Goal: Task Accomplishment & Management: Manage account settings

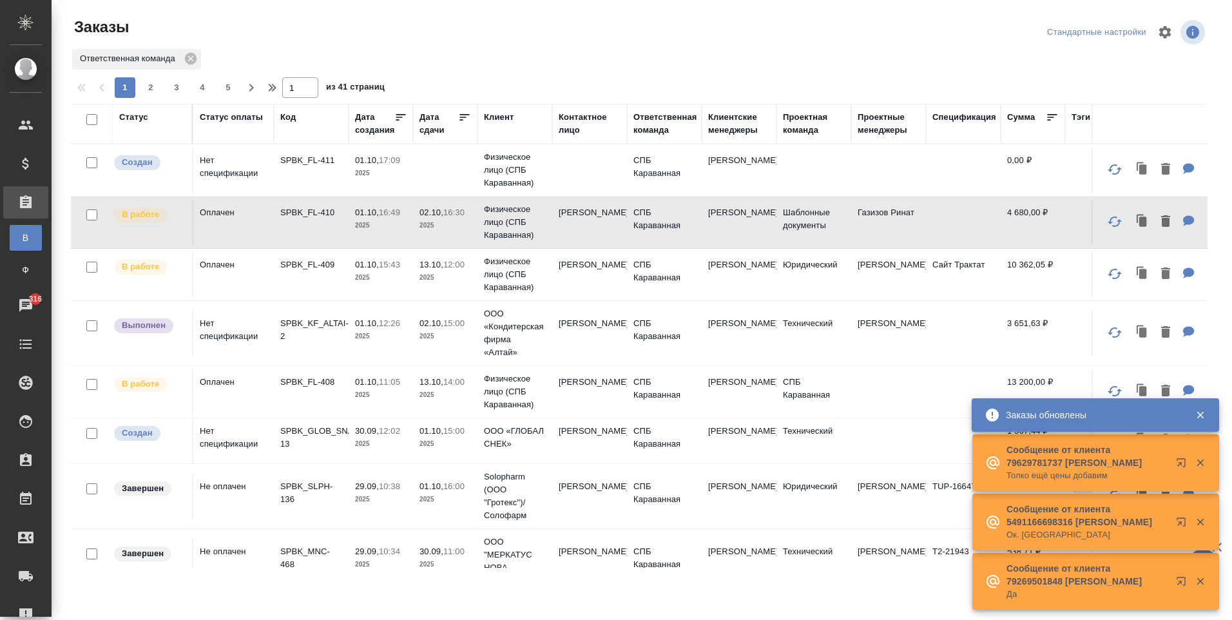
click at [704, 216] on td "[PERSON_NAME]" at bounding box center [739, 222] width 75 height 45
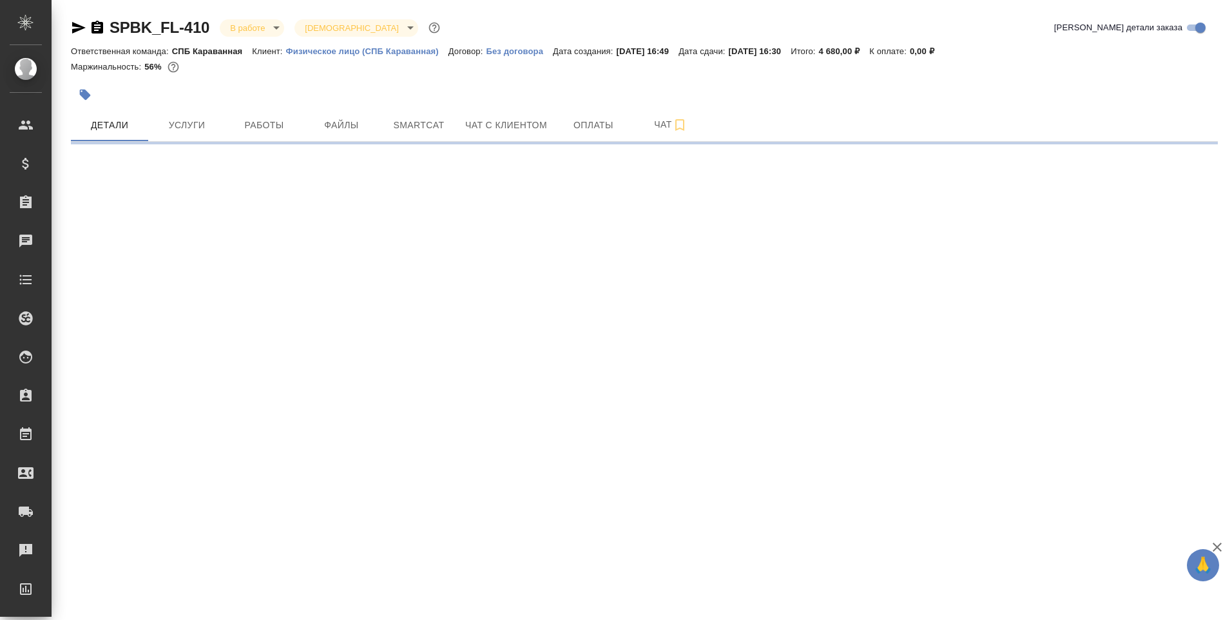
select select "RU"
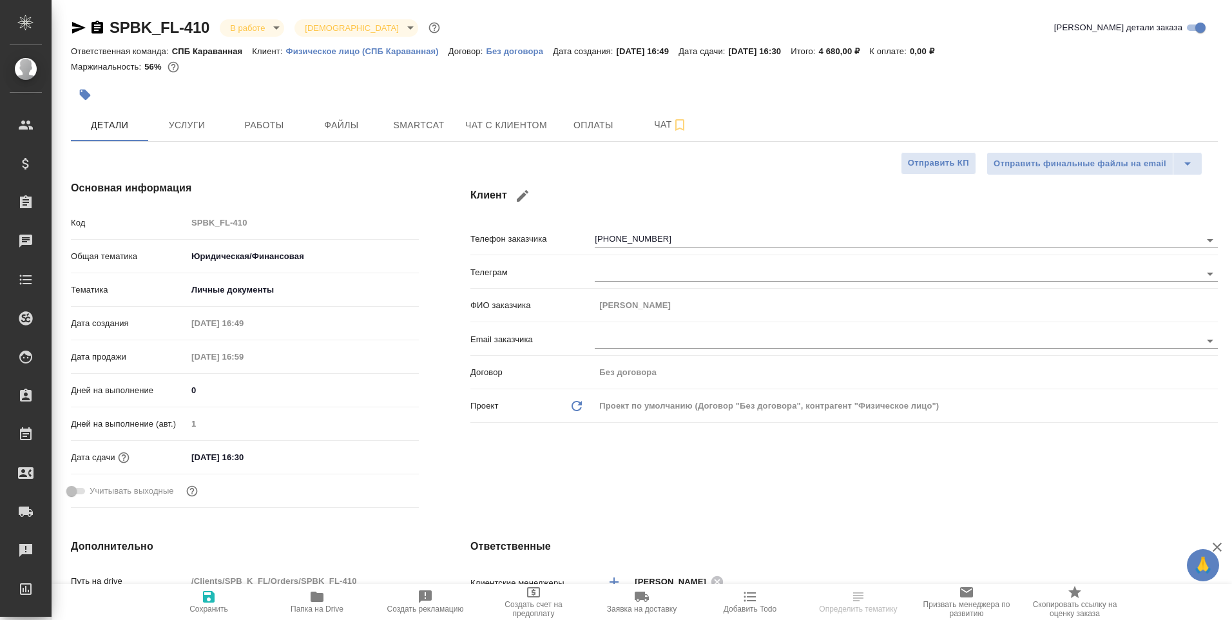
type textarea "x"
type input "Газизов Ринат"
type textarea "x"
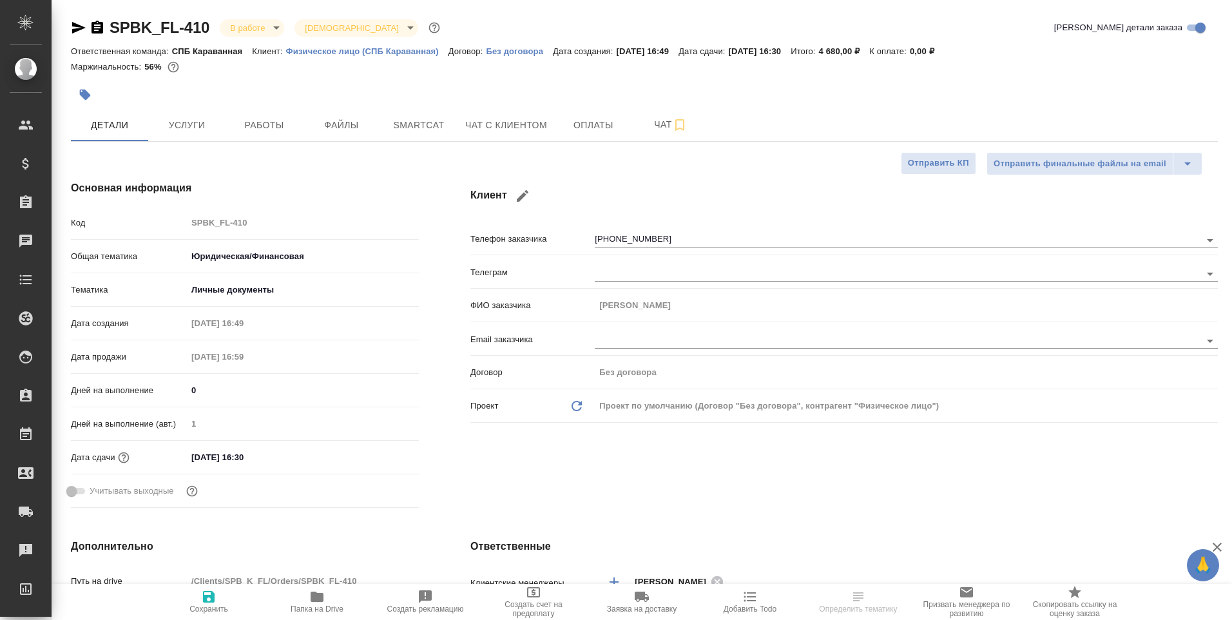
type textarea "x"
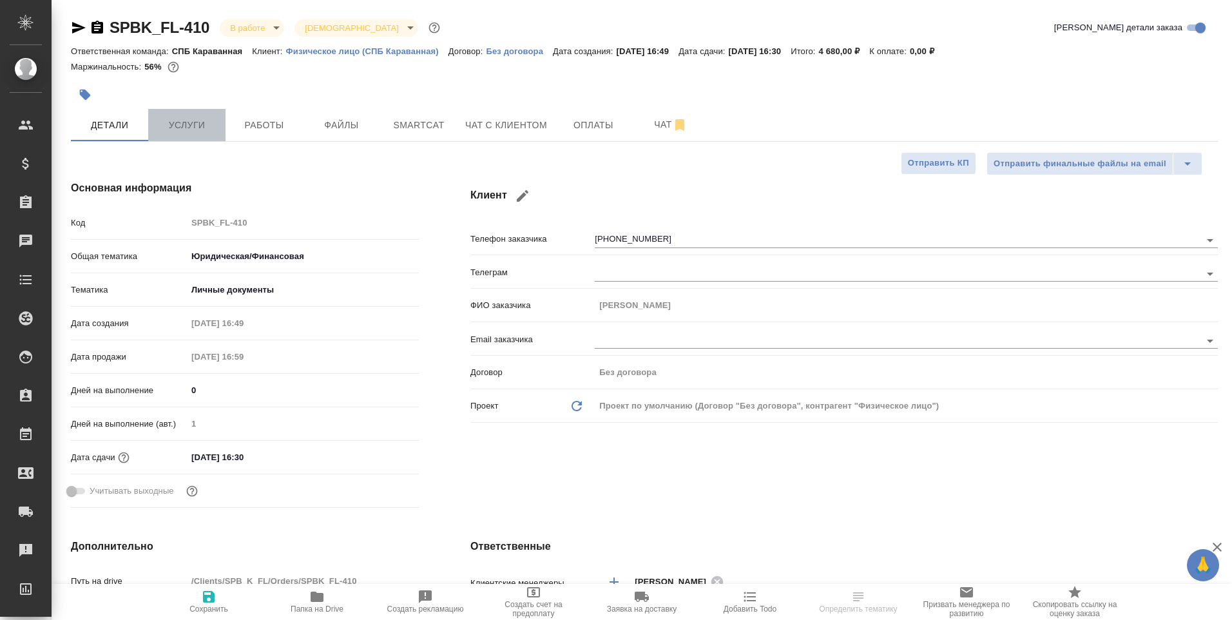
click at [195, 135] on button "Услуги" at bounding box center [186, 125] width 77 height 32
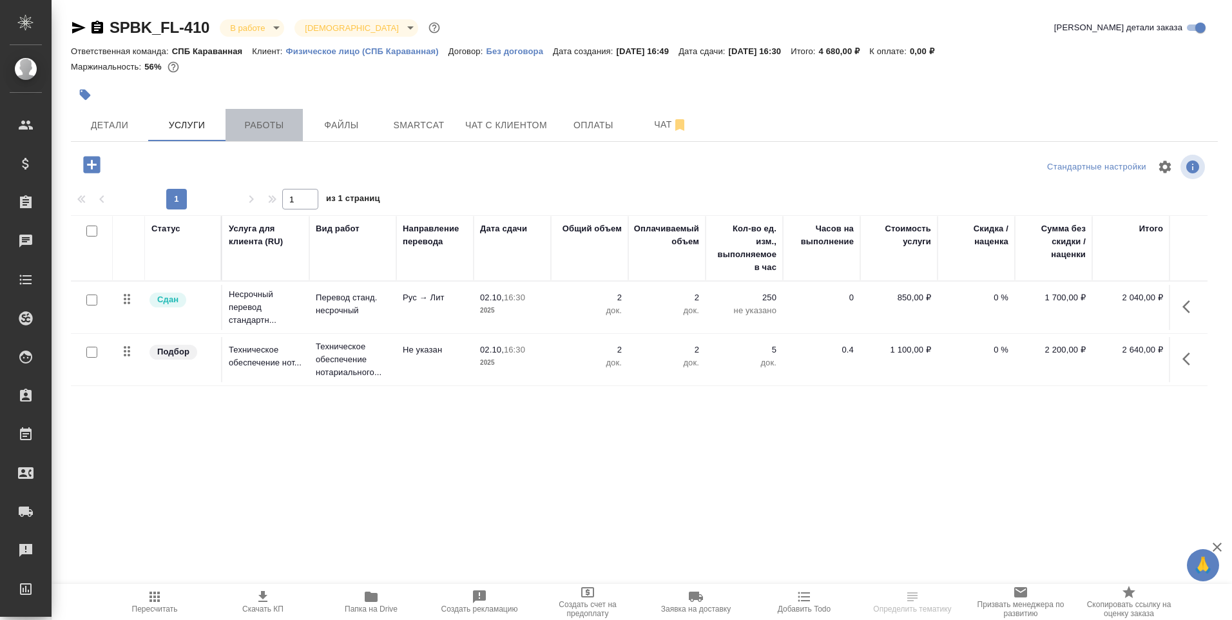
click at [257, 140] on button "Работы" at bounding box center [263, 125] width 77 height 32
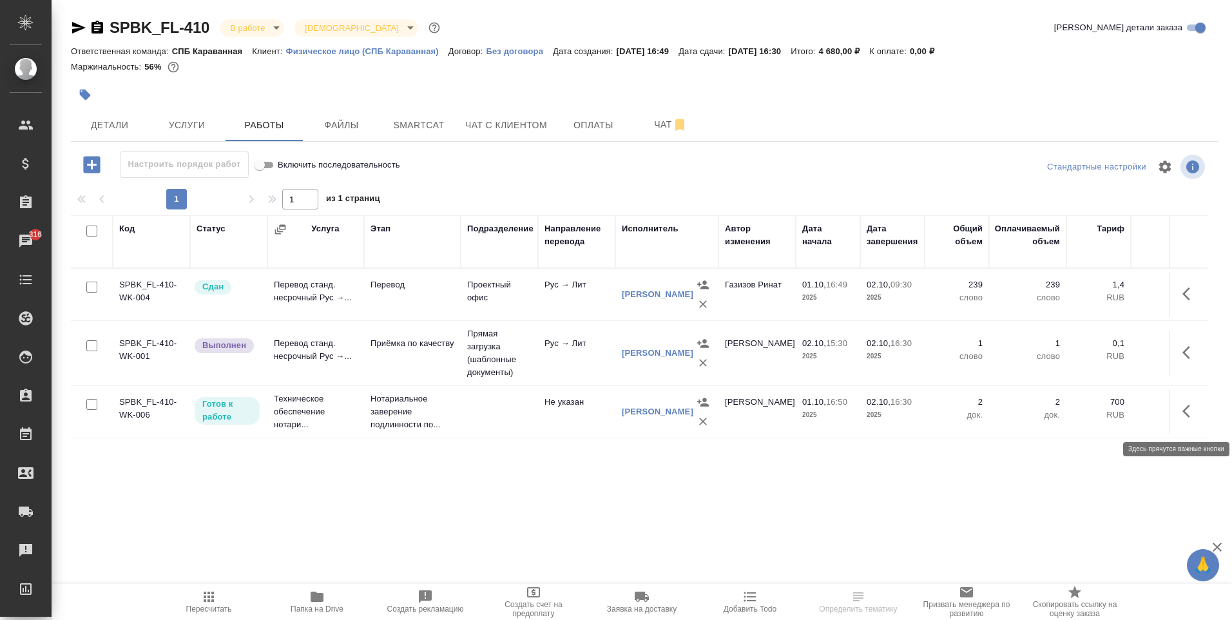
click at [1186, 417] on icon "button" at bounding box center [1186, 411] width 8 height 13
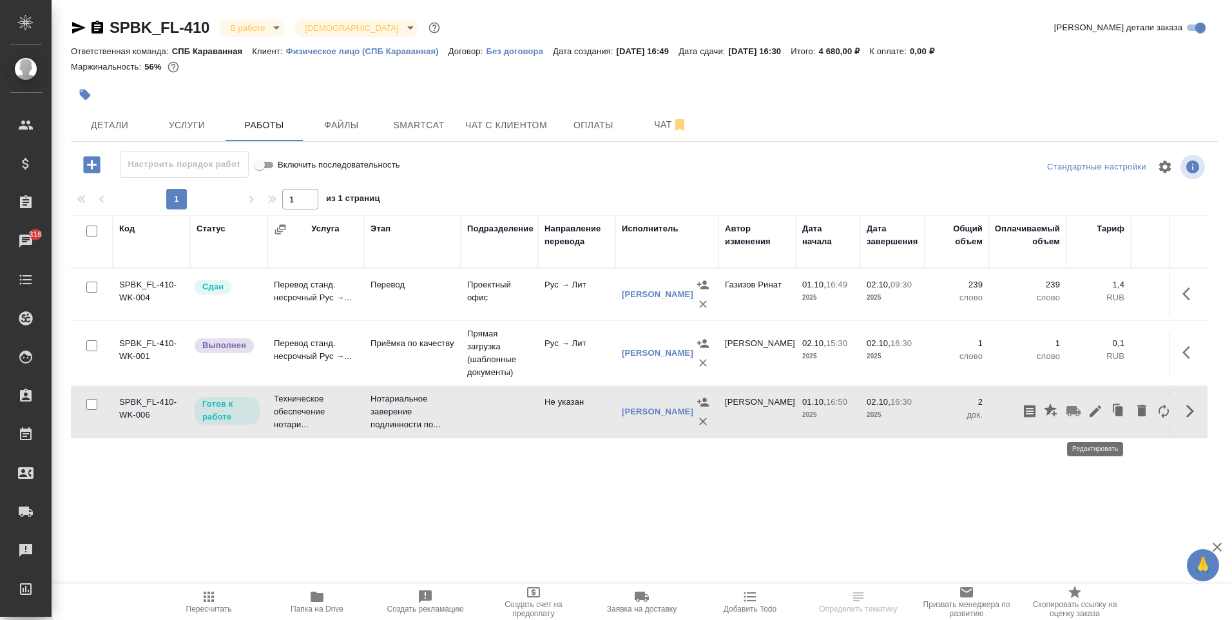
click at [1098, 417] on icon "button" at bounding box center [1095, 411] width 12 height 12
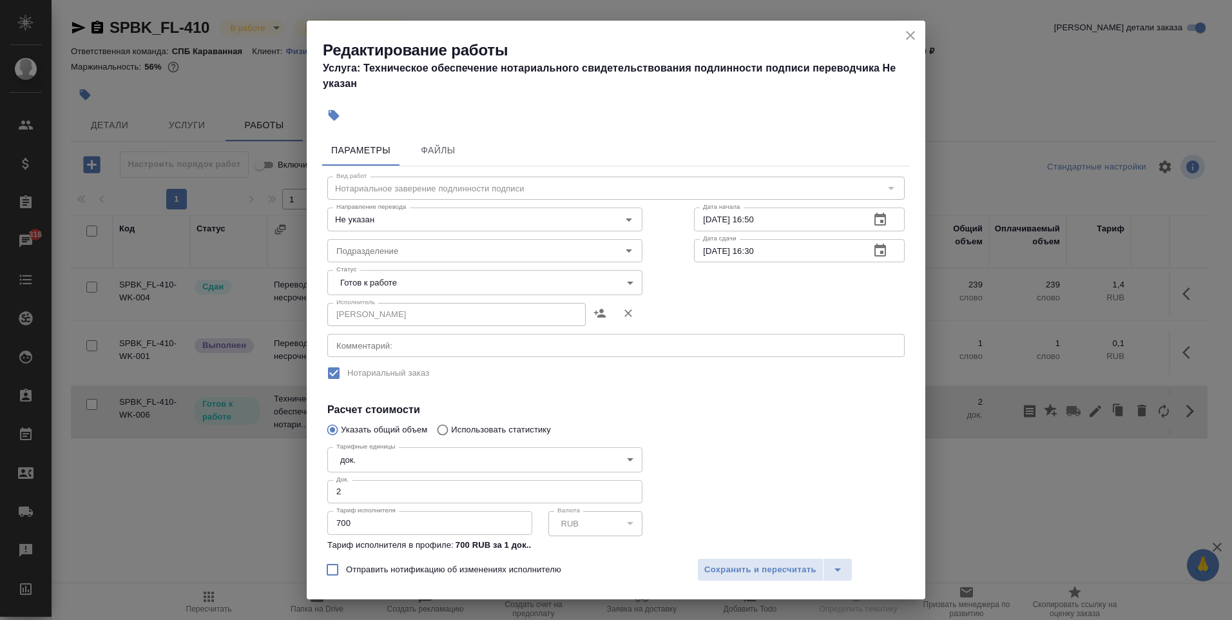
click at [385, 289] on body "🙏 .cls-1 fill:#fff; AWATERA Moskalets Alina Клиенты Спецификации Заказы 316 Чат…" at bounding box center [616, 310] width 1232 height 620
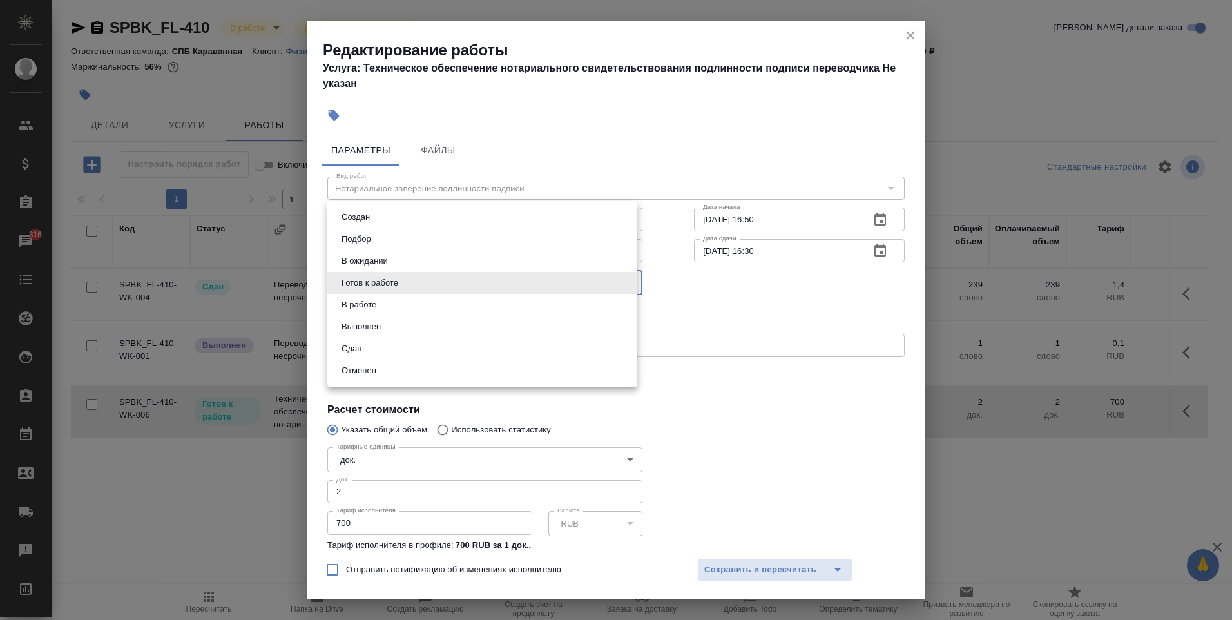
click at [390, 356] on li "Сдан" at bounding box center [482, 349] width 310 height 22
type input "closed"
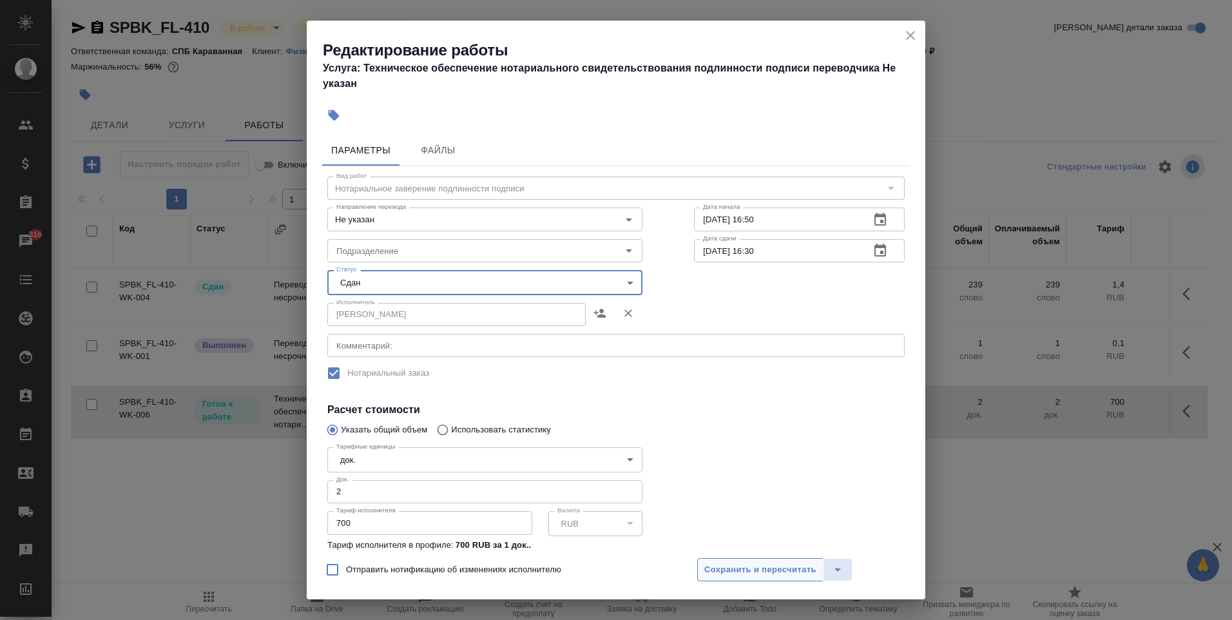
click at [751, 571] on span "Сохранить и пересчитать" at bounding box center [760, 569] width 112 height 15
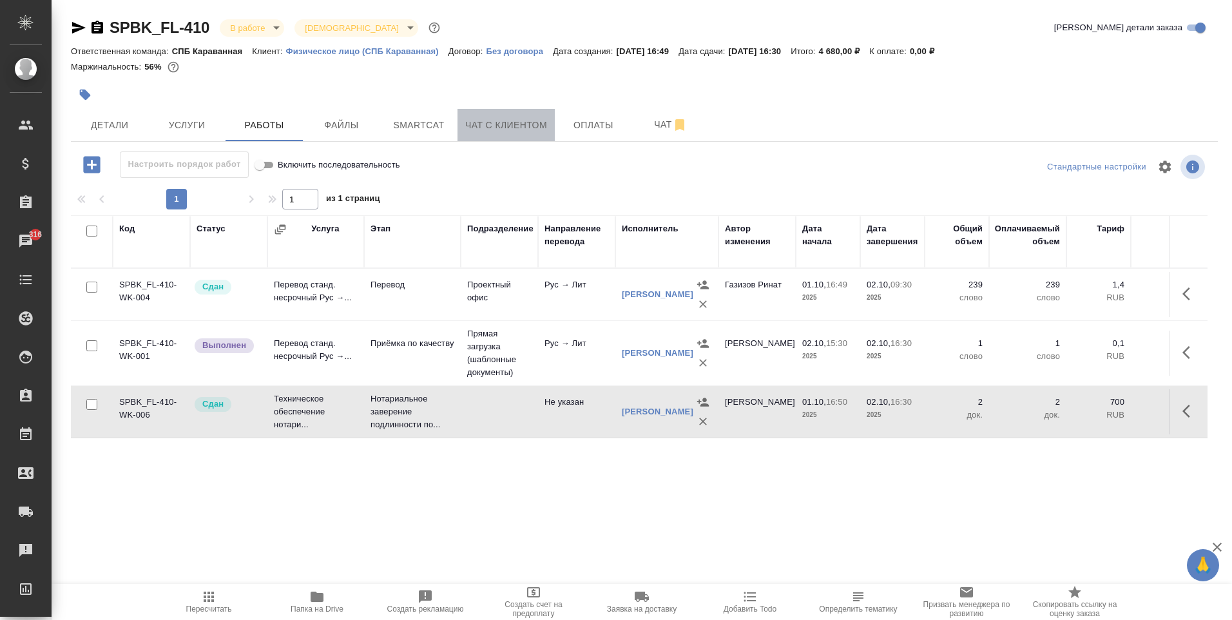
click at [533, 115] on button "Чат с клиентом" at bounding box center [505, 125] width 97 height 32
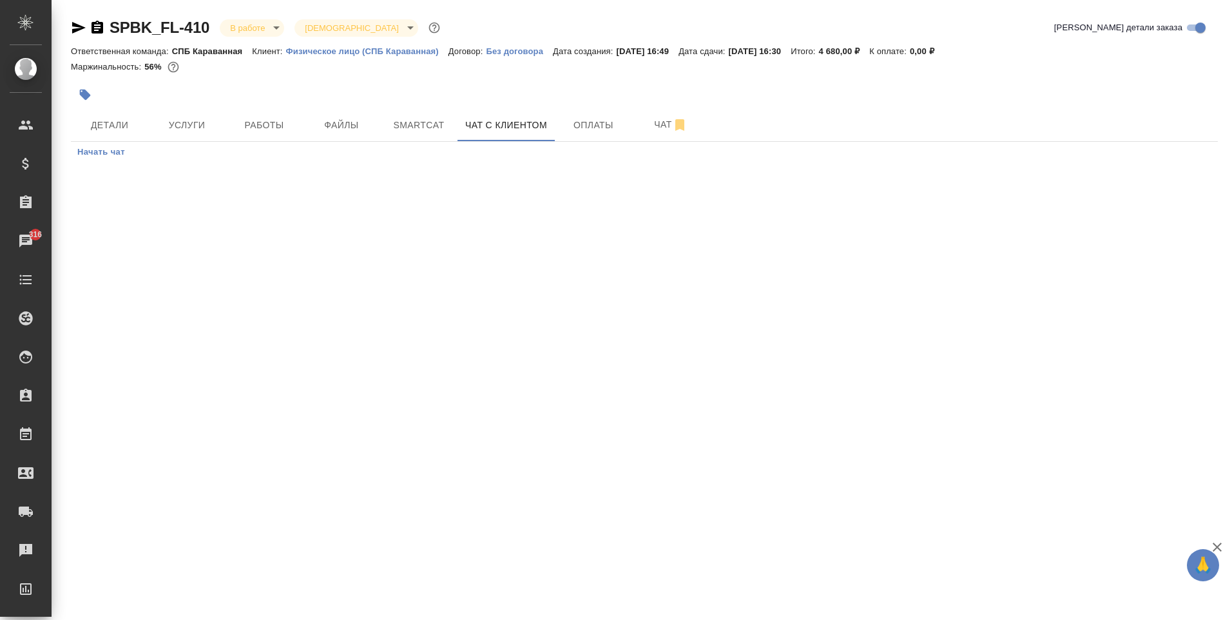
click at [83, 149] on span "Начать чат" at bounding box center [101, 152] width 48 height 15
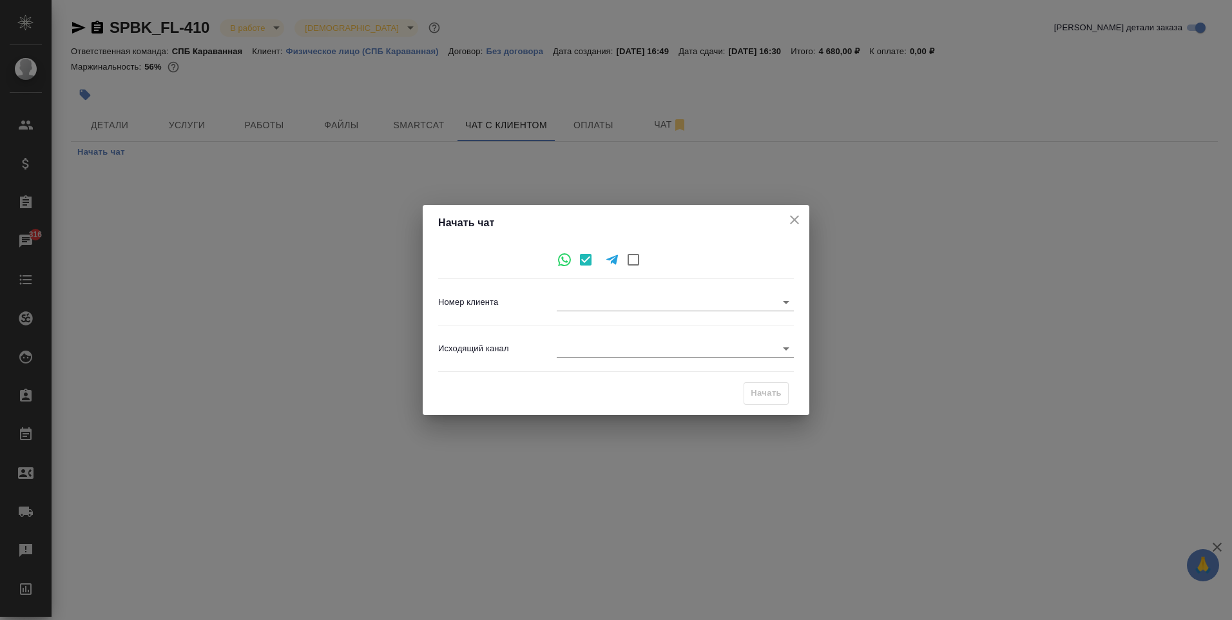
type input "+79117565176"
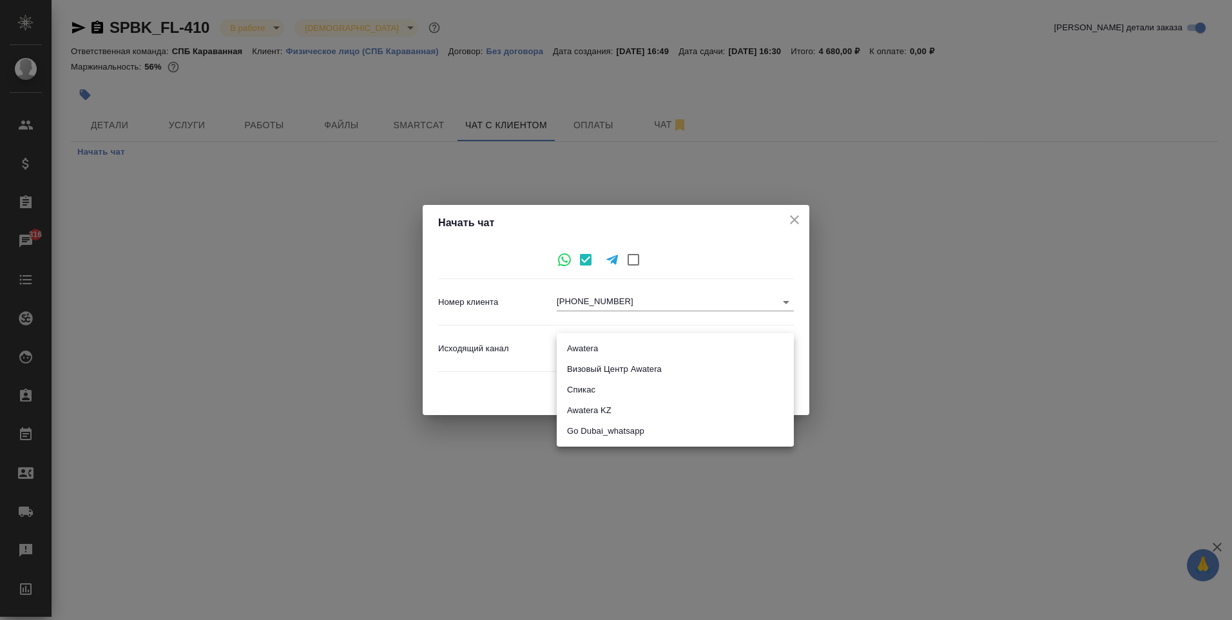
click at [595, 343] on body "🙏 .cls-1 fill:#fff; AWATERA Moskalets Alina Клиенты Спецификации Заказы 316 Чат…" at bounding box center [616, 310] width 1232 height 620
click at [608, 349] on li "Awatera" at bounding box center [675, 348] width 237 height 21
type input "2"
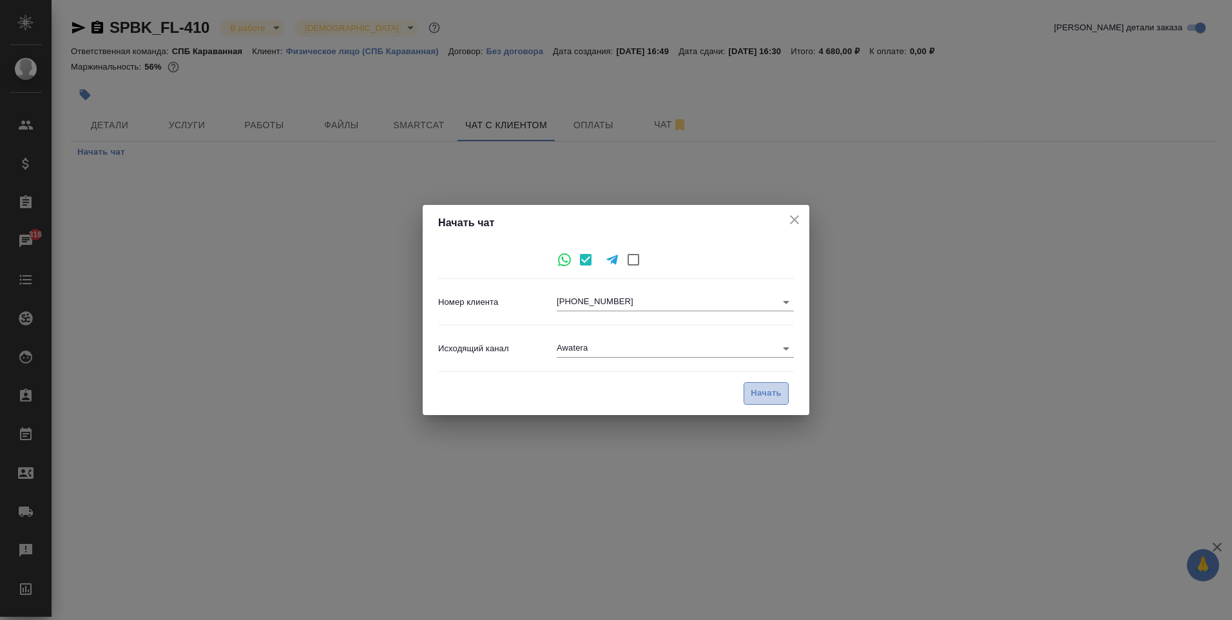
click at [782, 398] on button "Начать" at bounding box center [765, 393] width 45 height 23
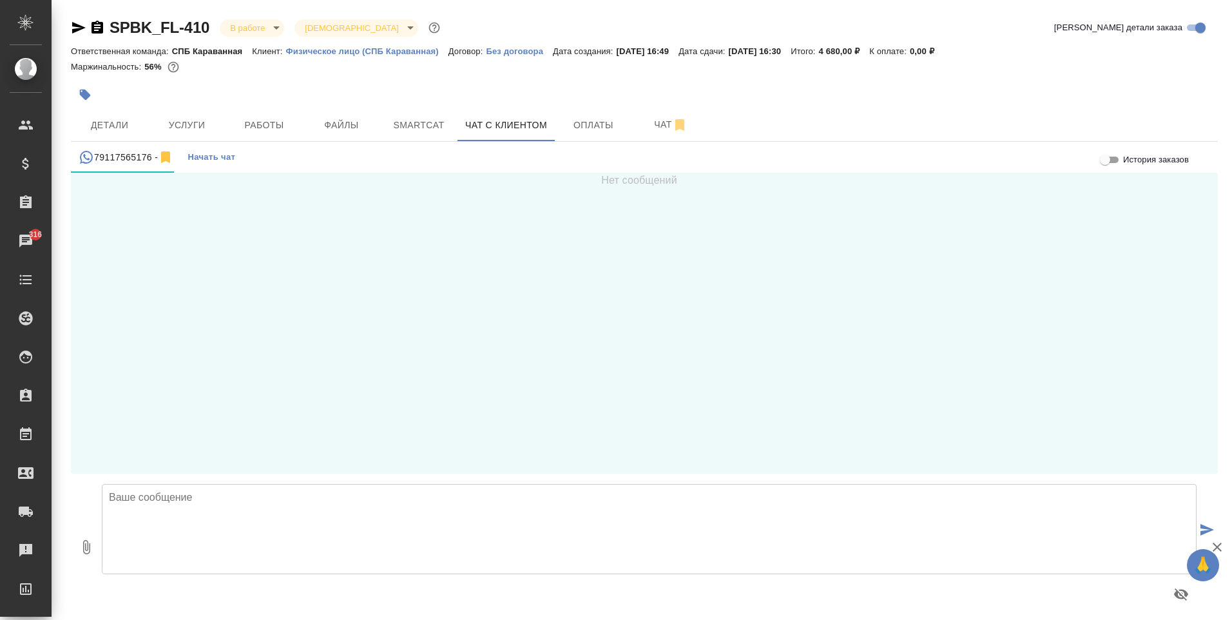
click at [566, 477] on div at bounding box center [649, 547] width 1095 height 146
click at [530, 528] on textarea at bounding box center [649, 529] width 1095 height 90
click at [114, 125] on span "Детали" at bounding box center [110, 125] width 62 height 16
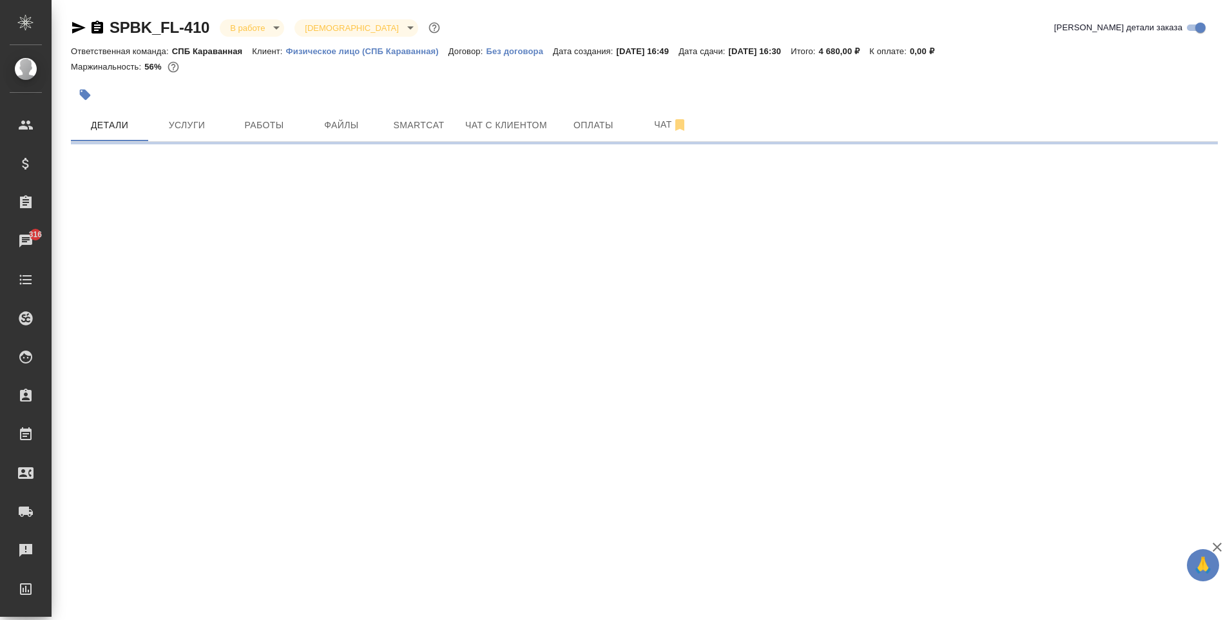
select select "RU"
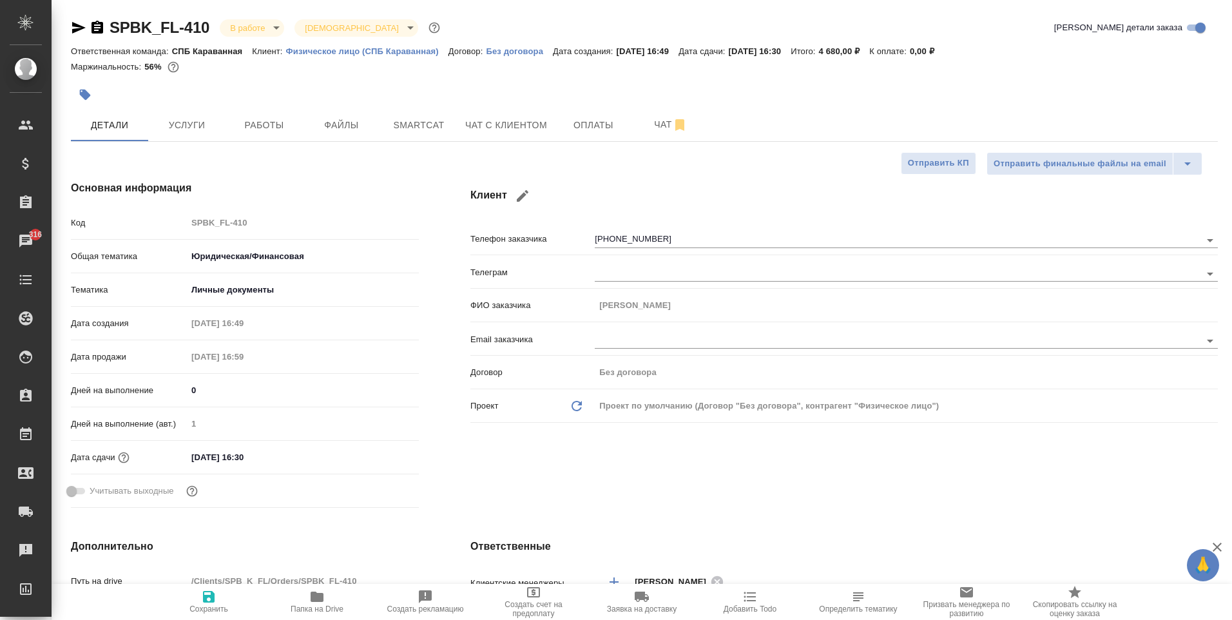
type textarea "x"
click at [526, 130] on span "Чат с клиентом" at bounding box center [506, 125] width 82 height 16
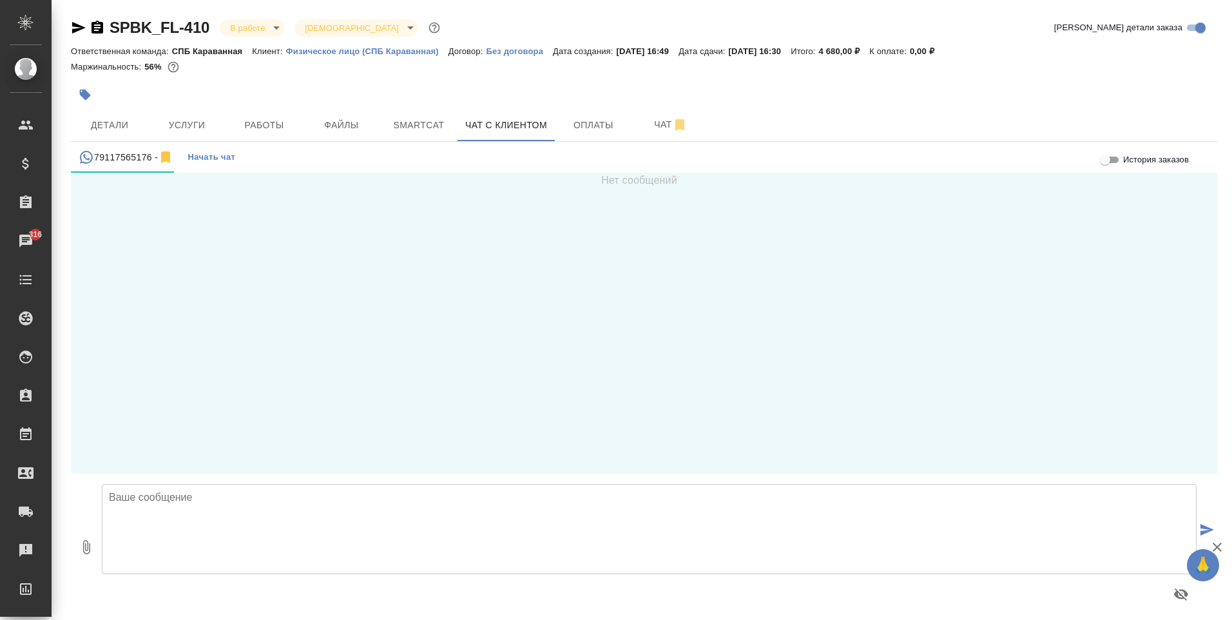
click at [282, 502] on textarea at bounding box center [649, 529] width 1095 height 90
type textarea "B"
click at [352, 505] on textarea "Ирина, добрый день! Ваши документы готовы!" at bounding box center [649, 529] width 1095 height 90
paste textarea "улица Караванная 11/64 (вход под арку) Режим работы: пн-пт 10:00-18:00"
click at [334, 497] on textarea "Ирина, добрый день! Ваши документы готовы! улица Караванная 11/64 (вход под арк…" at bounding box center [649, 529] width 1095 height 90
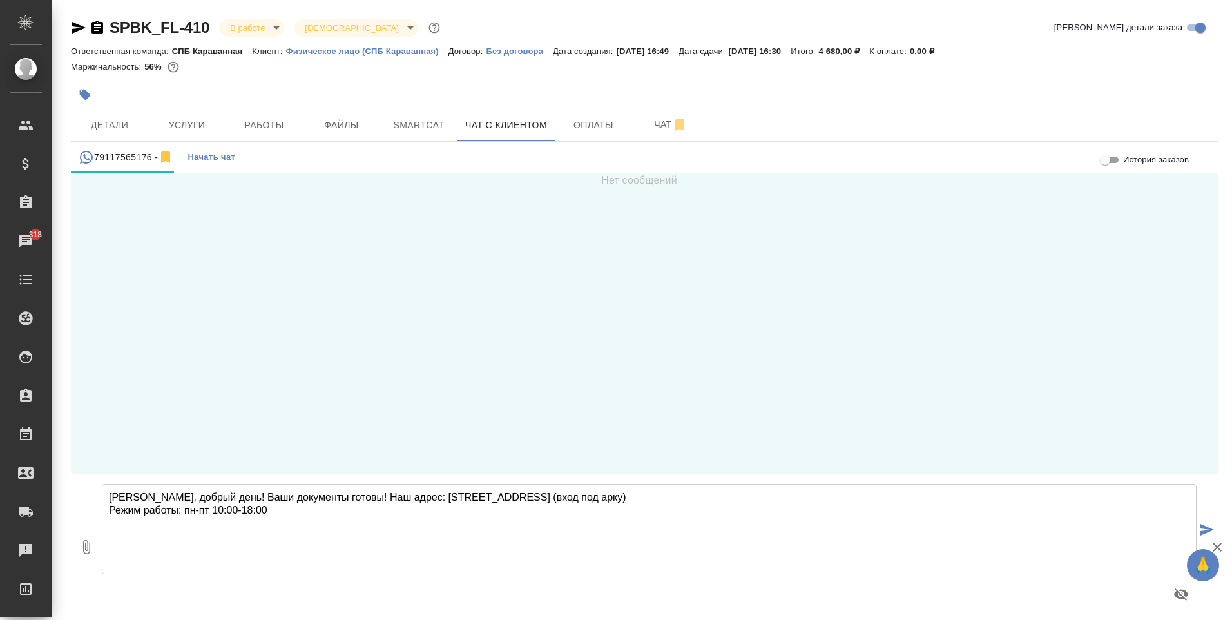
type textarea "Ирина, добрый день! Ваши документы готовы! Наш адрес: улица Караванная 11/64 (в…"
click at [1202, 531] on icon "submit" at bounding box center [1207, 530] width 14 height 12
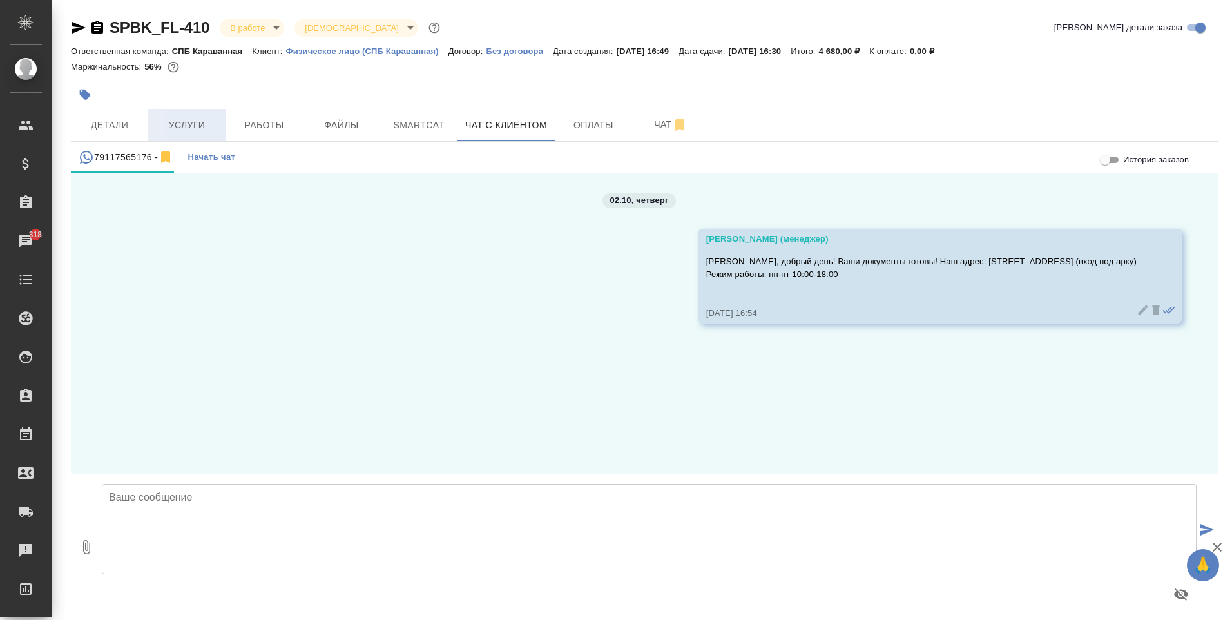
click at [177, 128] on span "Услуги" at bounding box center [187, 125] width 62 height 16
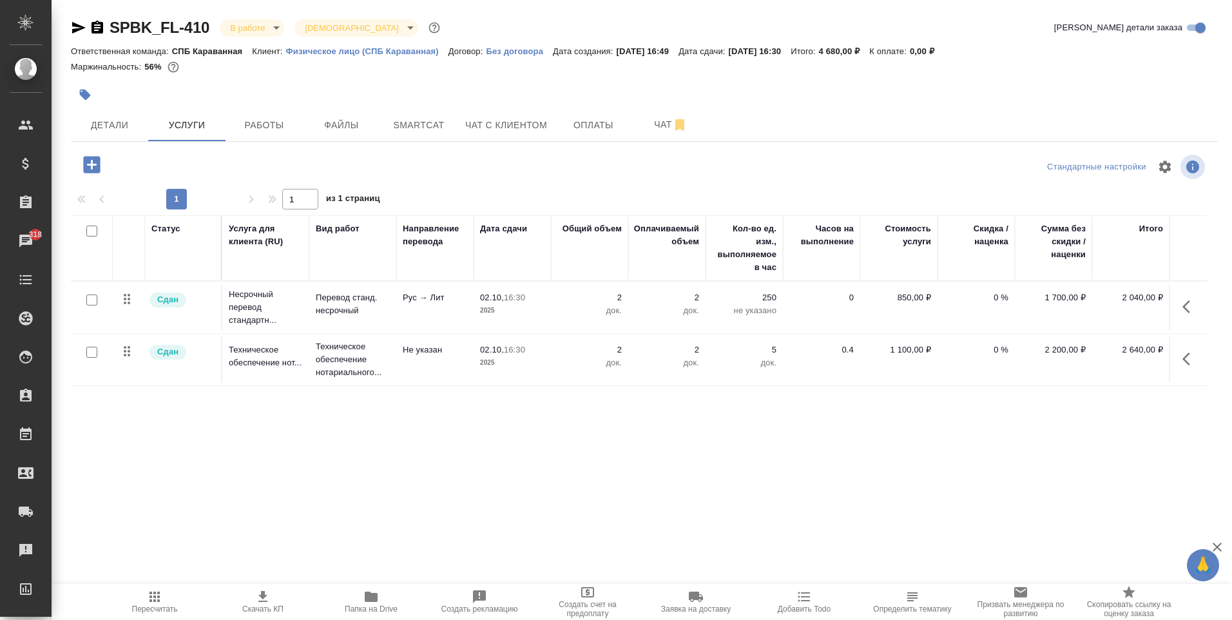
click at [265, 31] on body "🙏 .cls-1 fill:#fff; AWATERA Moskalets Alina Клиенты Спецификации Заказы 318 Чат…" at bounding box center [616, 310] width 1232 height 620
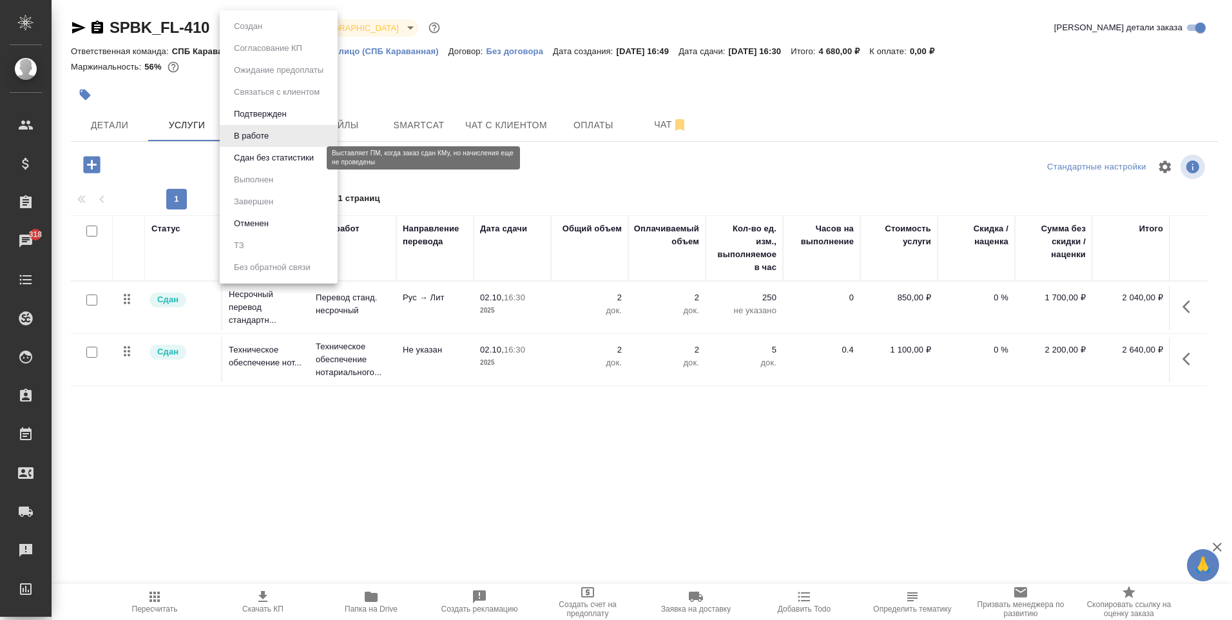
click at [261, 163] on button "Сдан без статистики" at bounding box center [274, 158] width 88 height 14
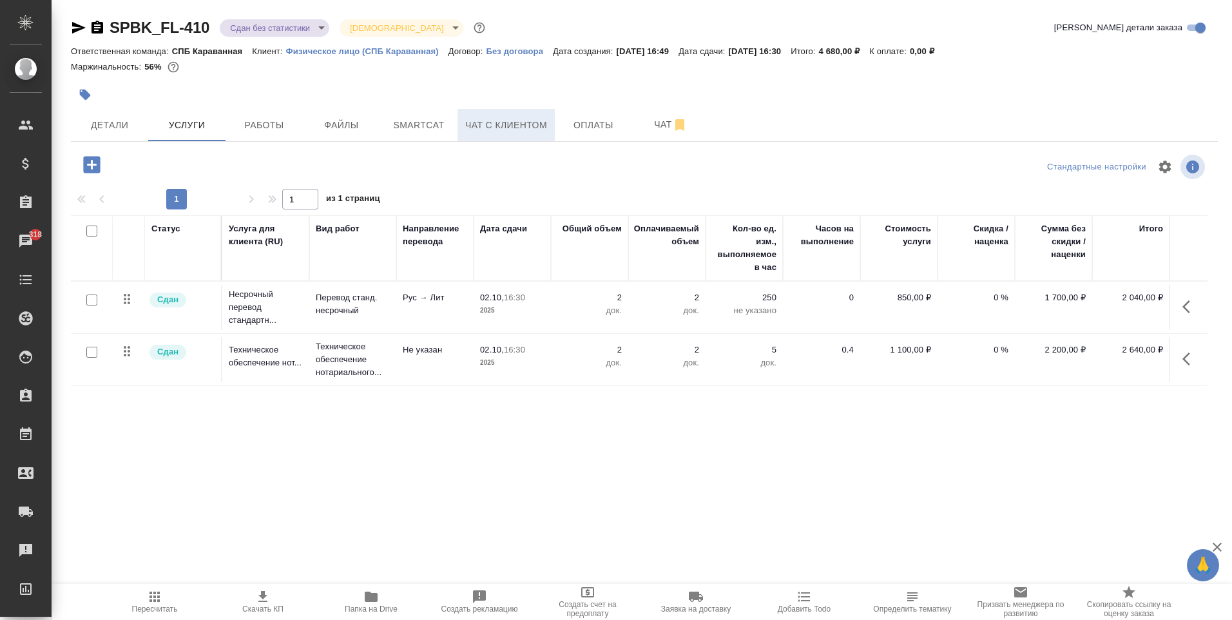
click at [527, 129] on span "Чат с клиентом" at bounding box center [506, 125] width 82 height 16
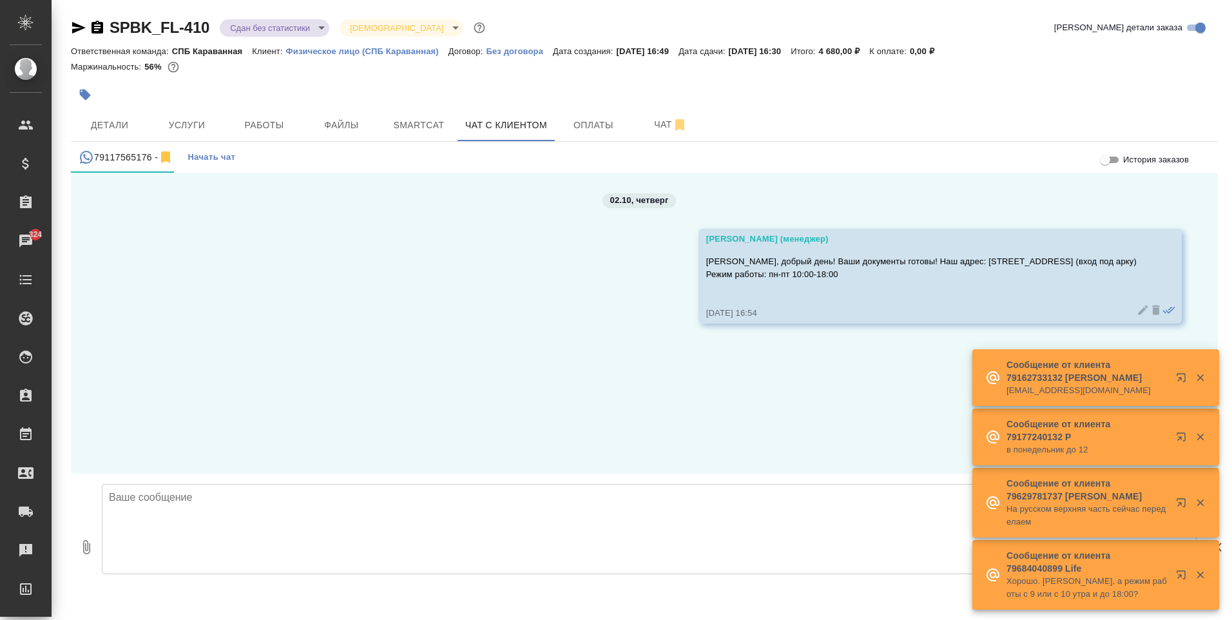
scroll to position [7, 0]
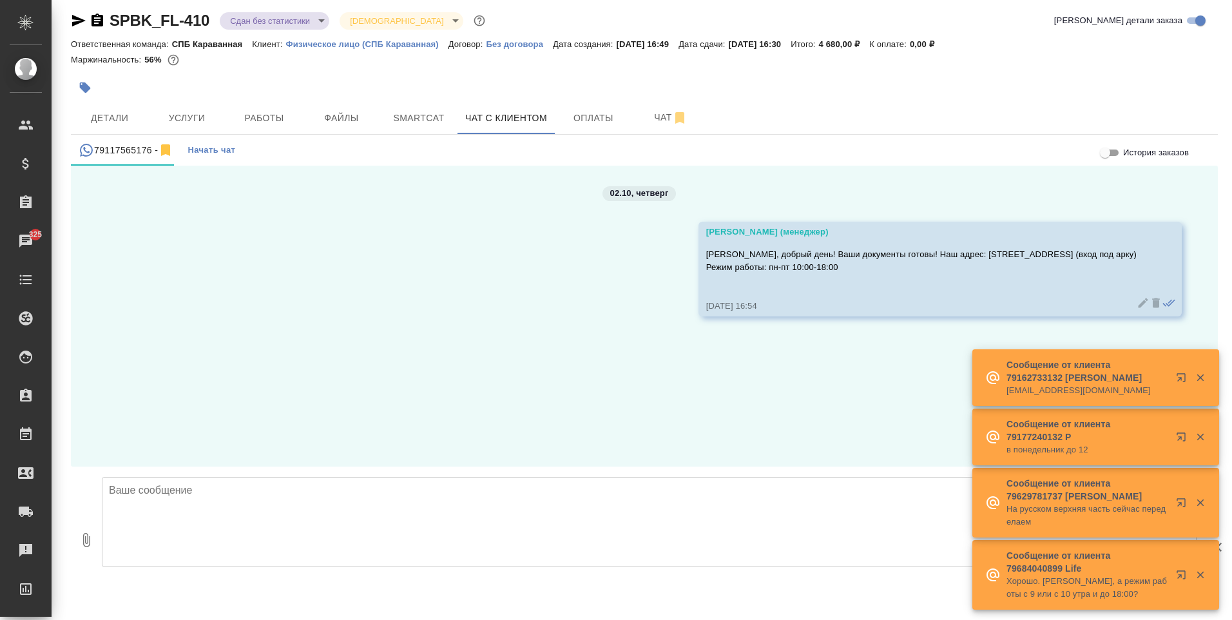
click at [1205, 375] on icon "button" at bounding box center [1200, 378] width 12 height 12
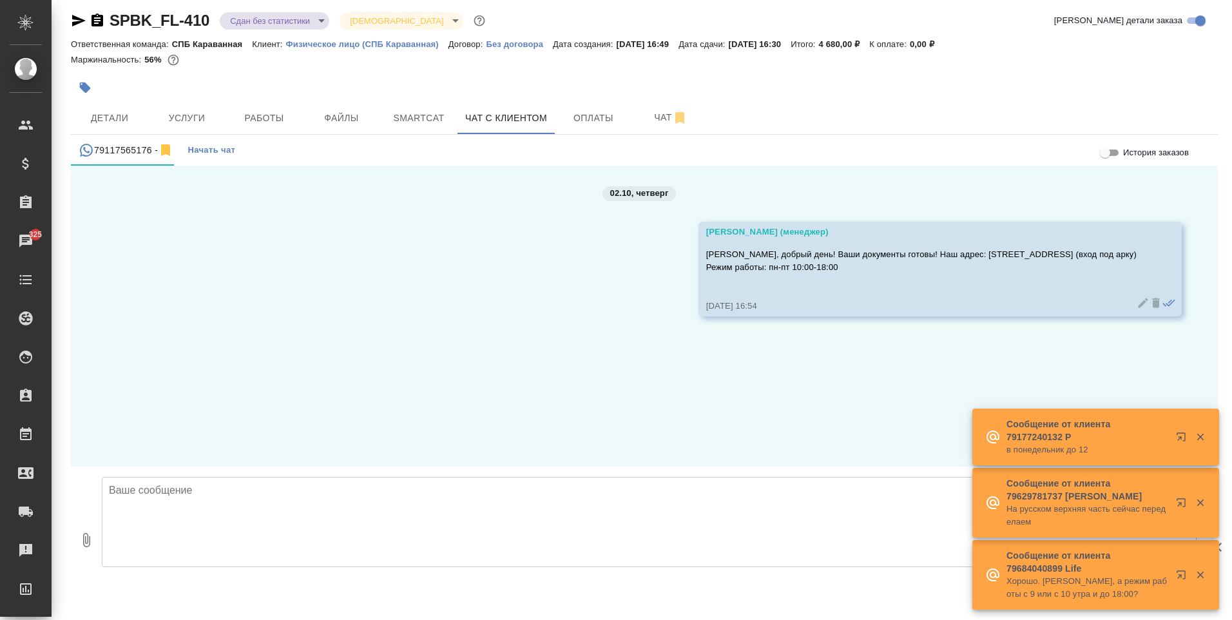
click at [1200, 439] on icon "button" at bounding box center [1200, 437] width 12 height 12
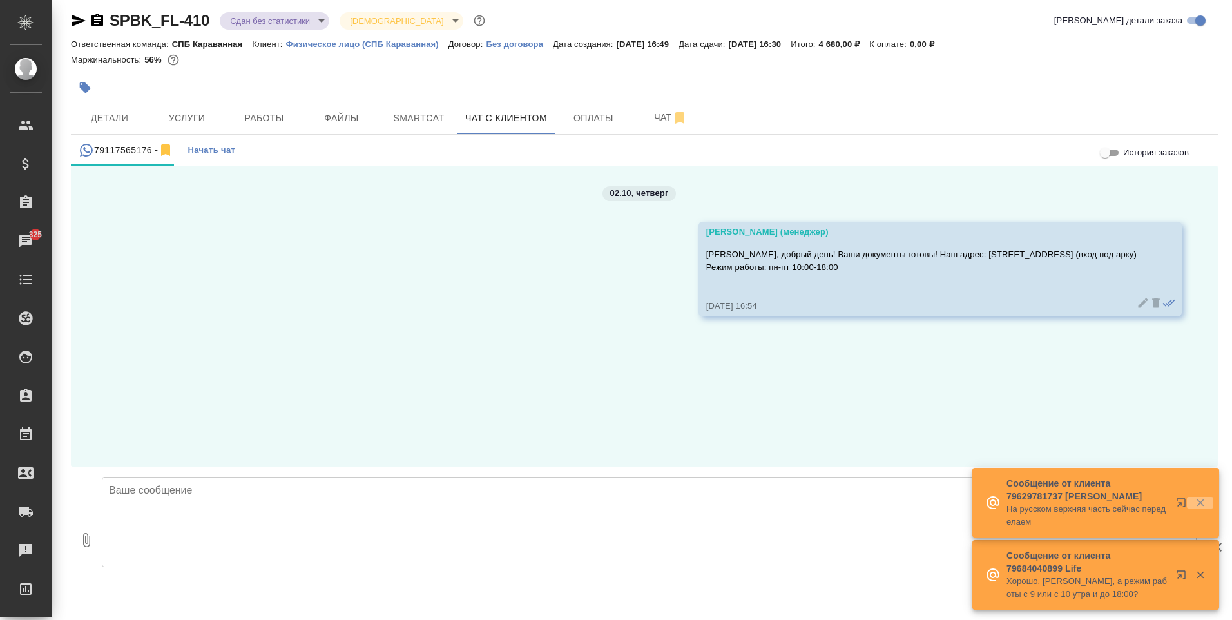
click at [1196, 499] on icon "button" at bounding box center [1200, 503] width 12 height 12
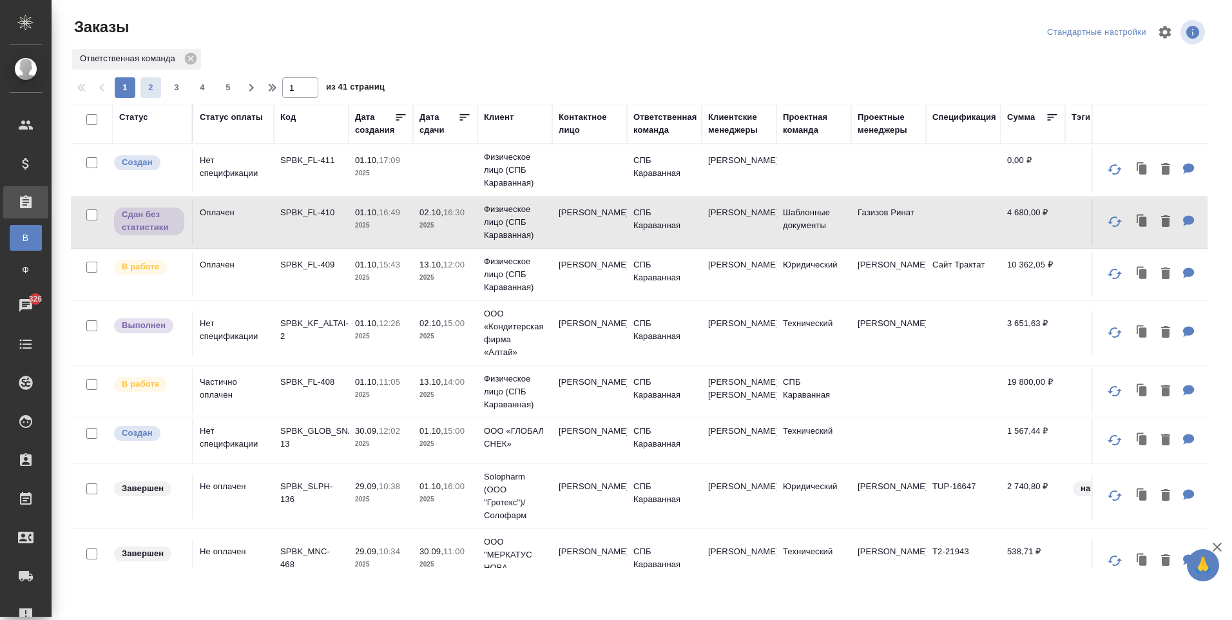
click at [149, 81] on span "2" at bounding box center [150, 87] width 21 height 13
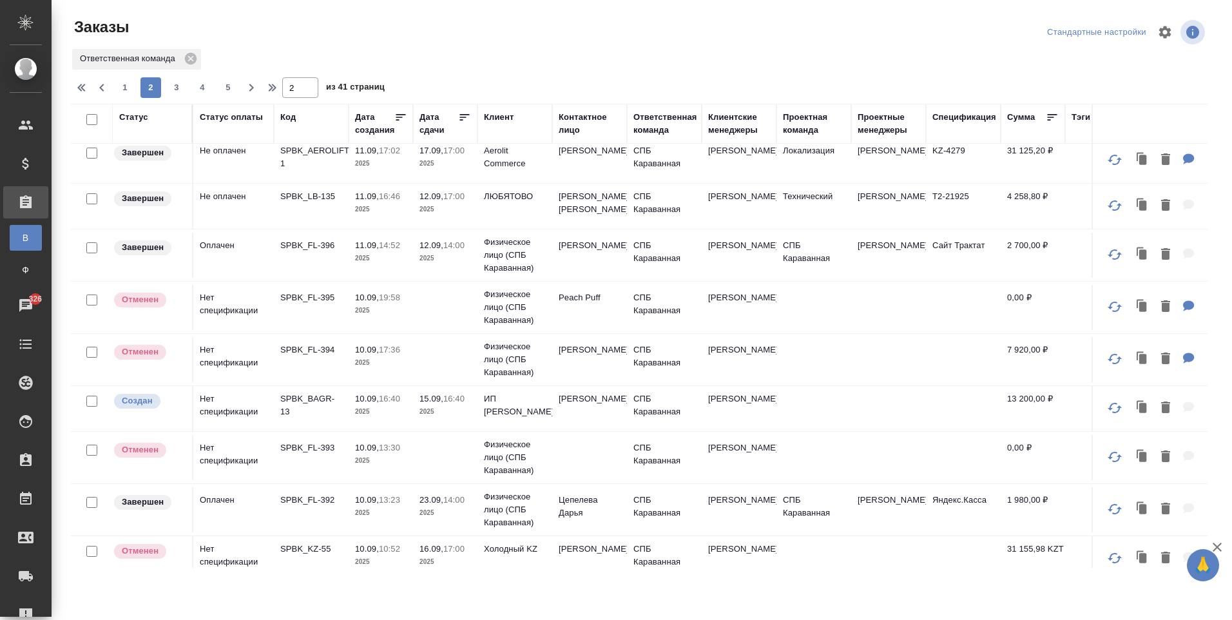
scroll to position [580, 0]
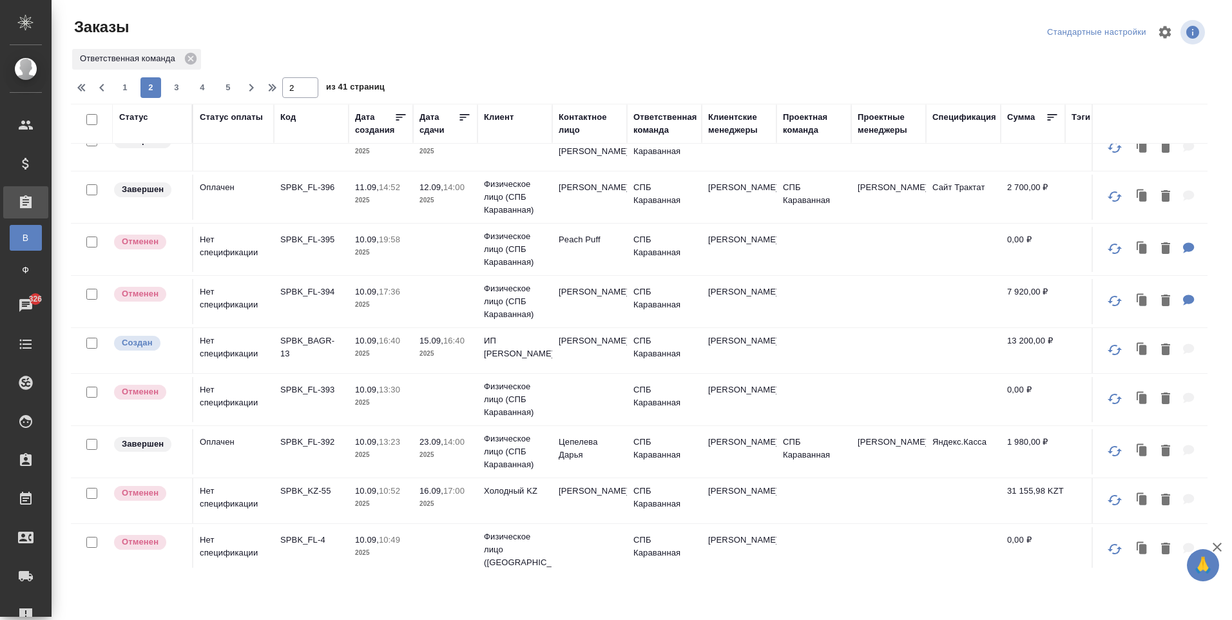
click at [390, 359] on p "2025" at bounding box center [381, 353] width 52 height 13
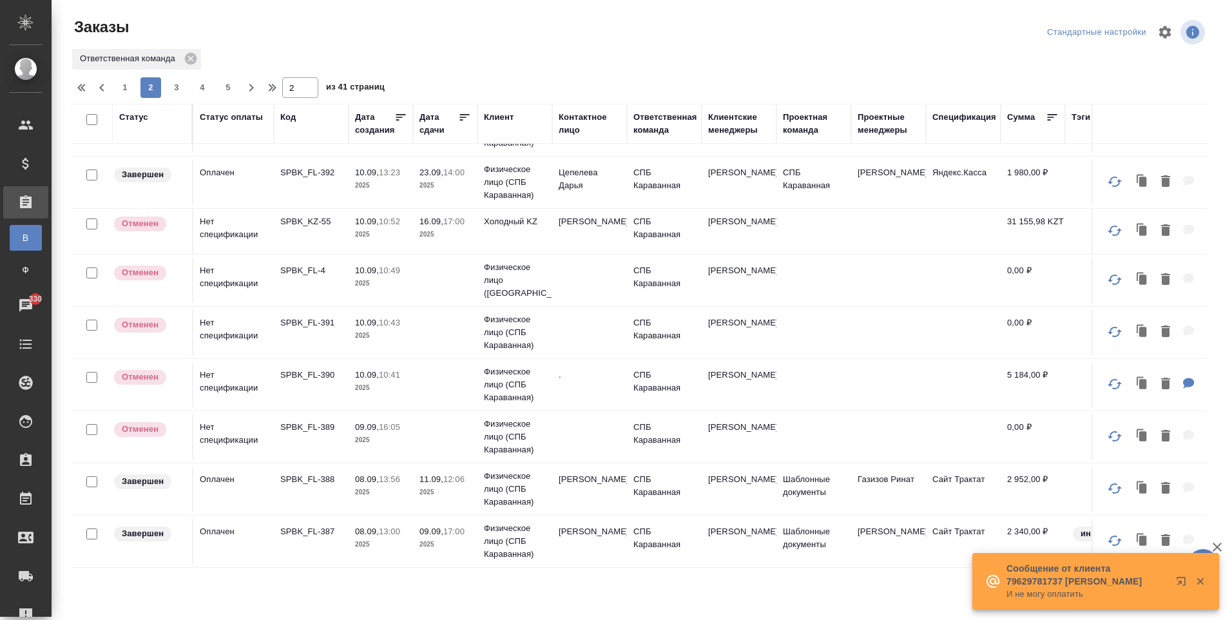
scroll to position [865, 0]
click at [182, 88] on span "3" at bounding box center [176, 87] width 21 height 13
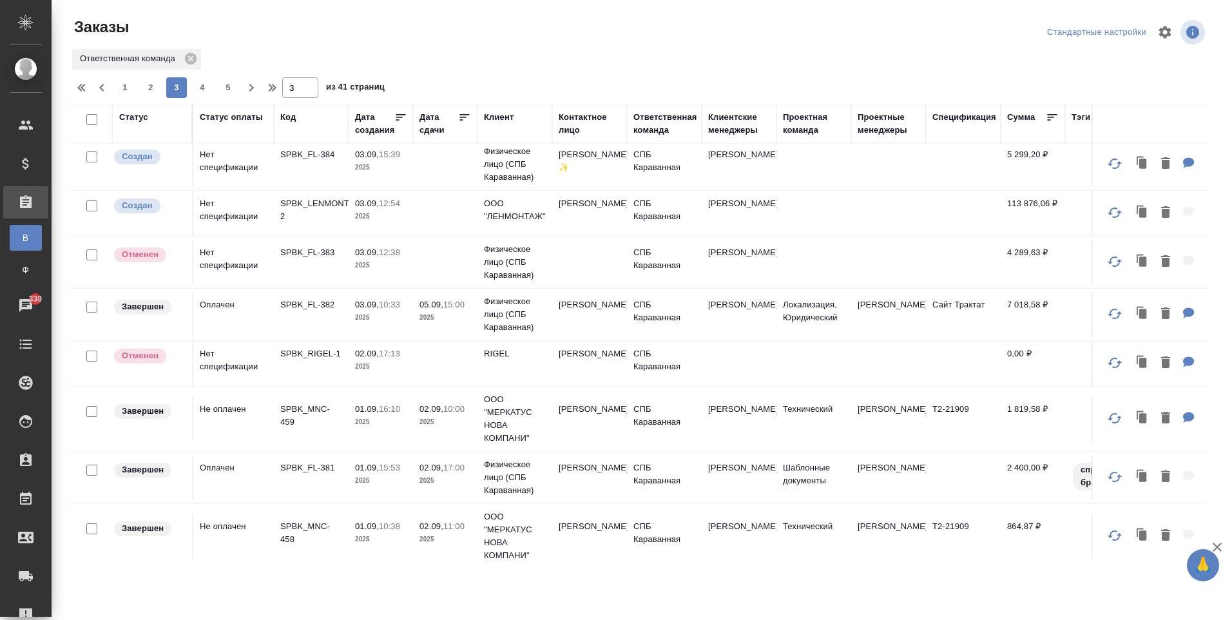
scroll to position [0, 0]
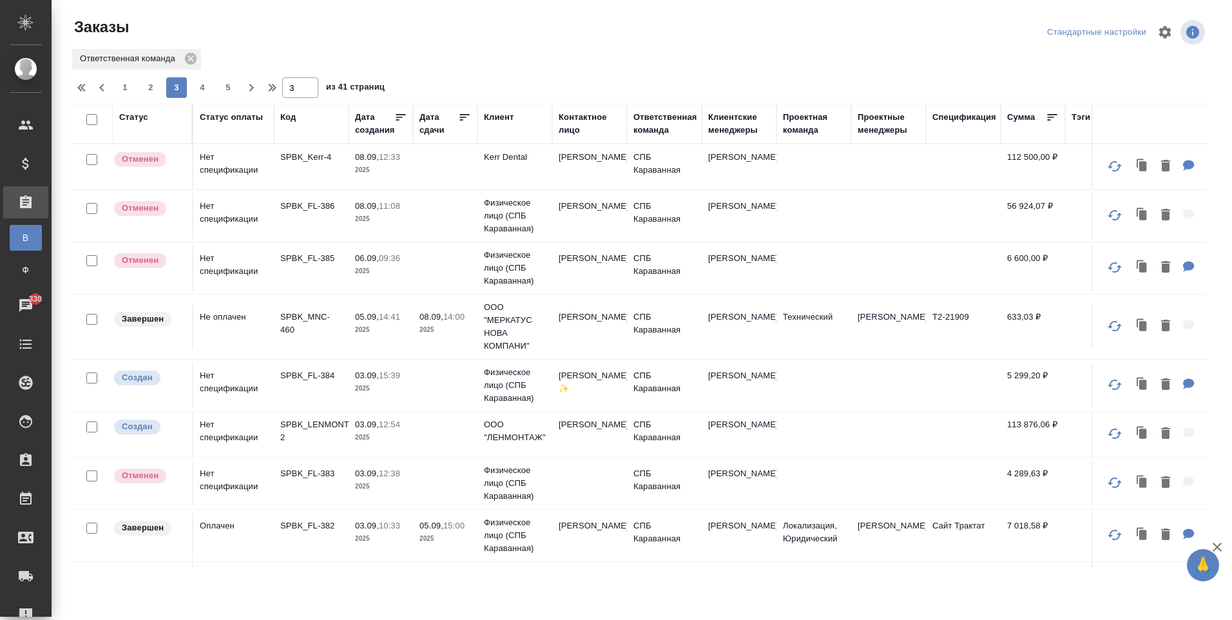
click at [461, 392] on td at bounding box center [445, 385] width 64 height 45
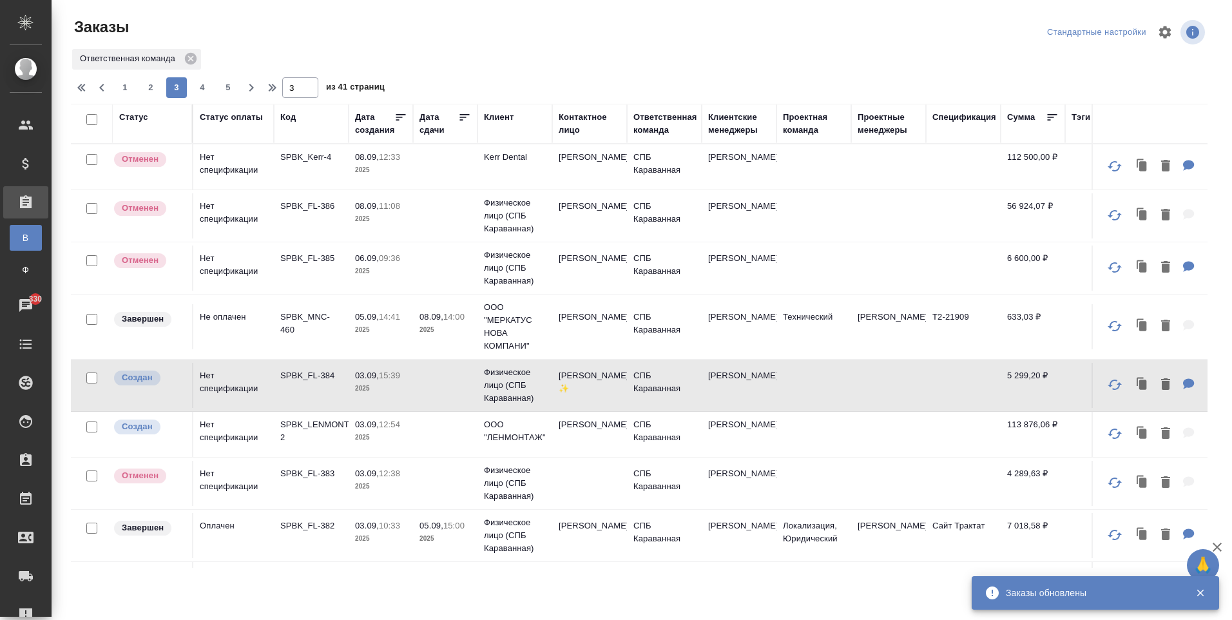
click at [619, 425] on td "Кожух Юлия Равильевна" at bounding box center [589, 434] width 75 height 45
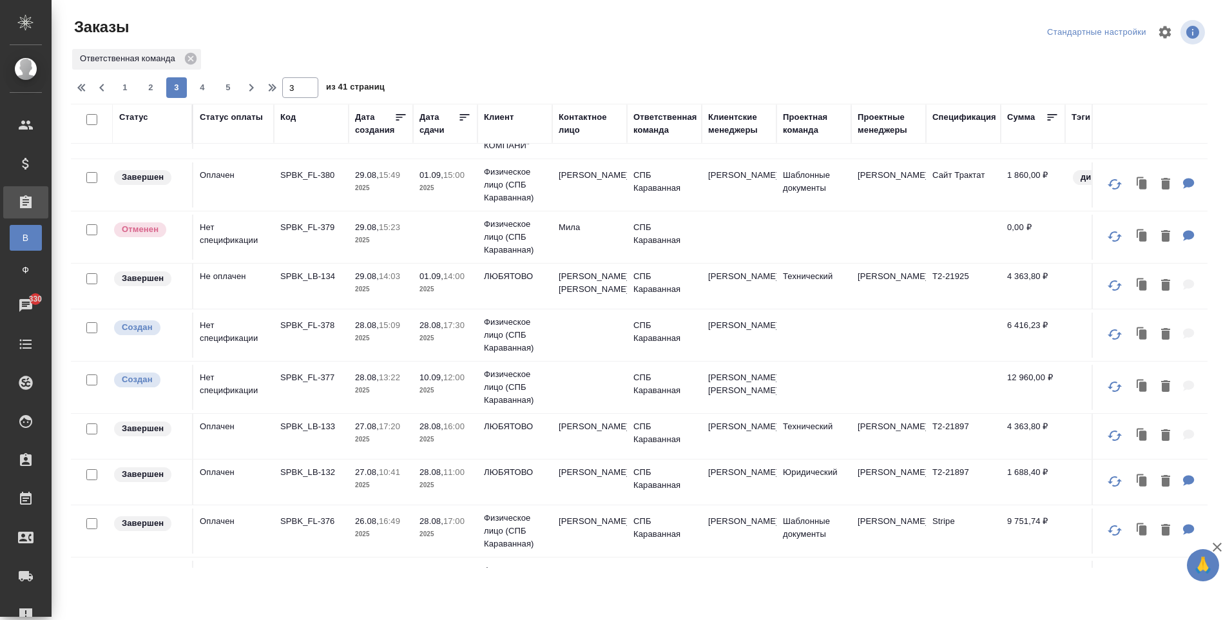
scroll to position [709, 0]
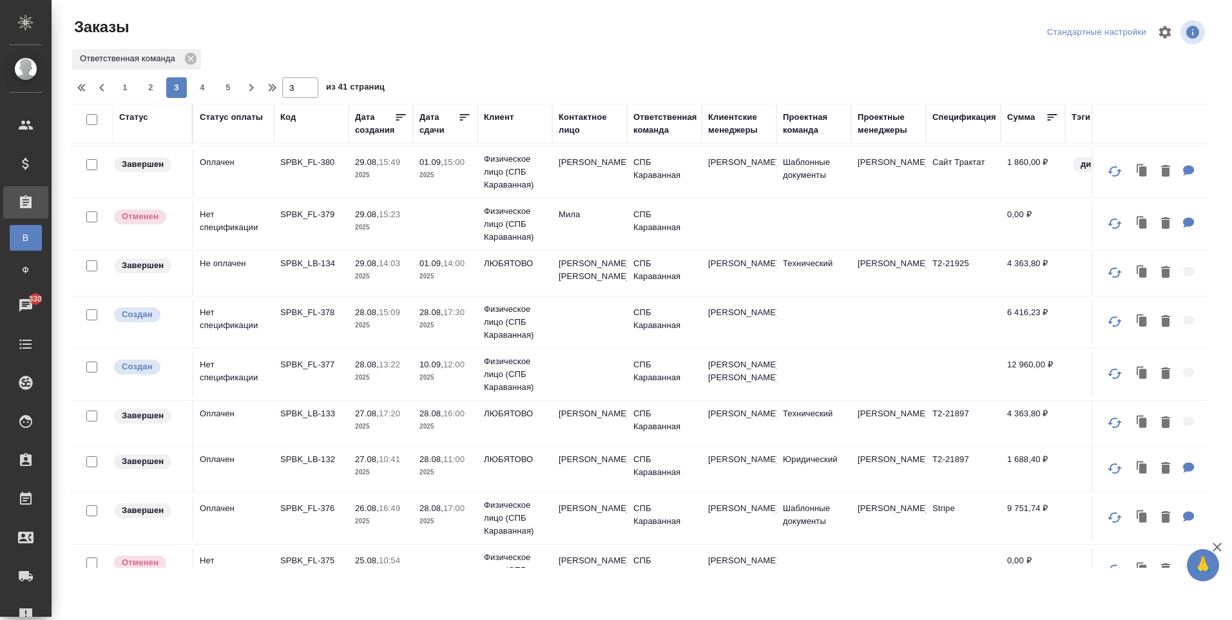
click at [622, 304] on td at bounding box center [589, 322] width 75 height 45
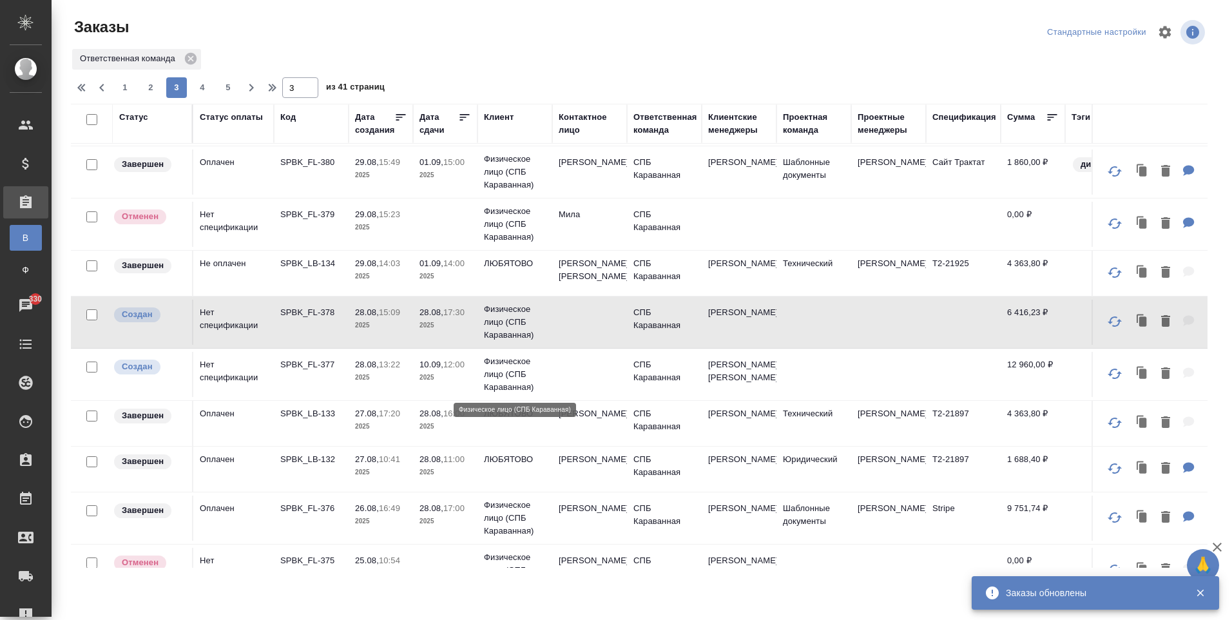
click at [528, 363] on p "Физическое лицо (СПБ Караванная)" at bounding box center [515, 374] width 62 height 39
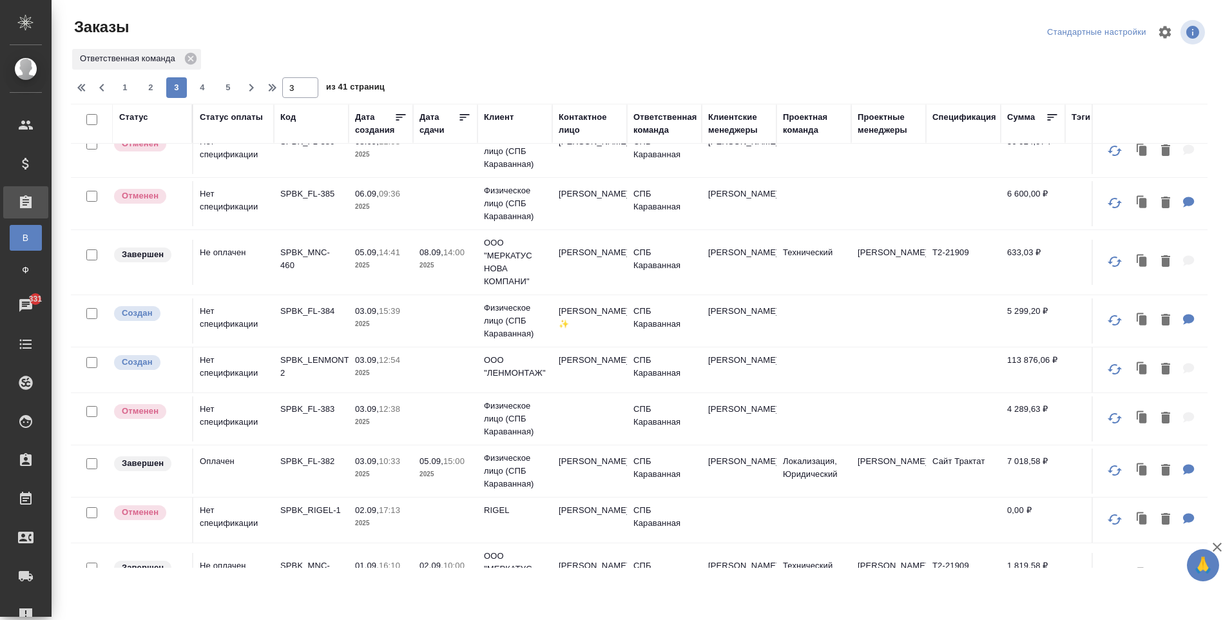
scroll to position [0, 0]
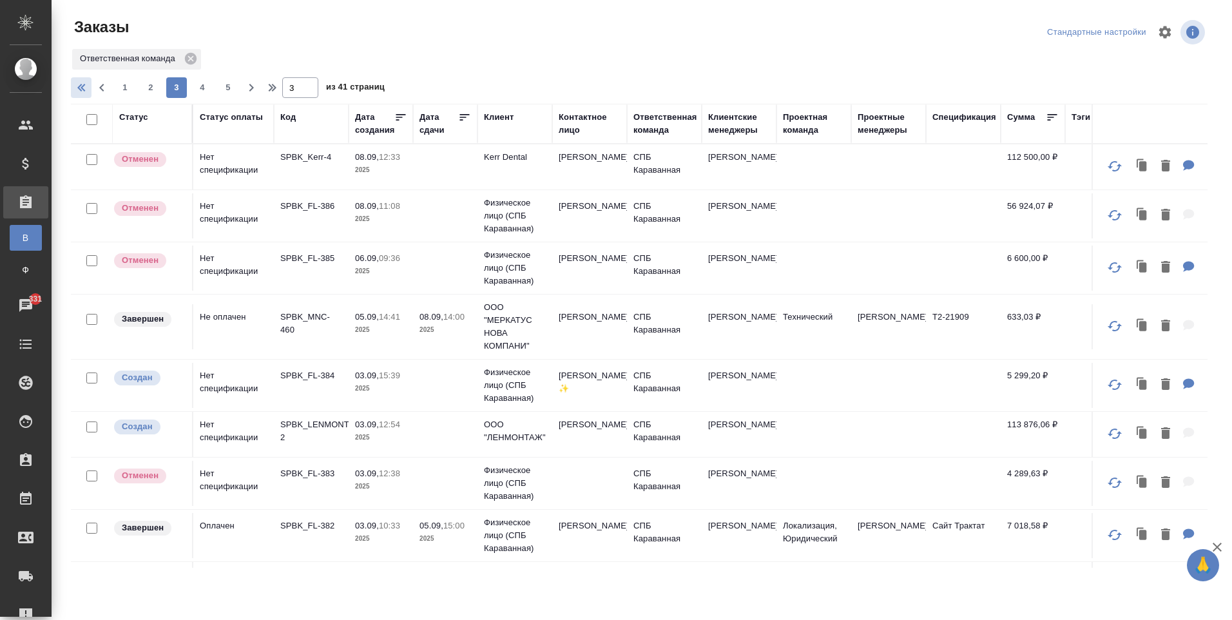
click at [82, 93] on icon "button" at bounding box center [82, 87] width 15 height 15
type input "1"
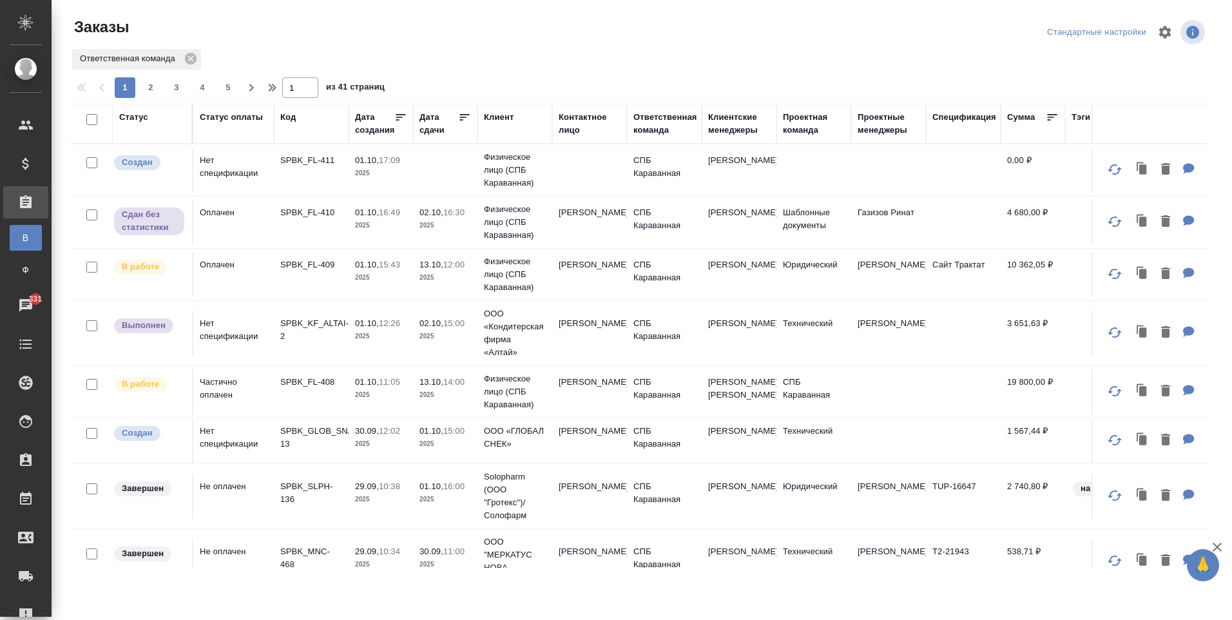
click at [603, 224] on td "Ирина" at bounding box center [589, 222] width 75 height 45
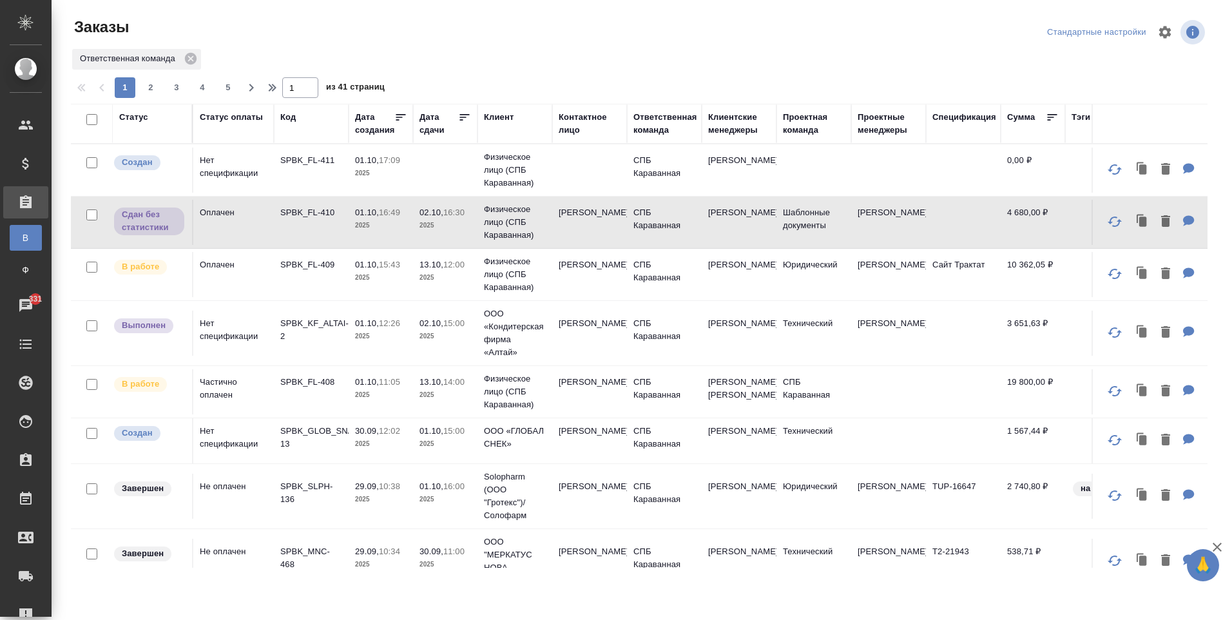
click at [414, 271] on td "13.10, 12:00 2025" at bounding box center [445, 274] width 64 height 45
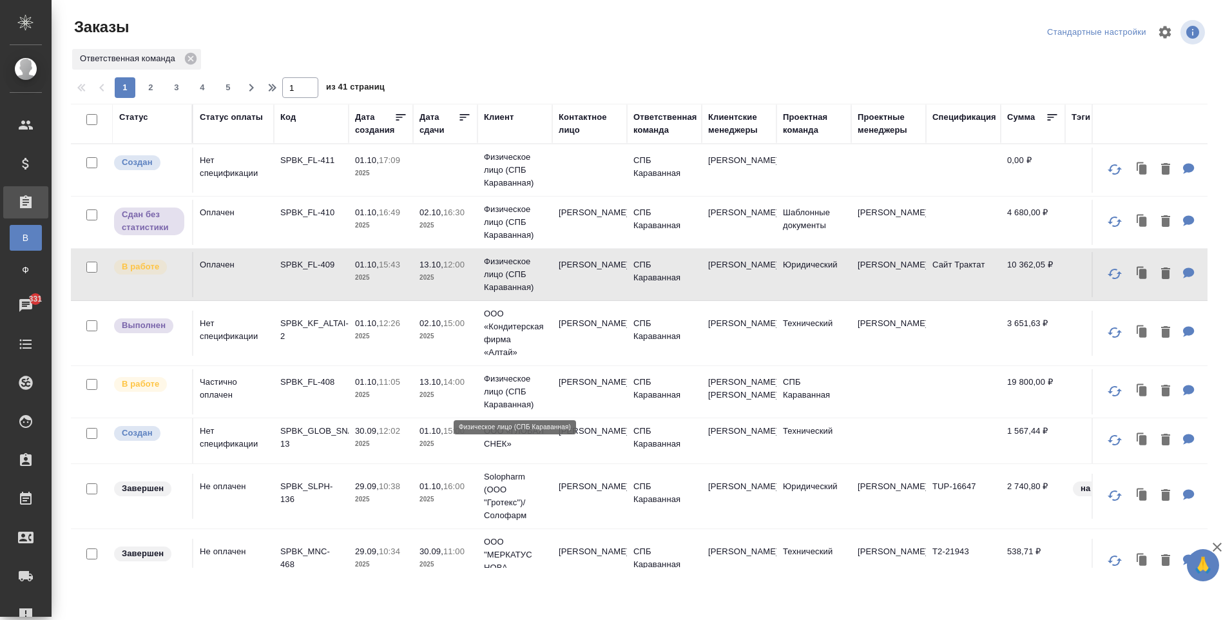
click at [534, 386] on p "Физическое лицо (СПБ Караванная)" at bounding box center [515, 391] width 62 height 39
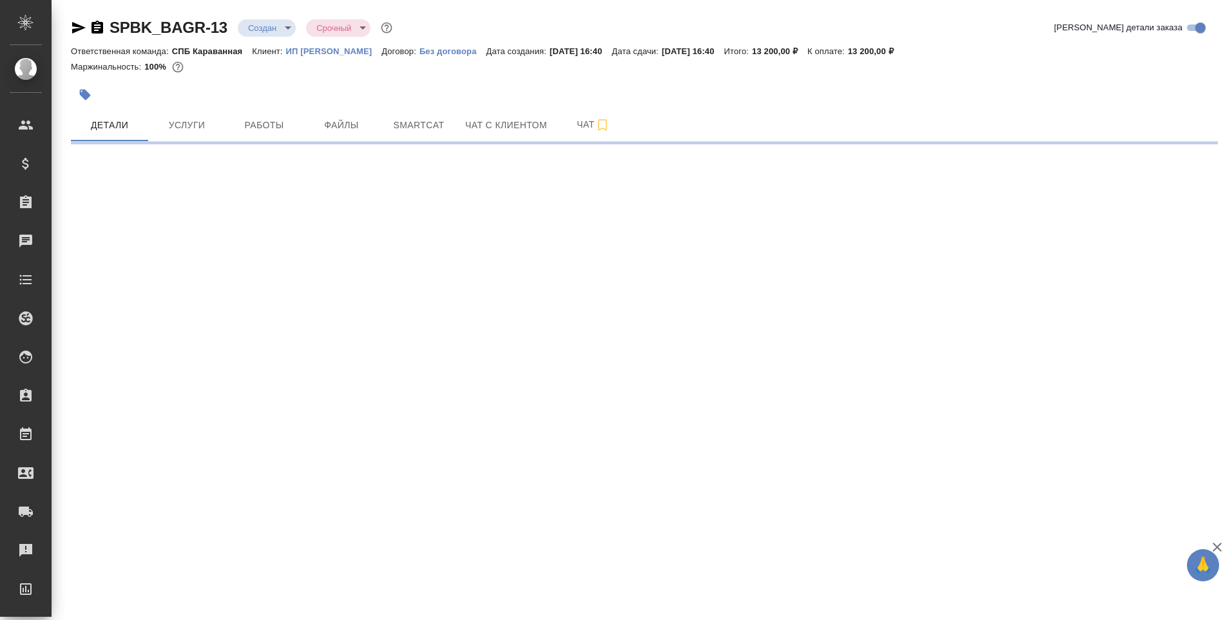
select select "RU"
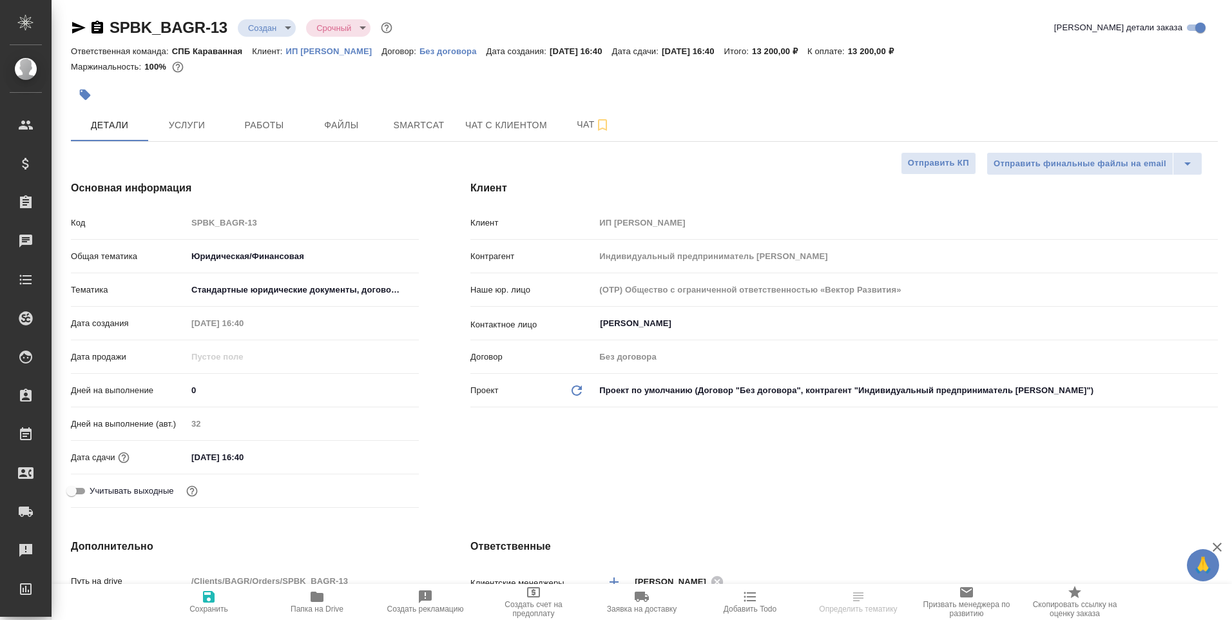
type textarea "x"
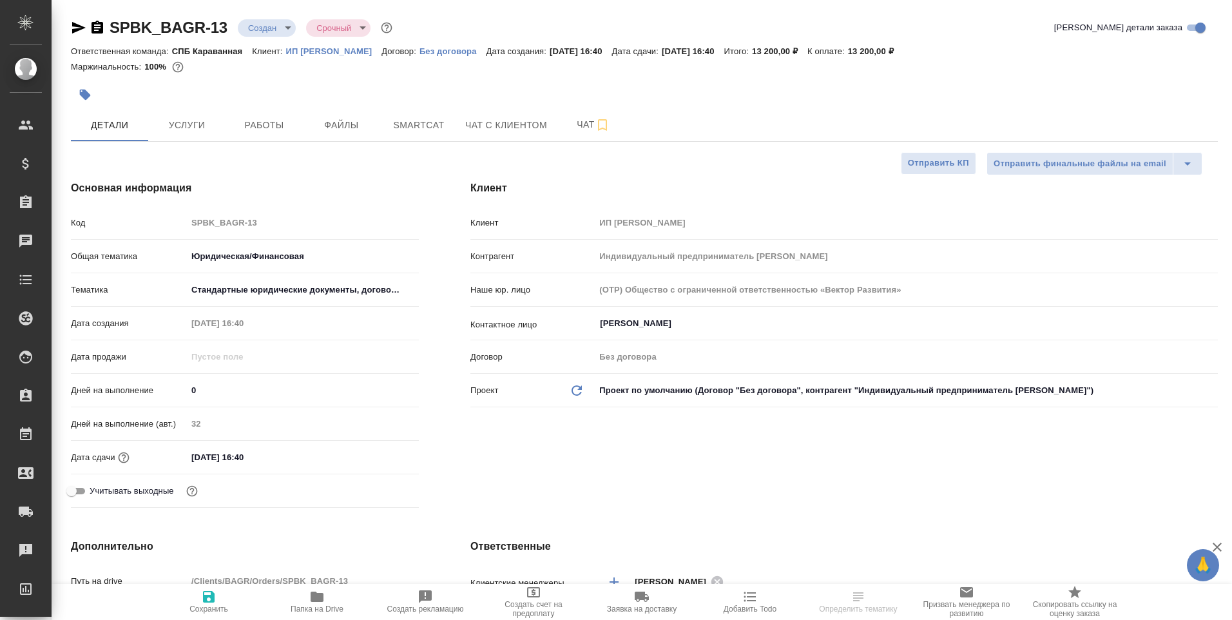
type textarea "x"
click at [157, 133] on span "Услуги" at bounding box center [187, 125] width 62 height 16
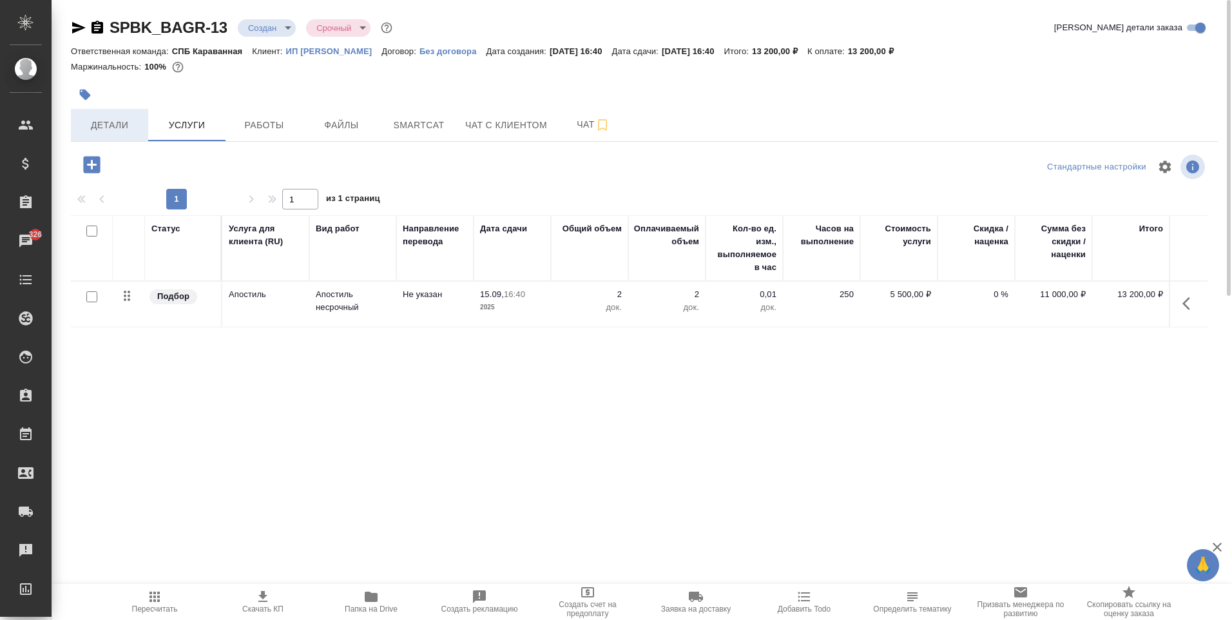
click at [93, 131] on span "Детали" at bounding box center [110, 125] width 62 height 16
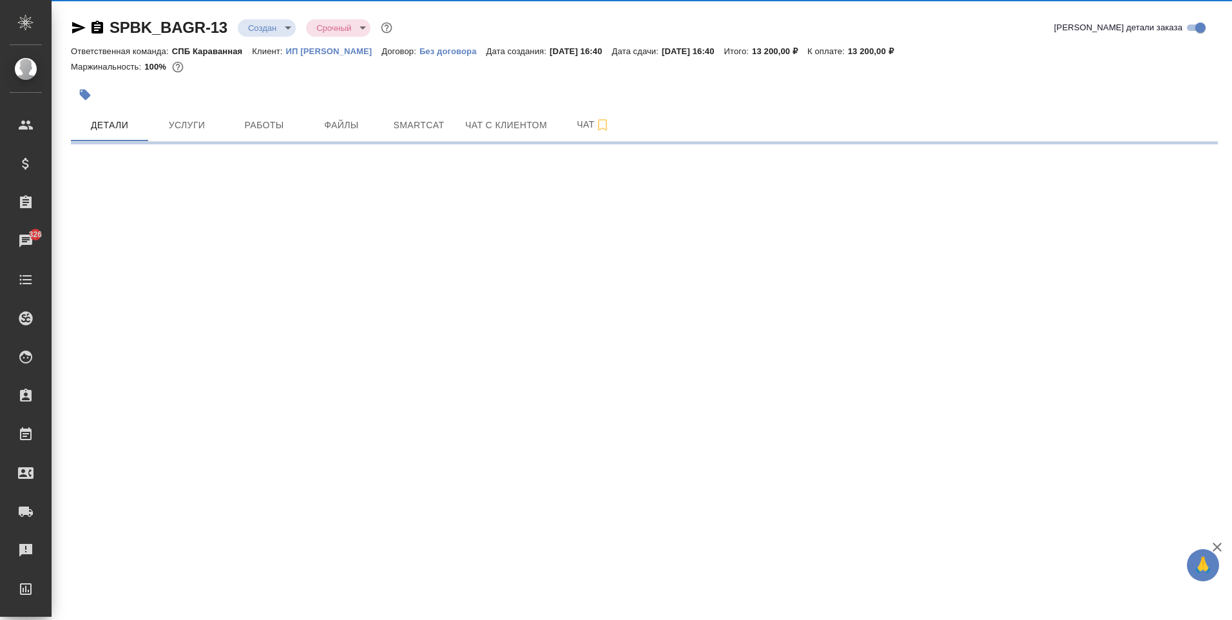
select select "RU"
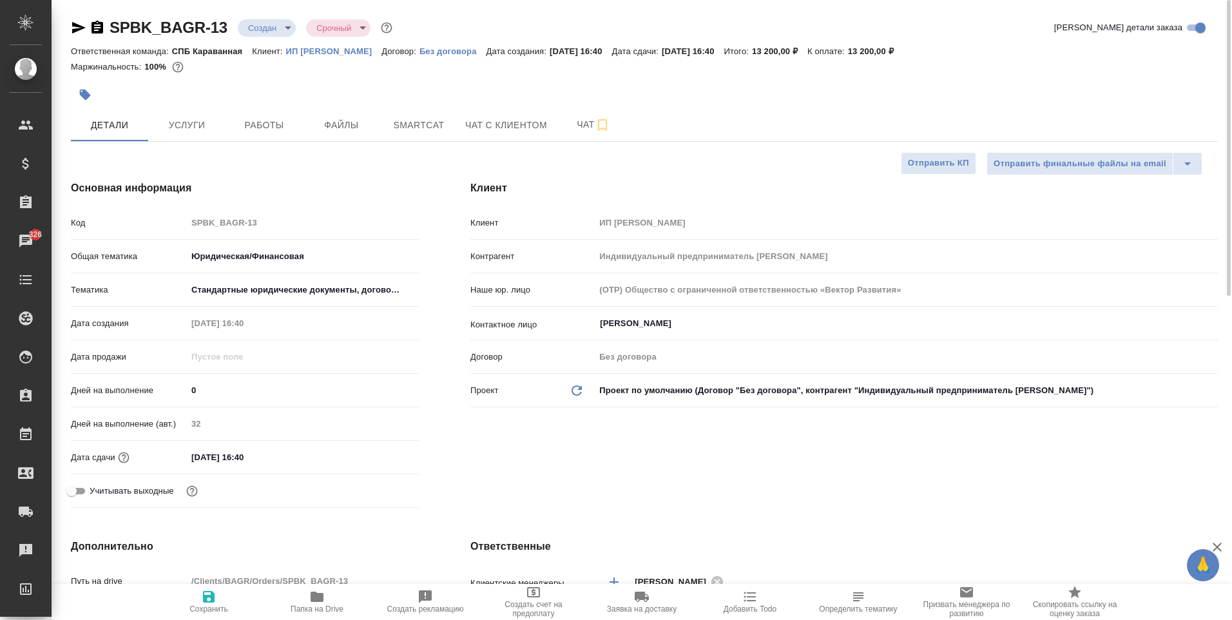
type textarea "x"
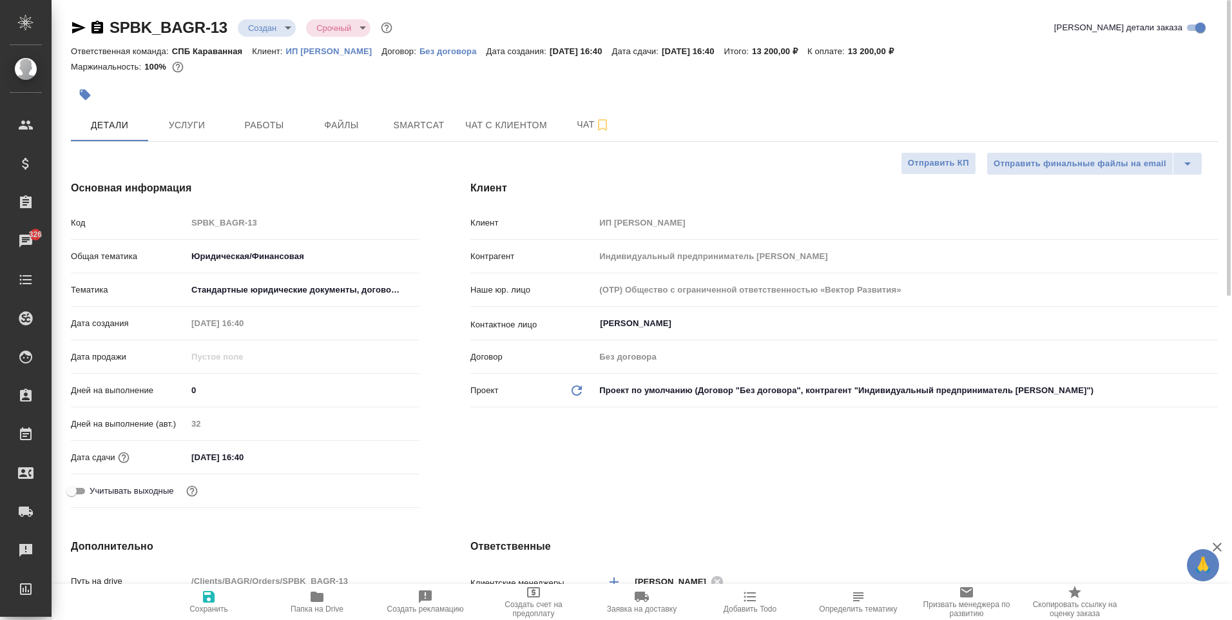
type textarea "x"
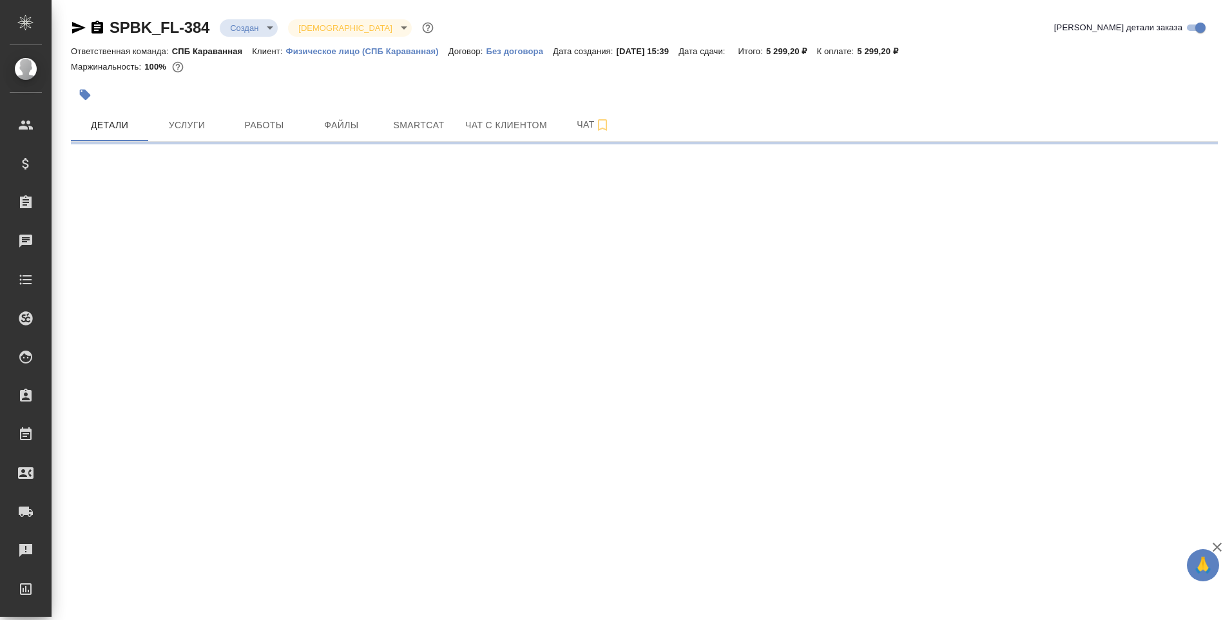
select select "RU"
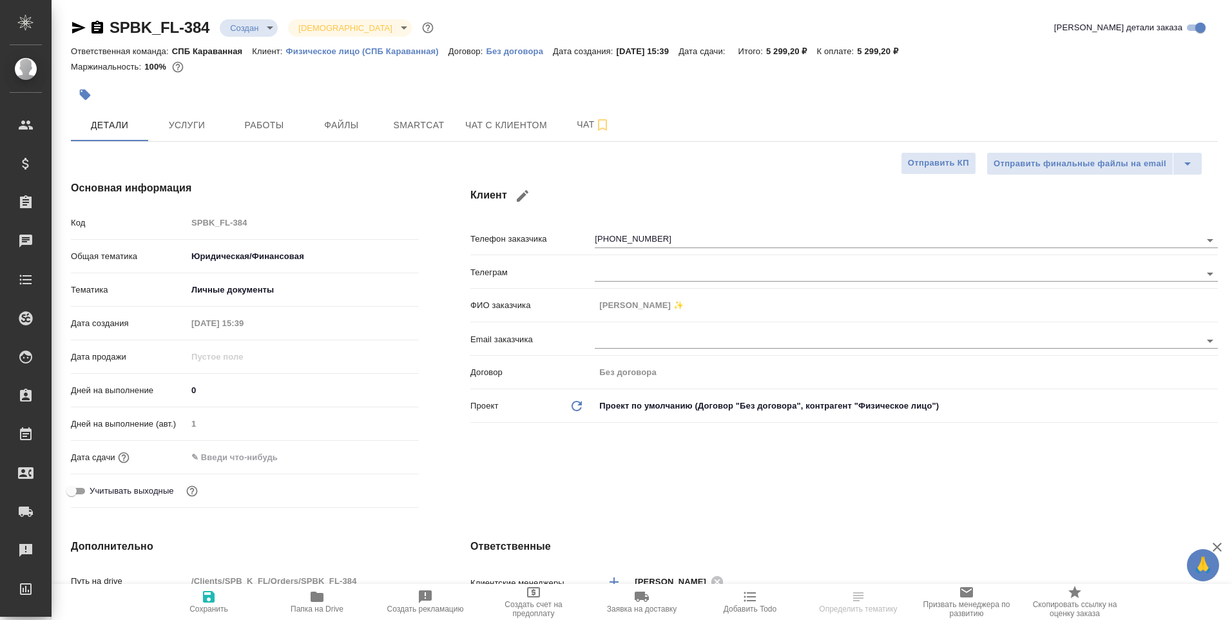
type textarea "x"
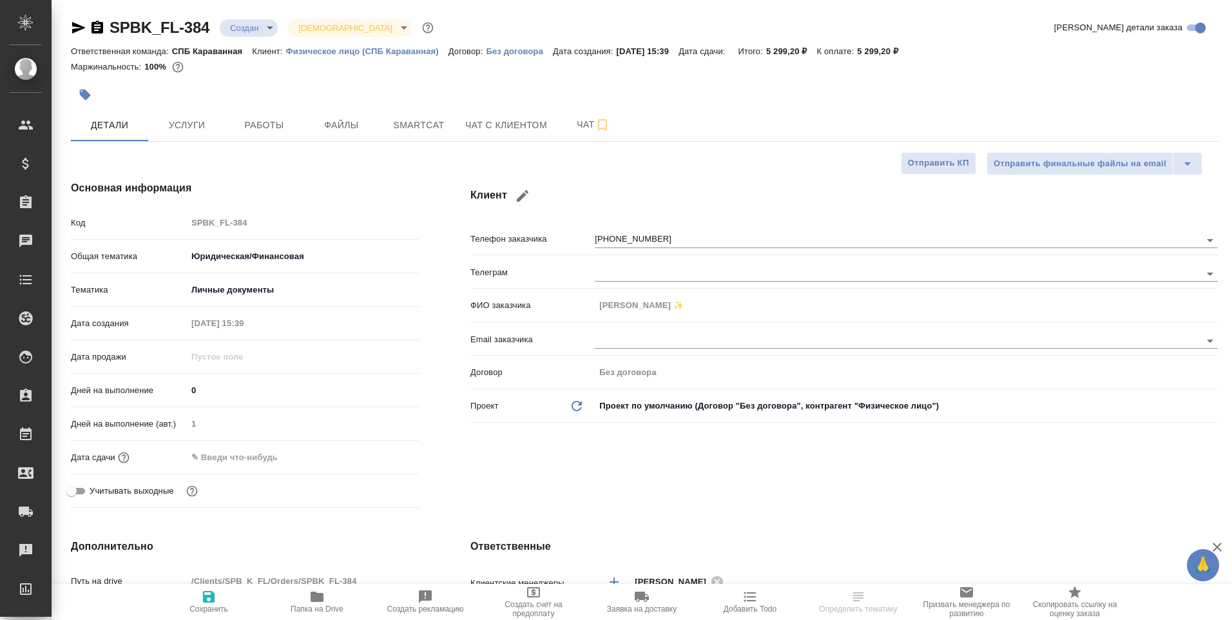
type textarea "x"
click at [169, 127] on span "Услуги" at bounding box center [187, 125] width 62 height 16
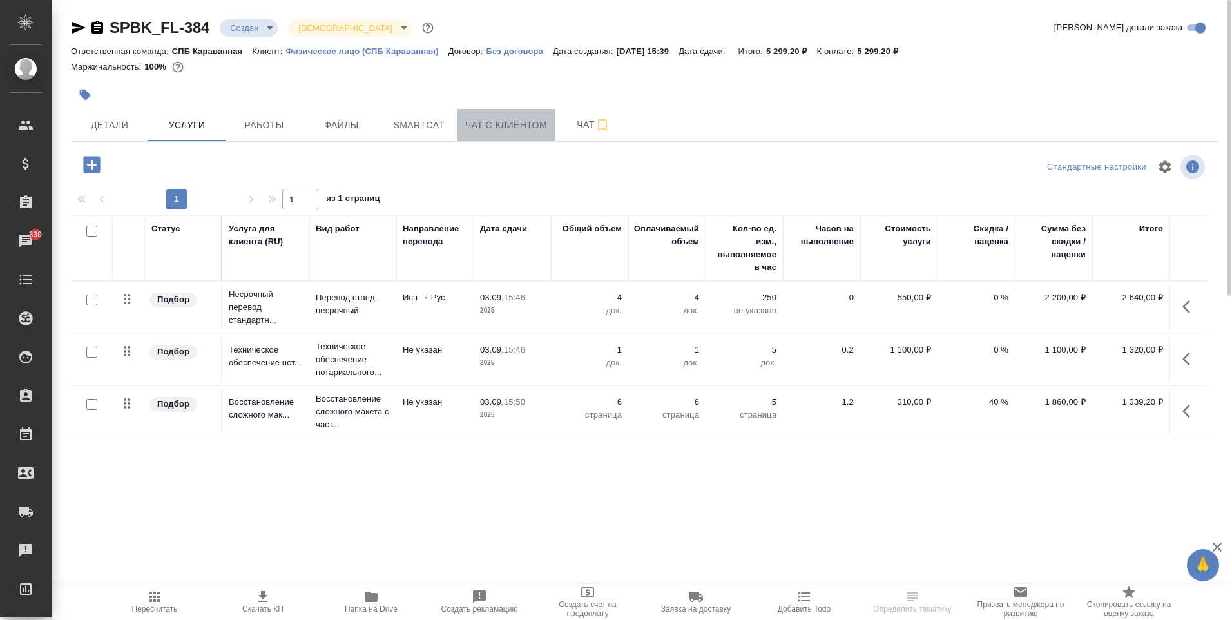
click at [537, 128] on span "Чат с клиентом" at bounding box center [506, 125] width 82 height 16
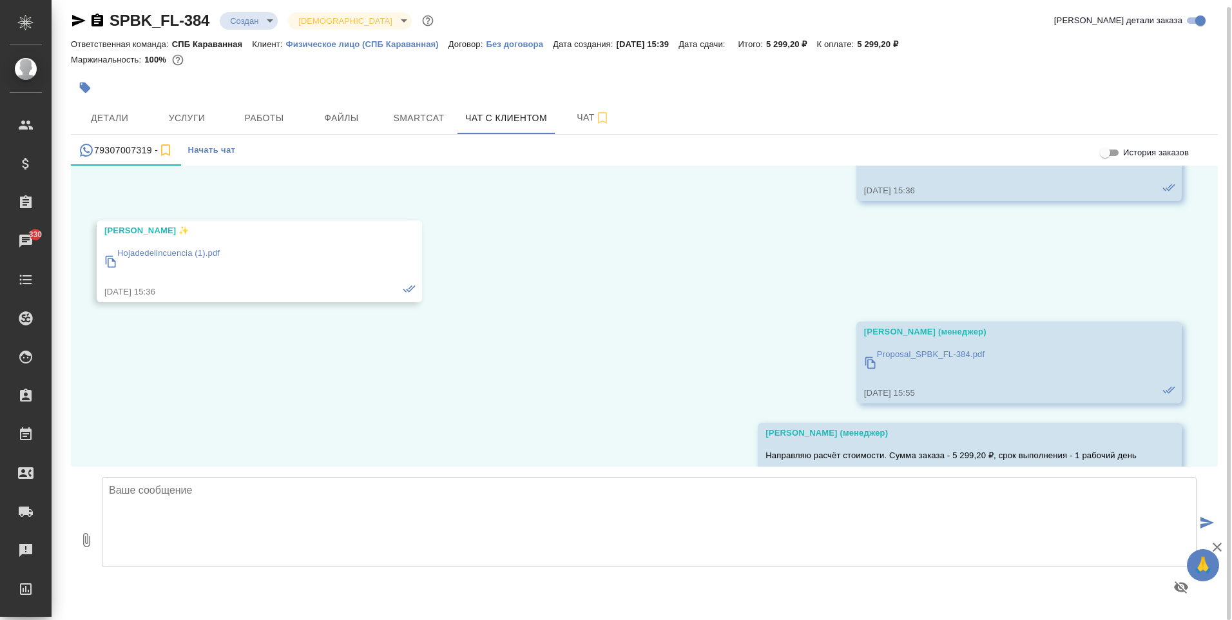
scroll to position [966, 0]
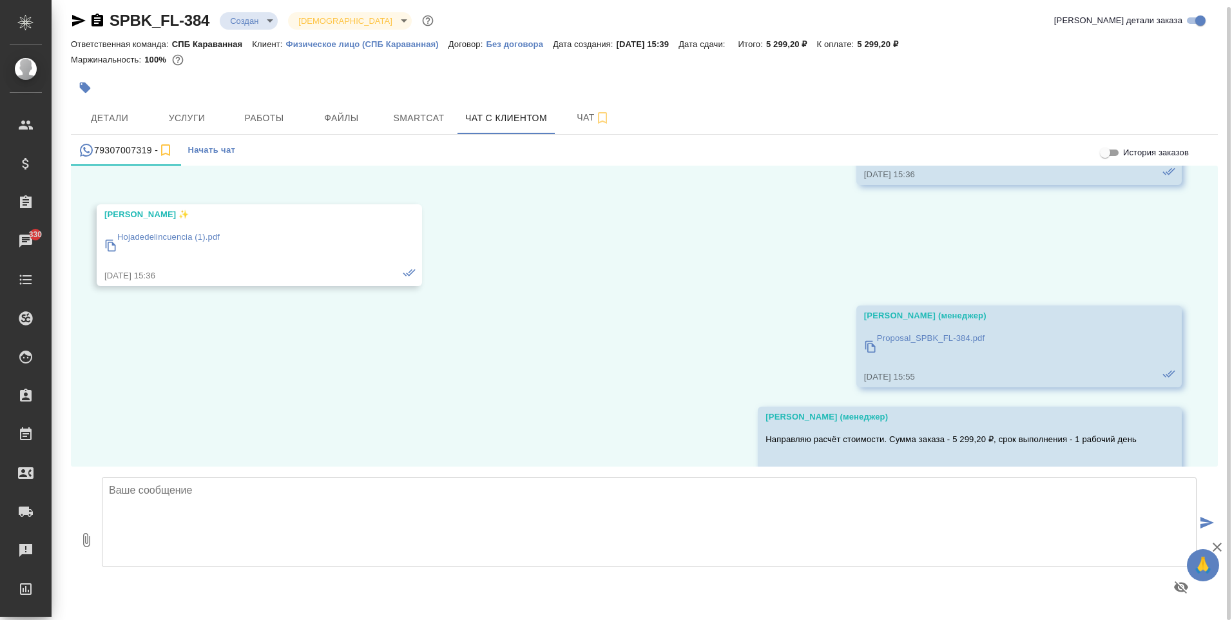
click at [187, 241] on p "Hojadedelincuencia (1).pdf" at bounding box center [168, 237] width 102 height 13
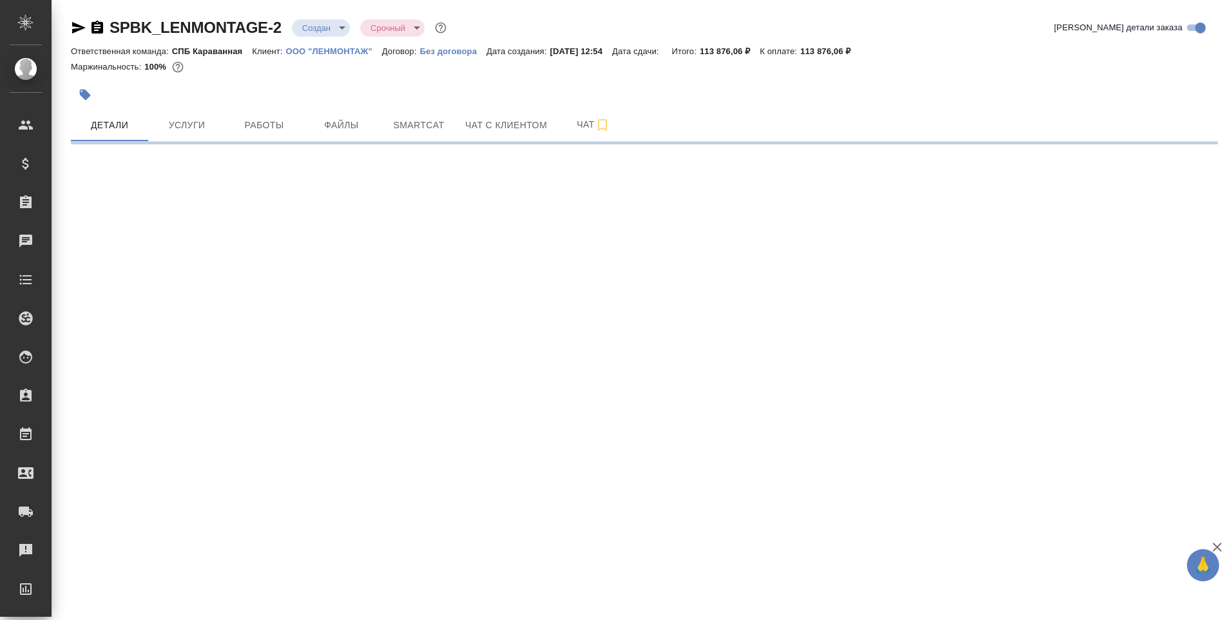
select select "RU"
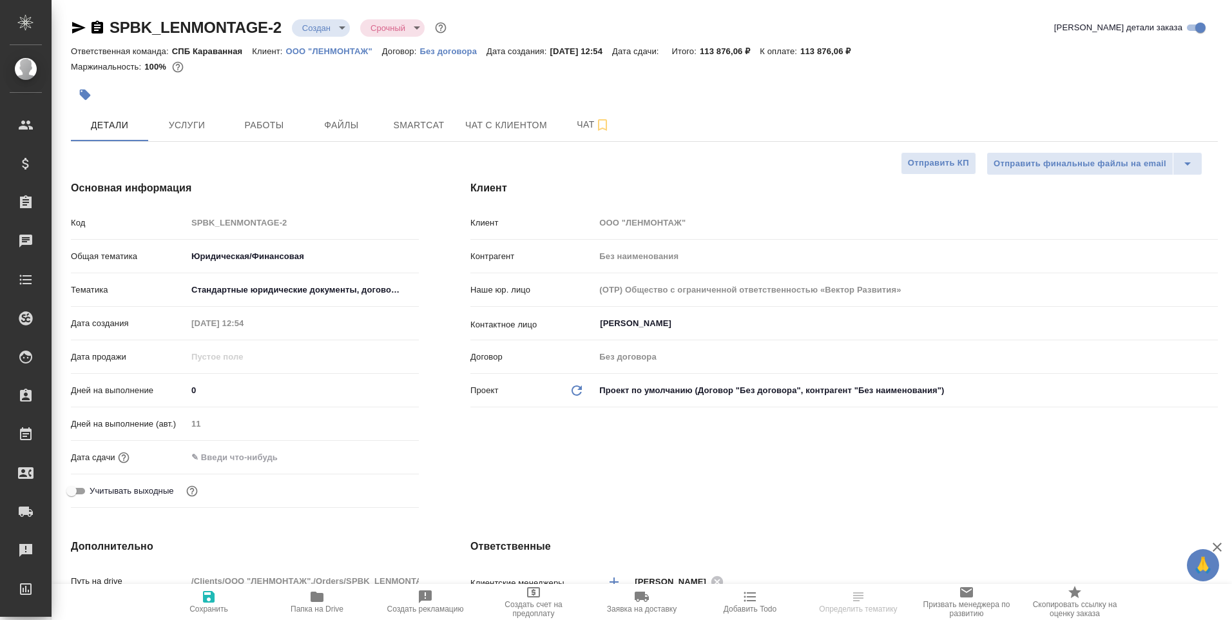
type textarea "x"
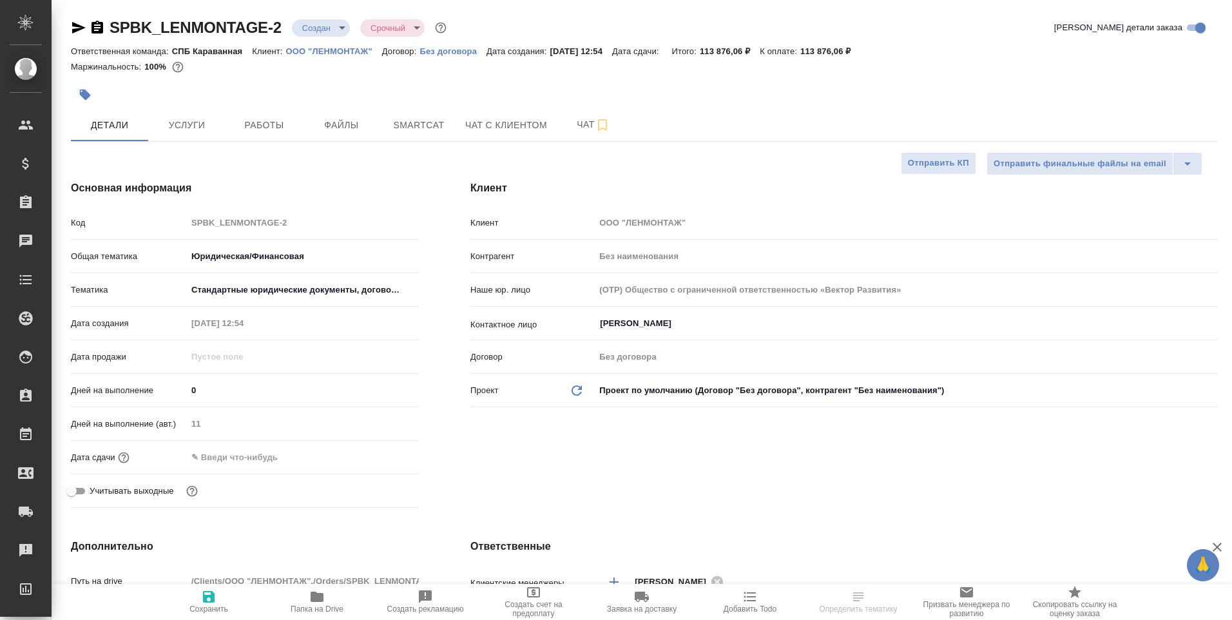
type textarea "x"
click at [186, 135] on button "Услуги" at bounding box center [186, 125] width 77 height 32
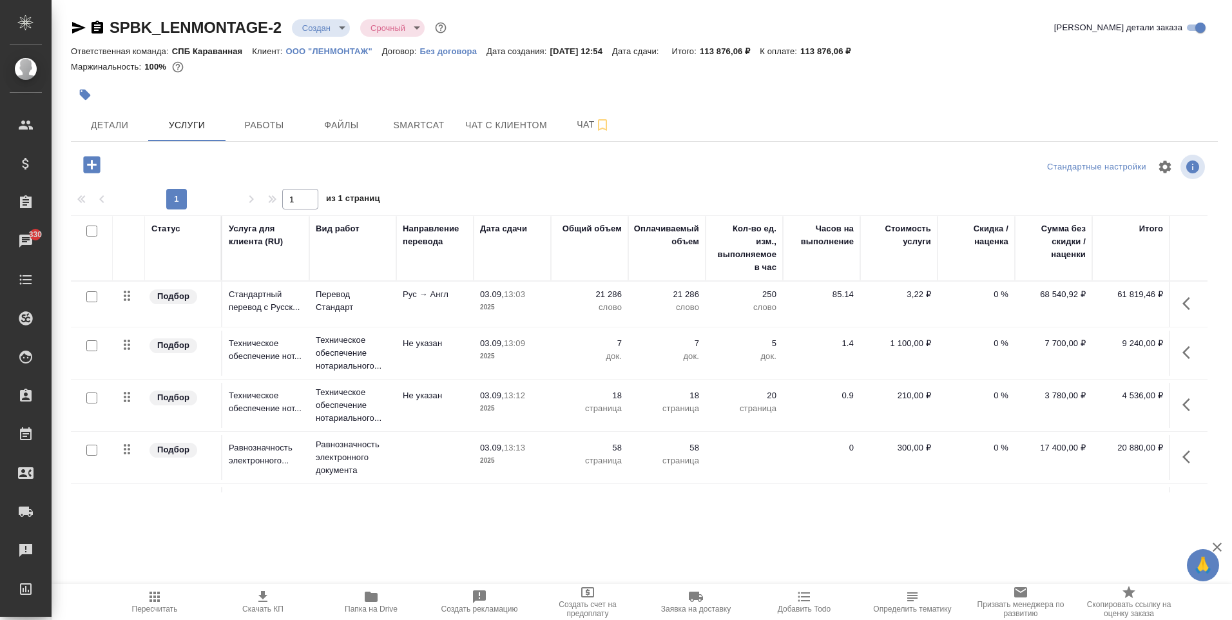
click at [347, 596] on span "Папка на Drive" at bounding box center [371, 601] width 93 height 24
drag, startPoint x: 259, startPoint y: 404, endPoint x: 612, endPoint y: 193, distance: 411.1
click at [612, 193] on div "1 1 из 1 страниц" at bounding box center [644, 199] width 1147 height 21
click at [507, 134] on button "Чат с клиентом" at bounding box center [505, 125] width 97 height 32
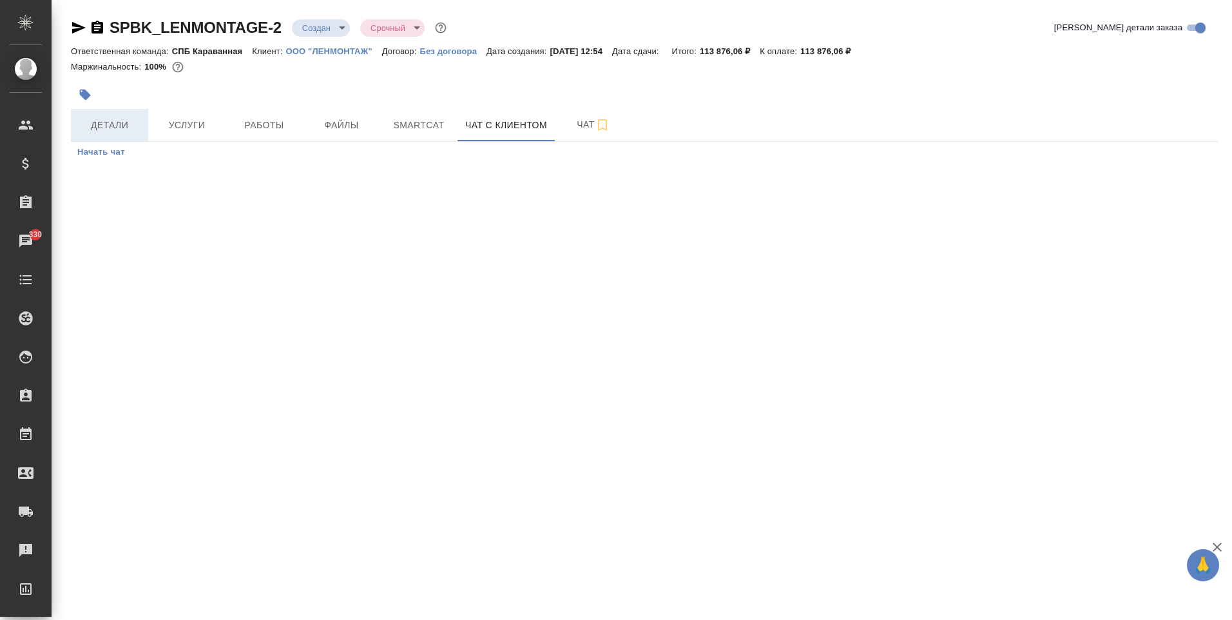
click at [122, 123] on span "Детали" at bounding box center [110, 125] width 62 height 16
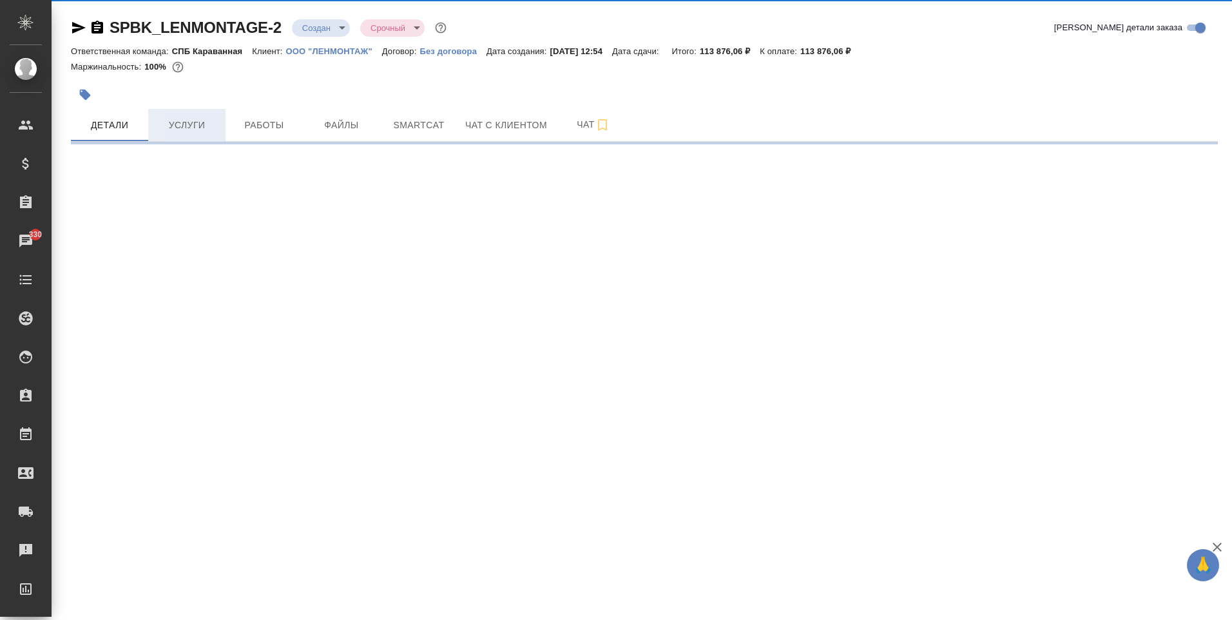
select select "RU"
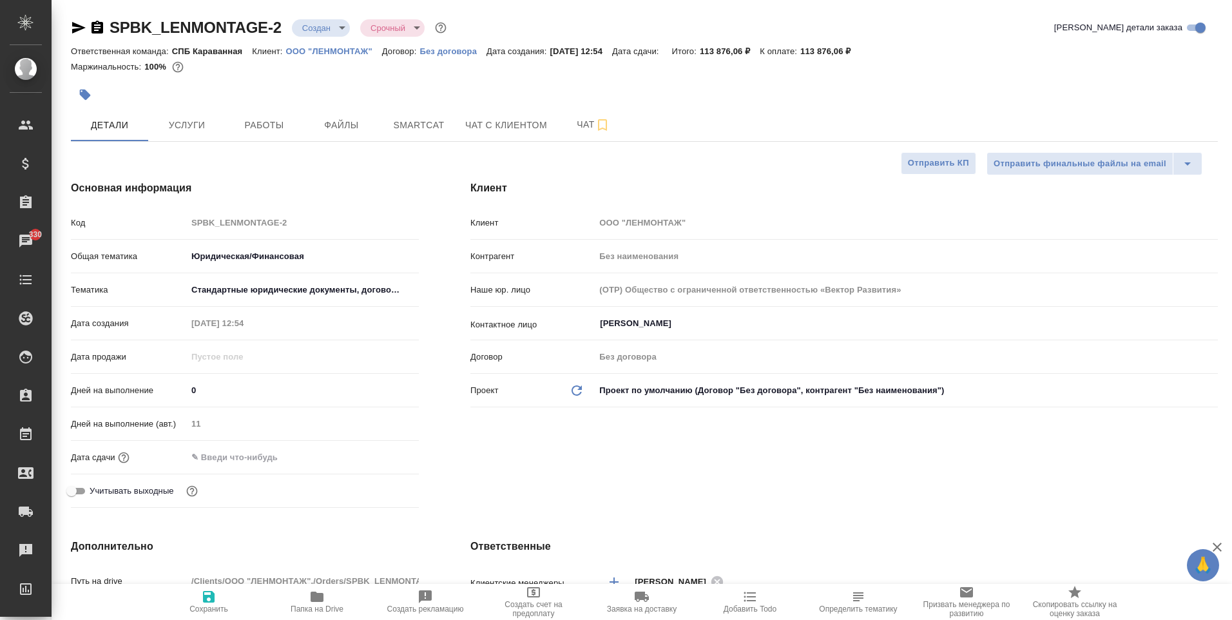
type textarea "x"
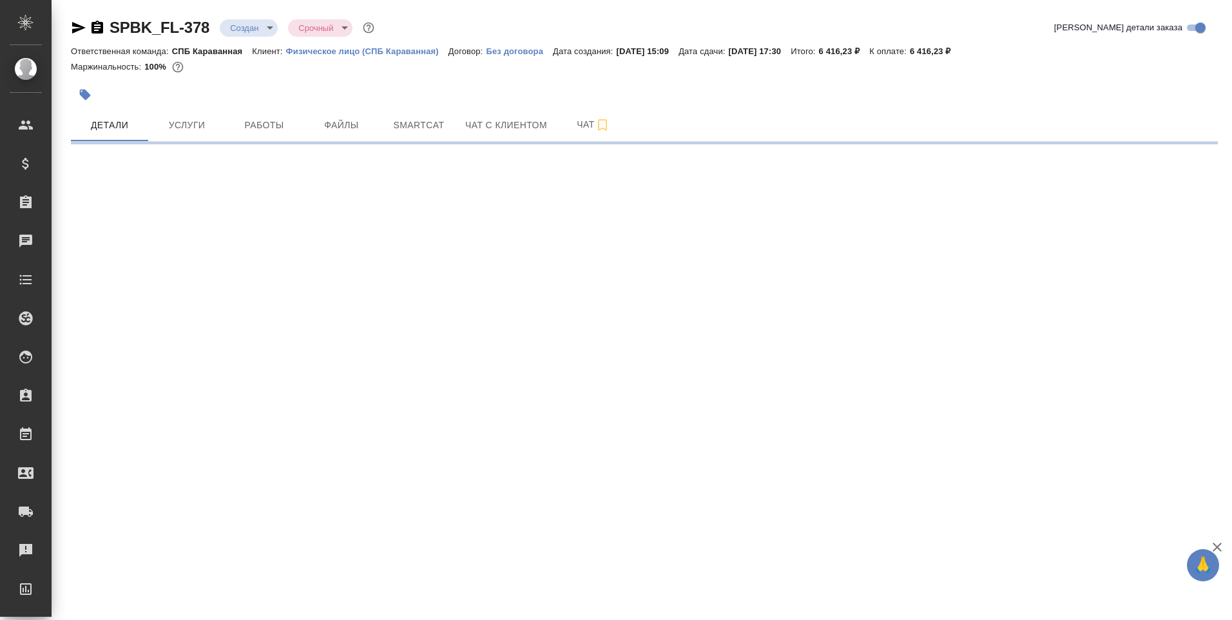
select select "RU"
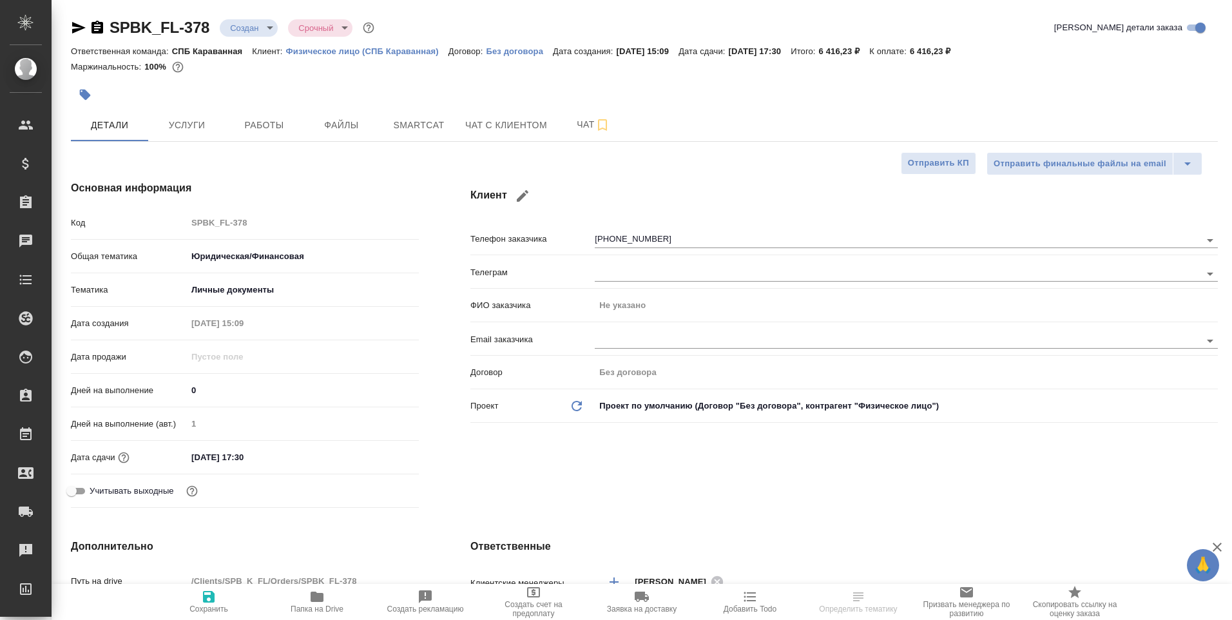
type textarea "x"
click at [488, 123] on span "Чат с клиентом" at bounding box center [506, 125] width 82 height 16
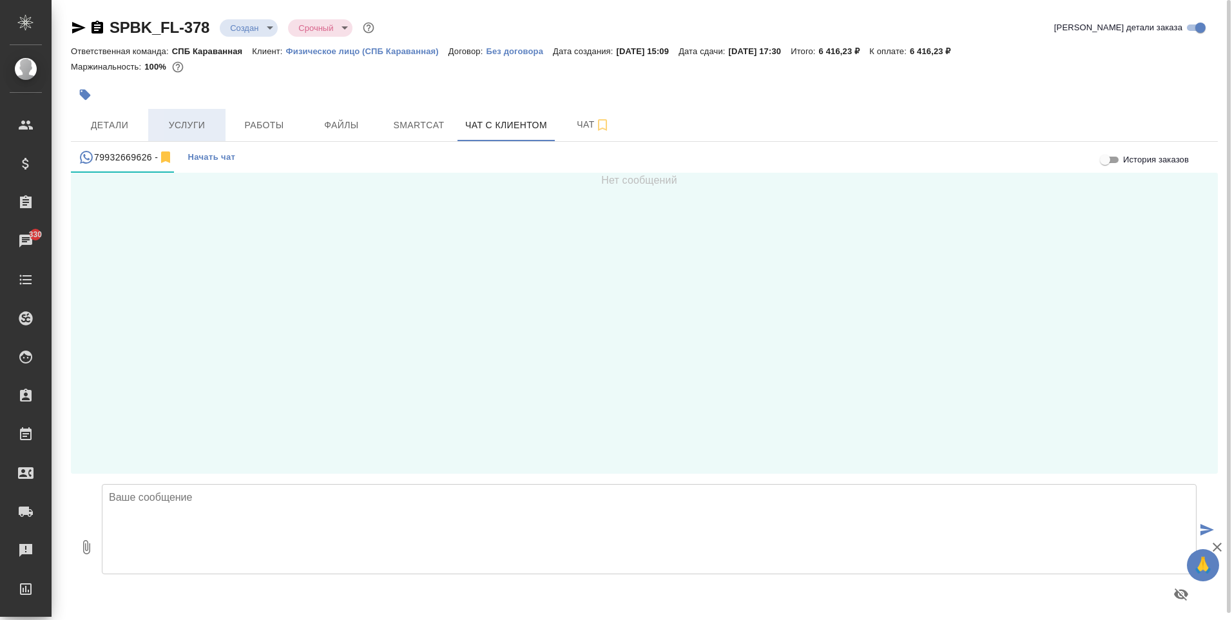
click at [180, 116] on button "Услуги" at bounding box center [186, 125] width 77 height 32
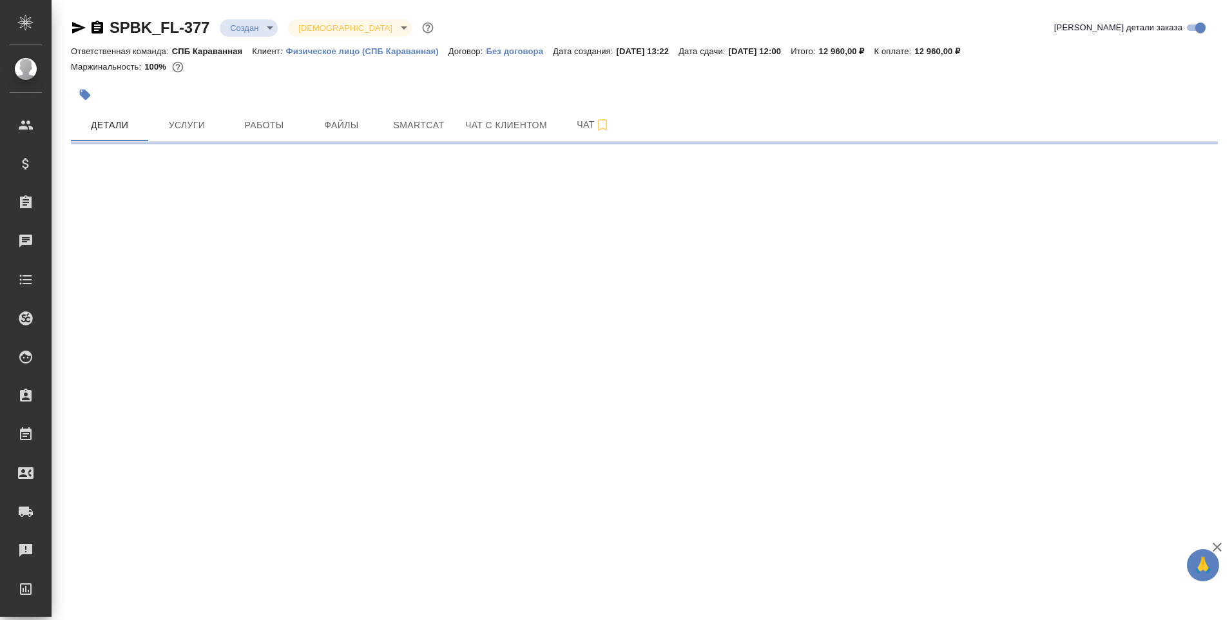
select select "RU"
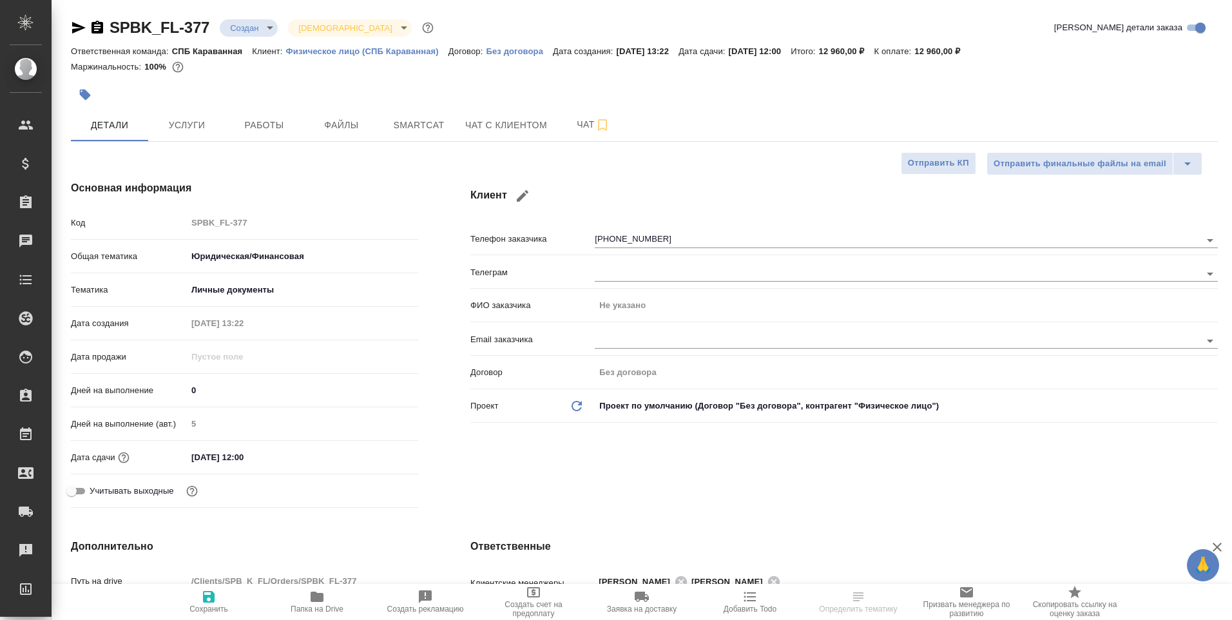
type textarea "x"
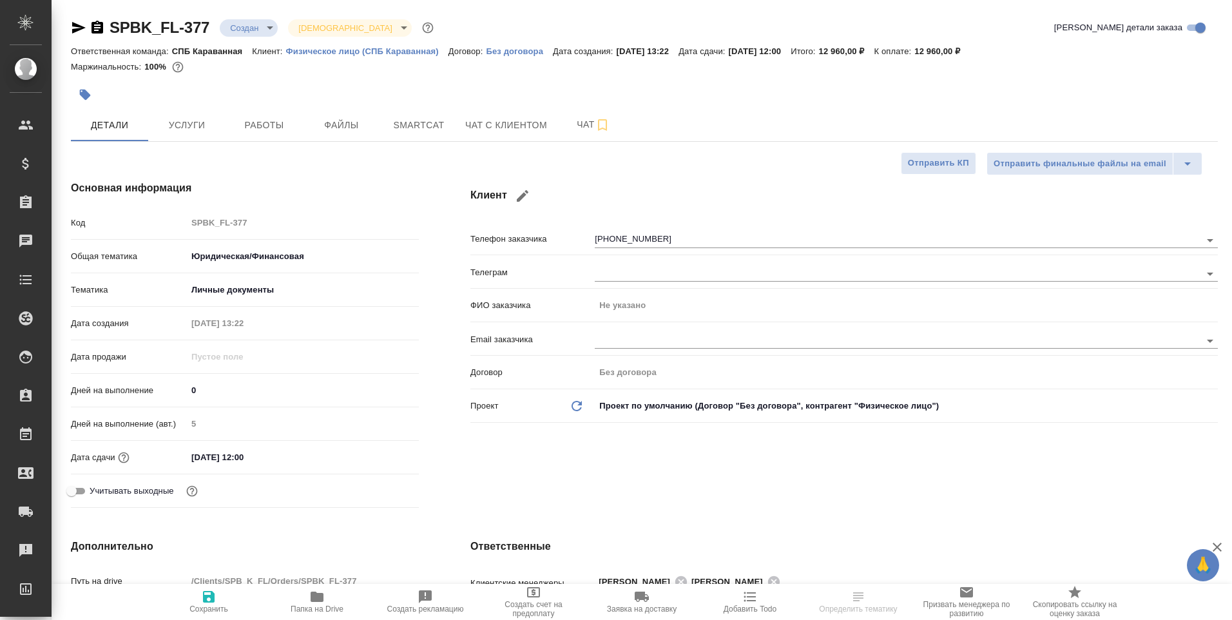
type textarea "x"
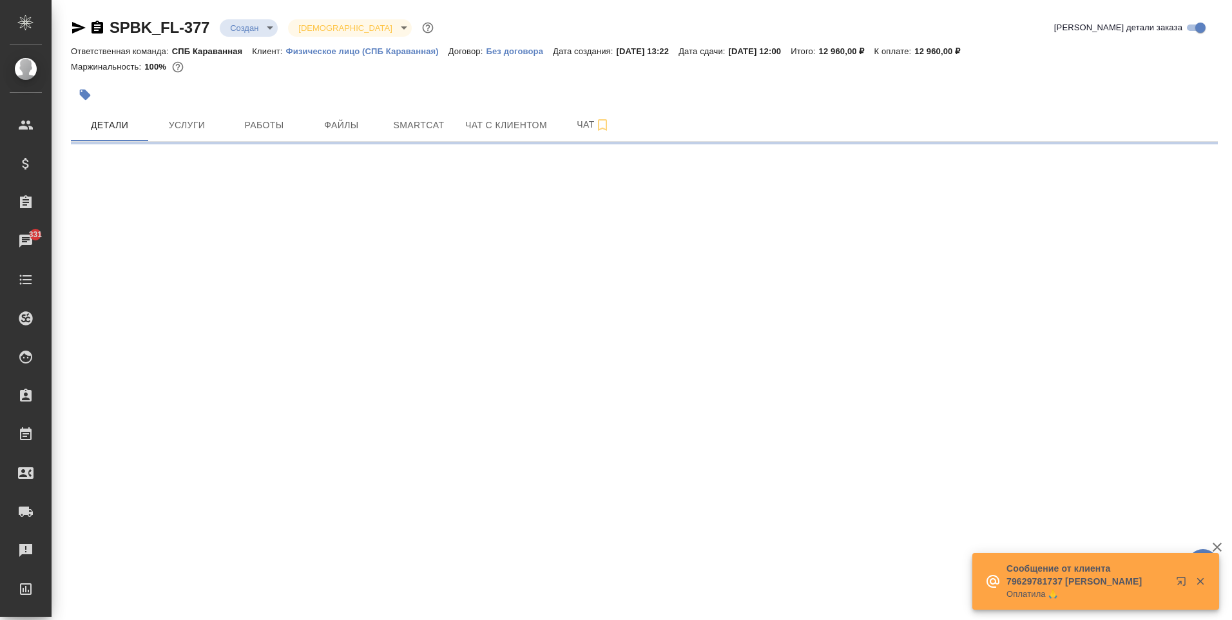
select select "RU"
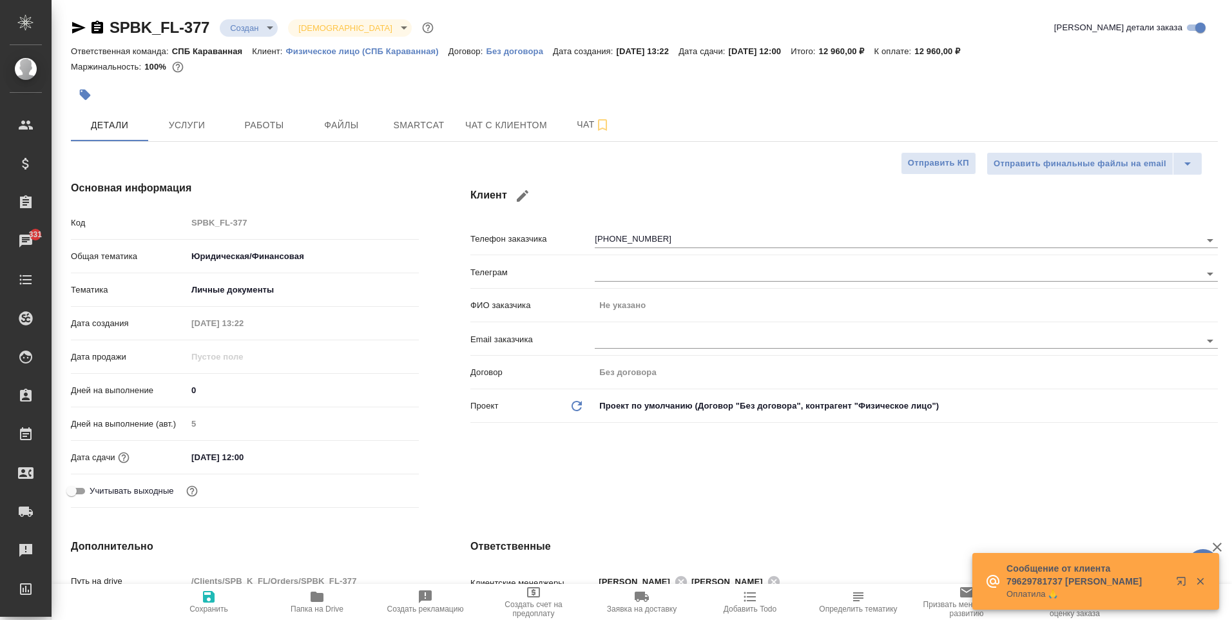
type textarea "x"
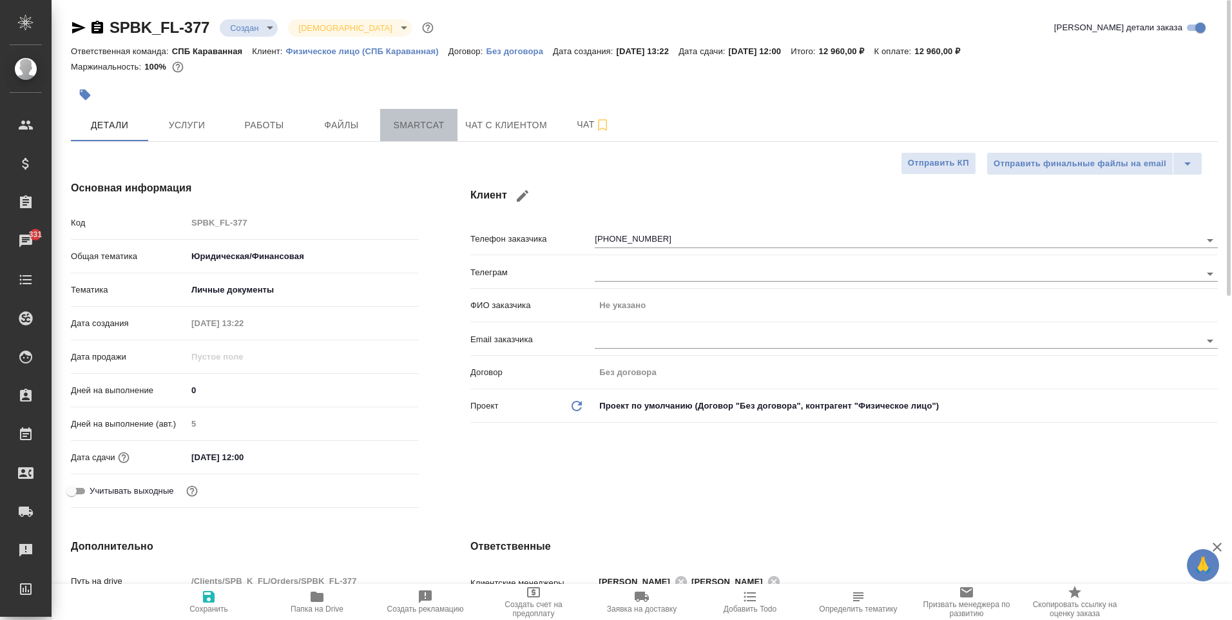
click at [440, 128] on span "Smartcat" at bounding box center [419, 125] width 62 height 16
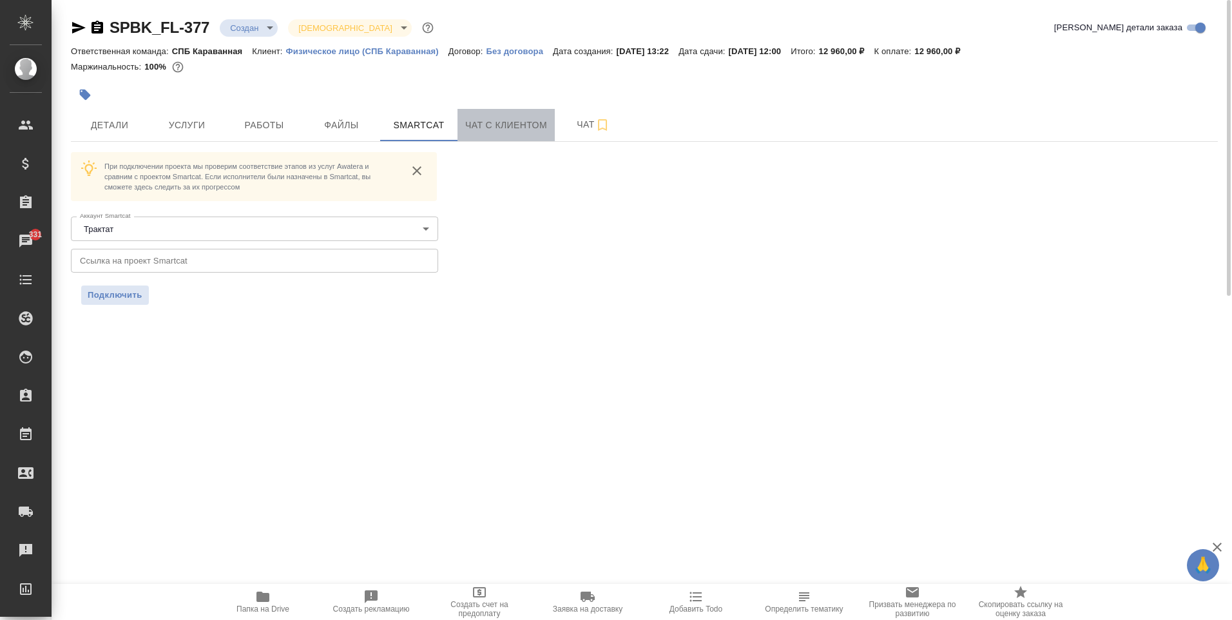
click at [515, 128] on span "Чат с клиентом" at bounding box center [506, 125] width 82 height 16
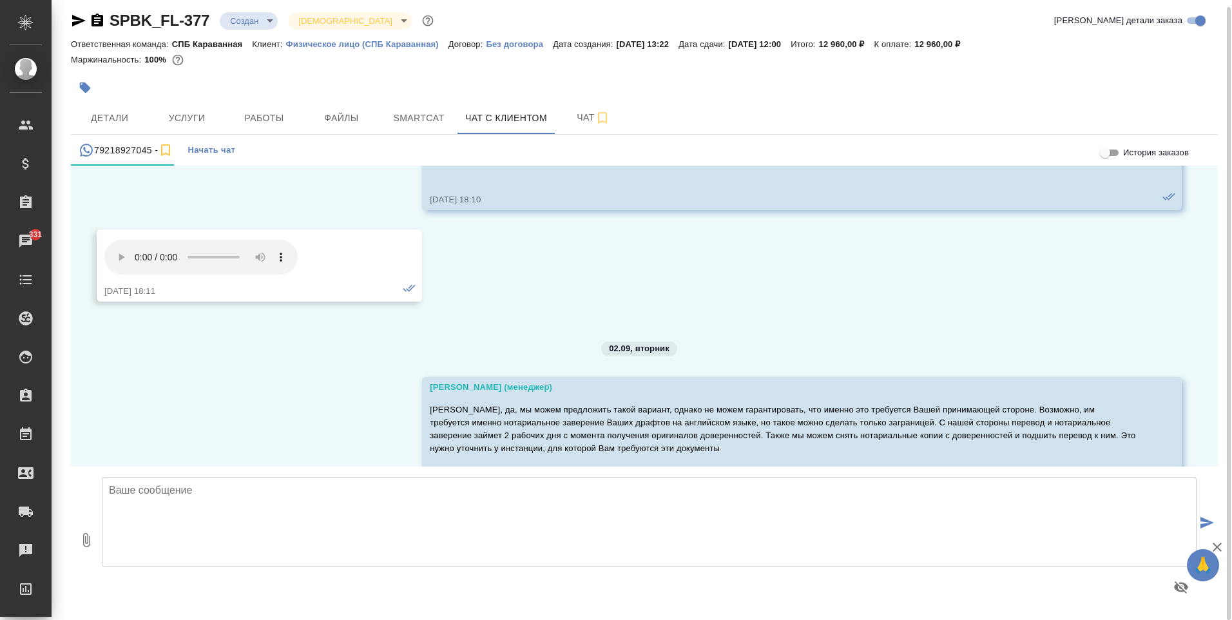
scroll to position [1192, 0]
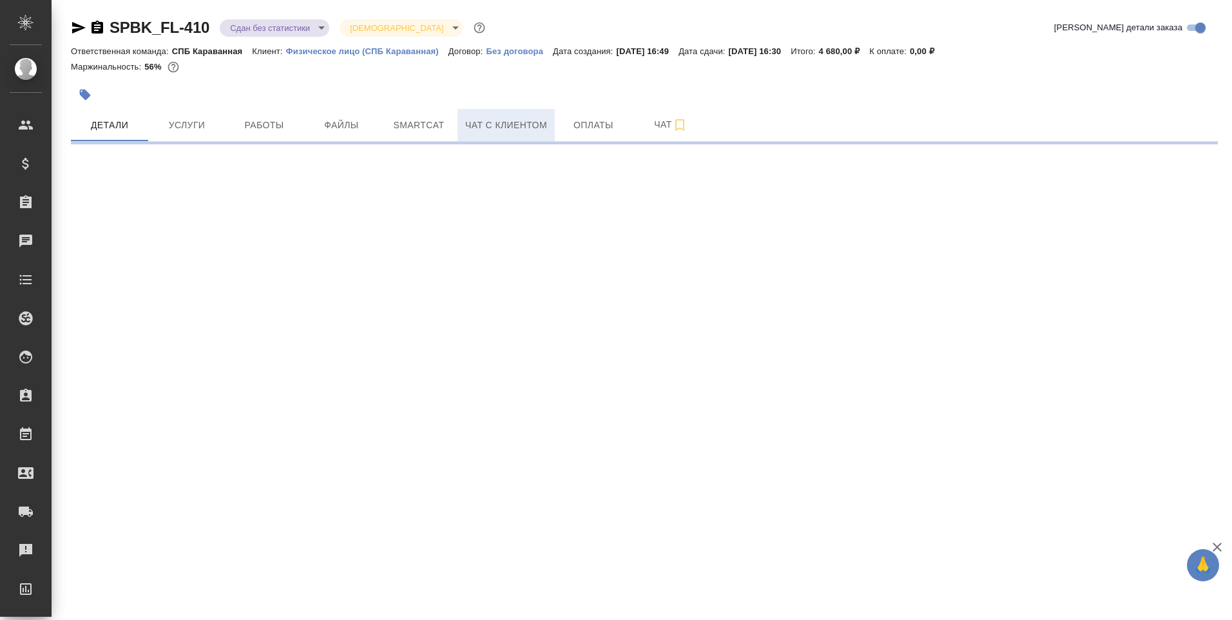
select select "RU"
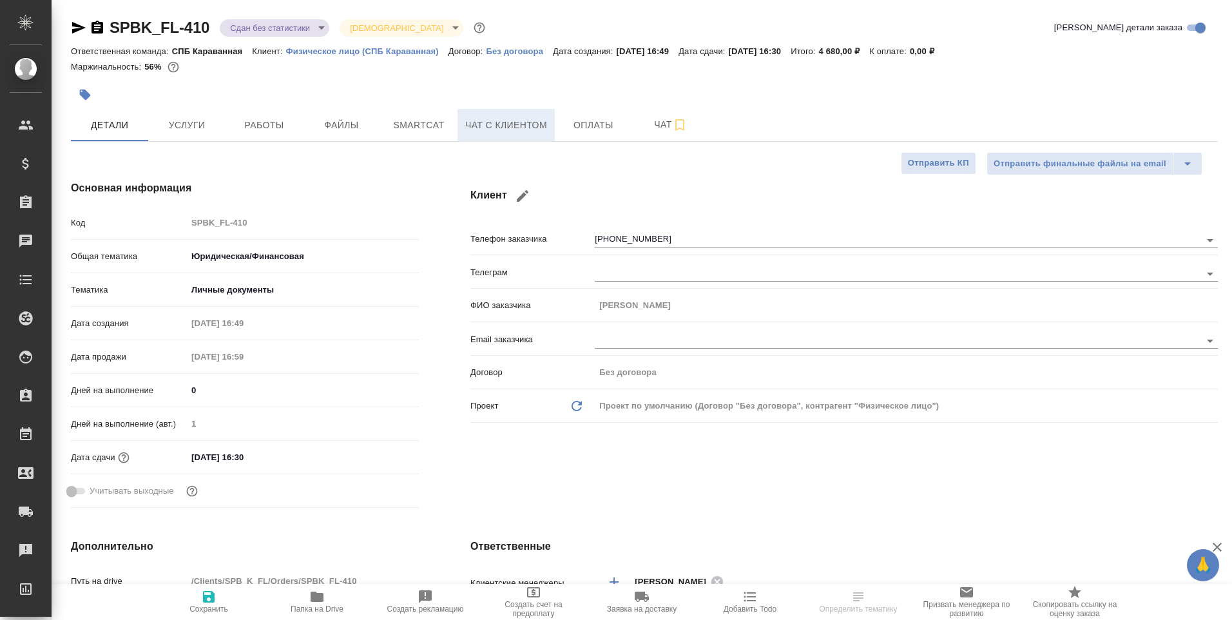
type textarea "x"
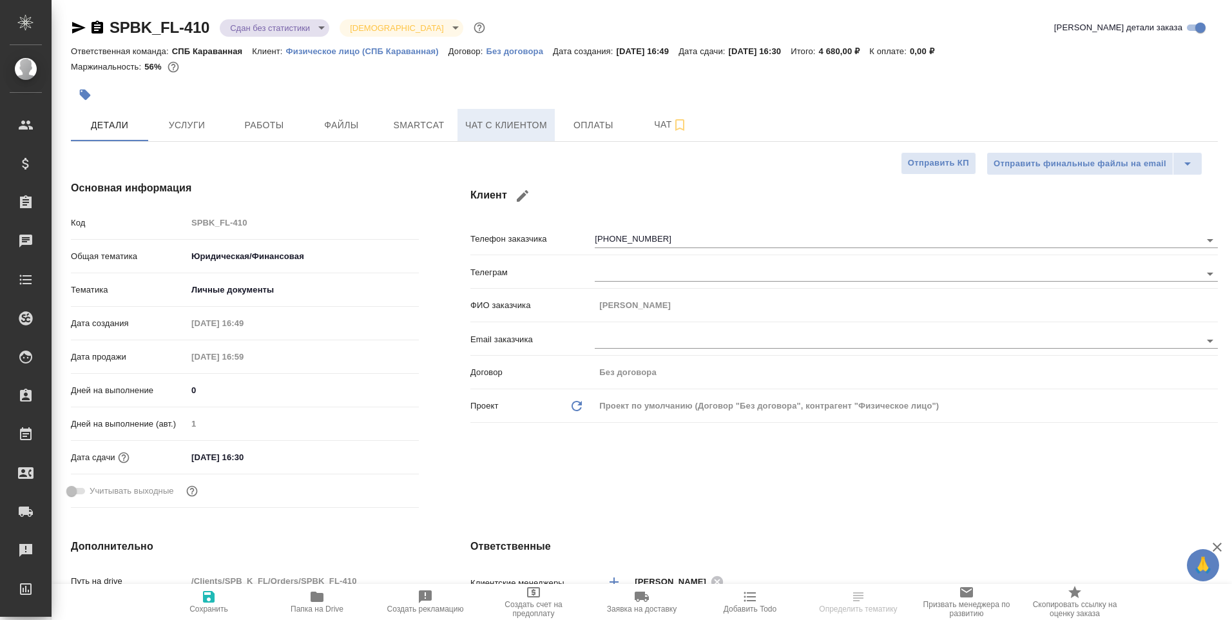
type textarea "x"
click at [530, 131] on span "Чат с клиентом" at bounding box center [506, 125] width 82 height 16
type textarea "x"
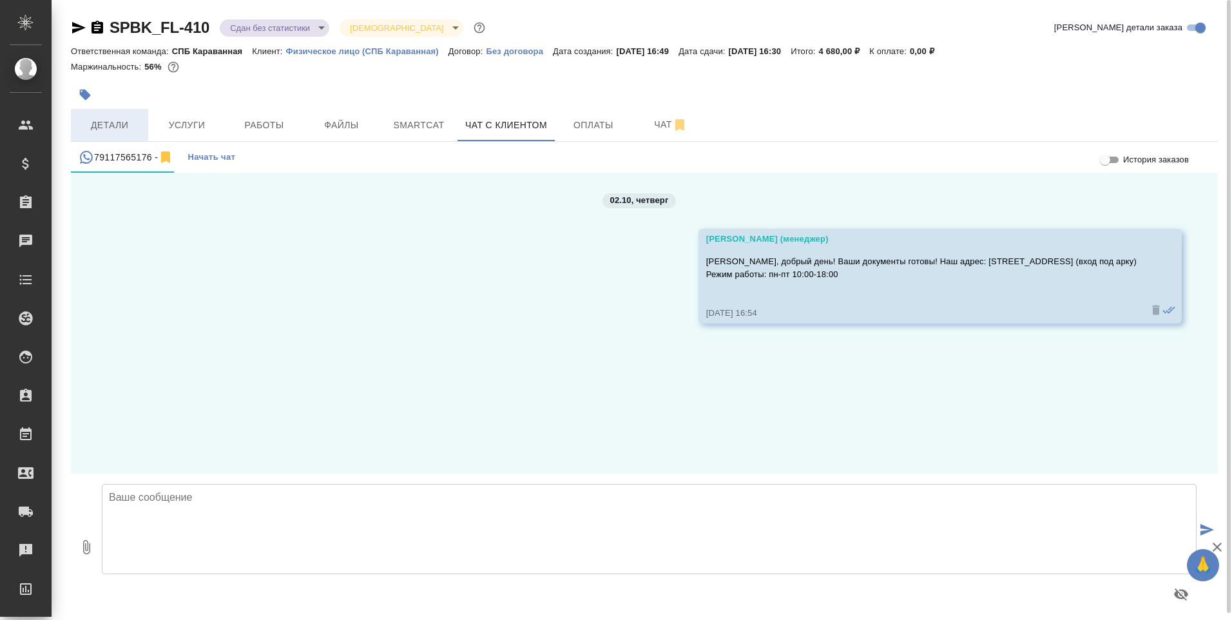
click at [117, 128] on span "Детали" at bounding box center [110, 125] width 62 height 16
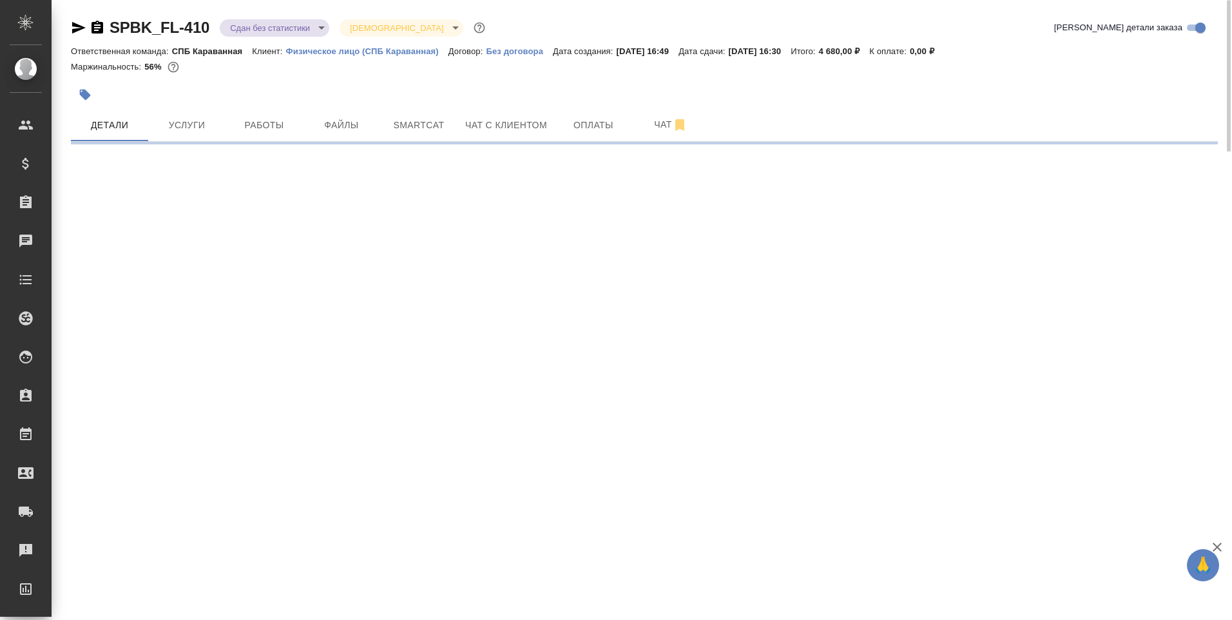
select select "RU"
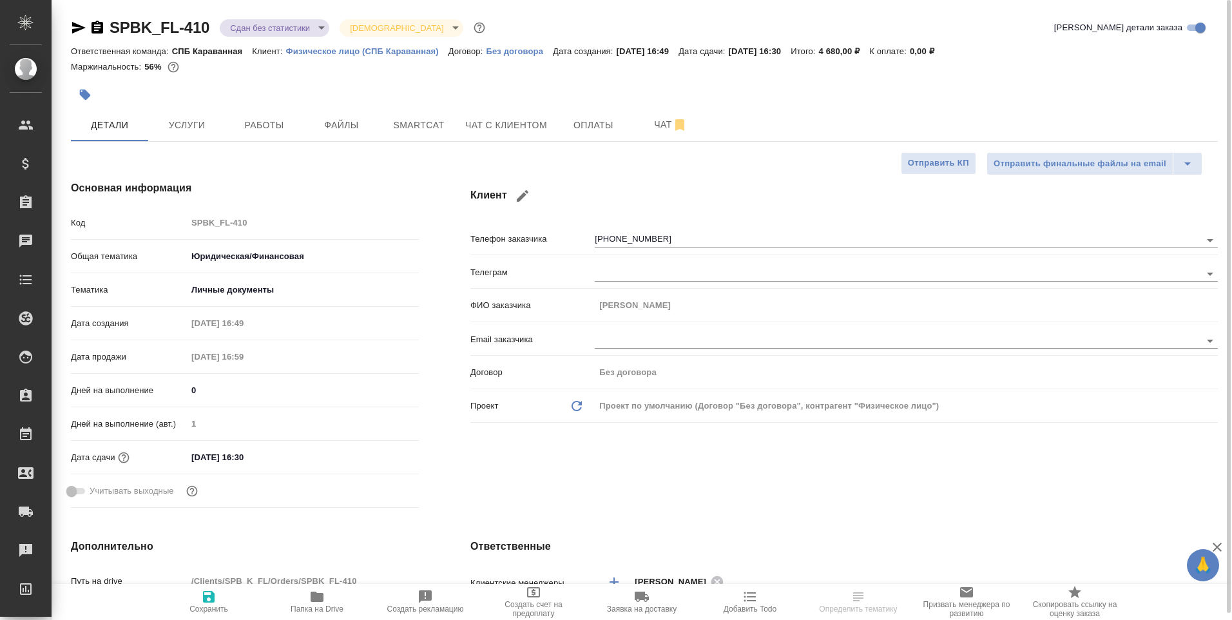
type textarea "x"
click at [191, 131] on span "Услуги" at bounding box center [187, 125] width 62 height 16
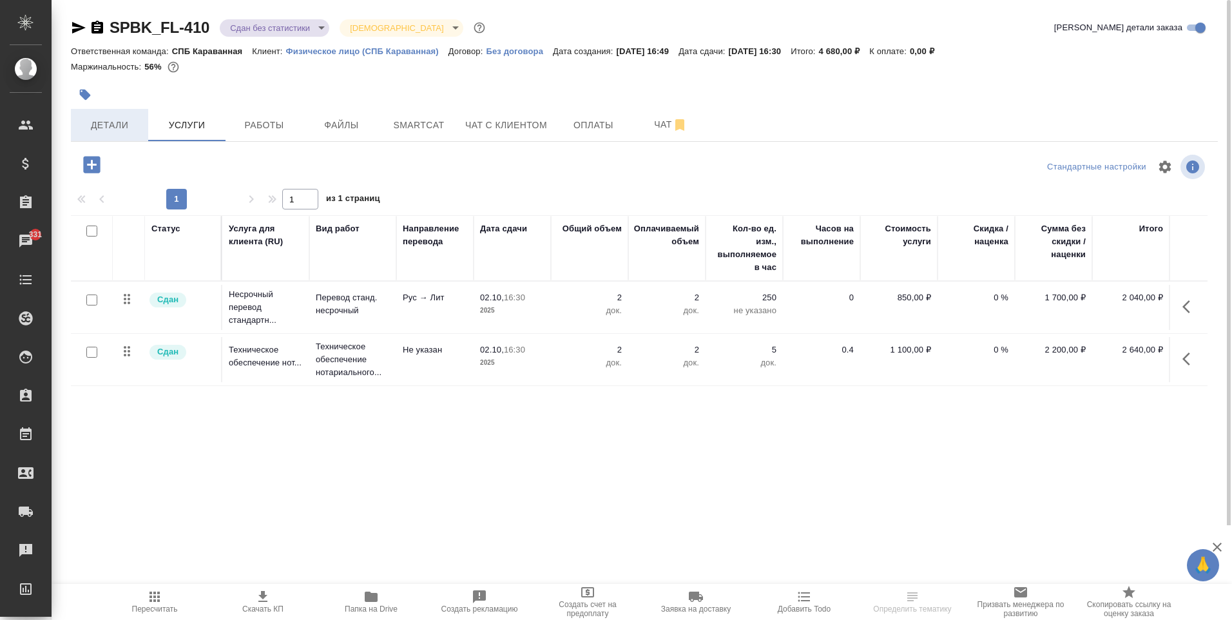
click at [99, 124] on span "Детали" at bounding box center [110, 125] width 62 height 16
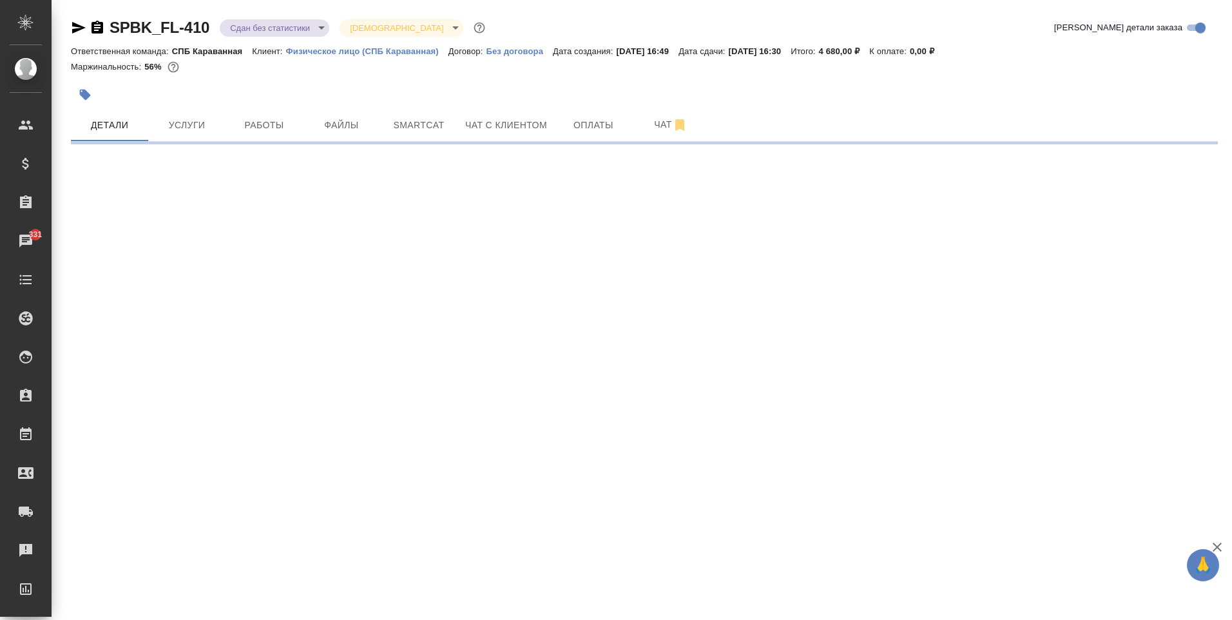
select select "RU"
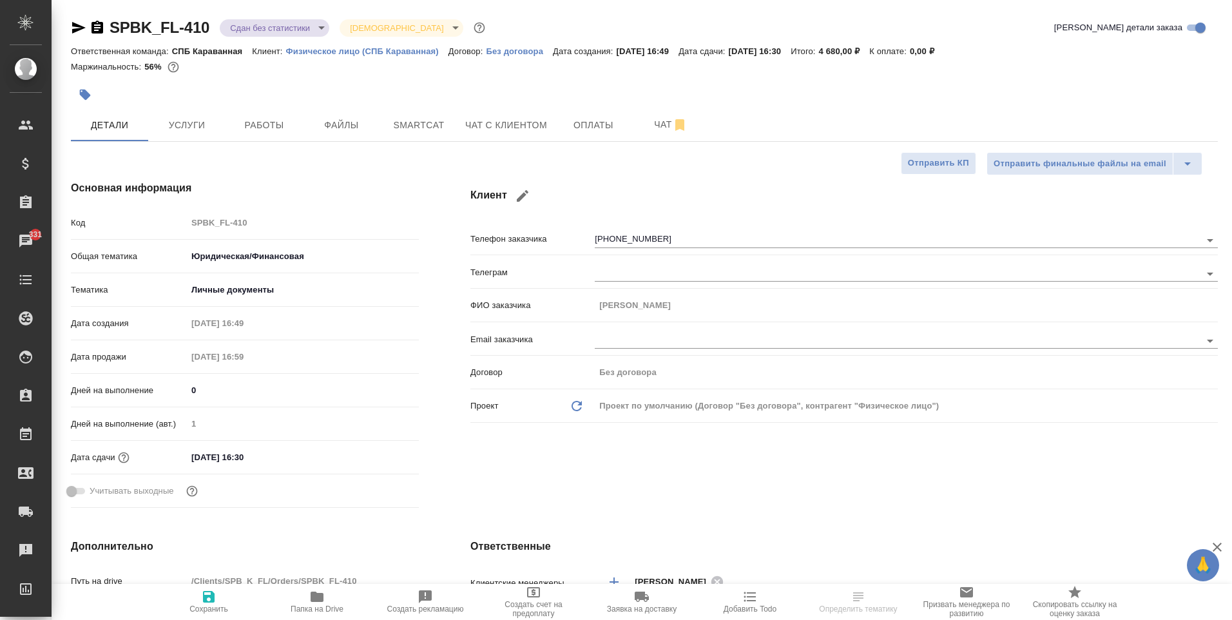
type textarea "x"
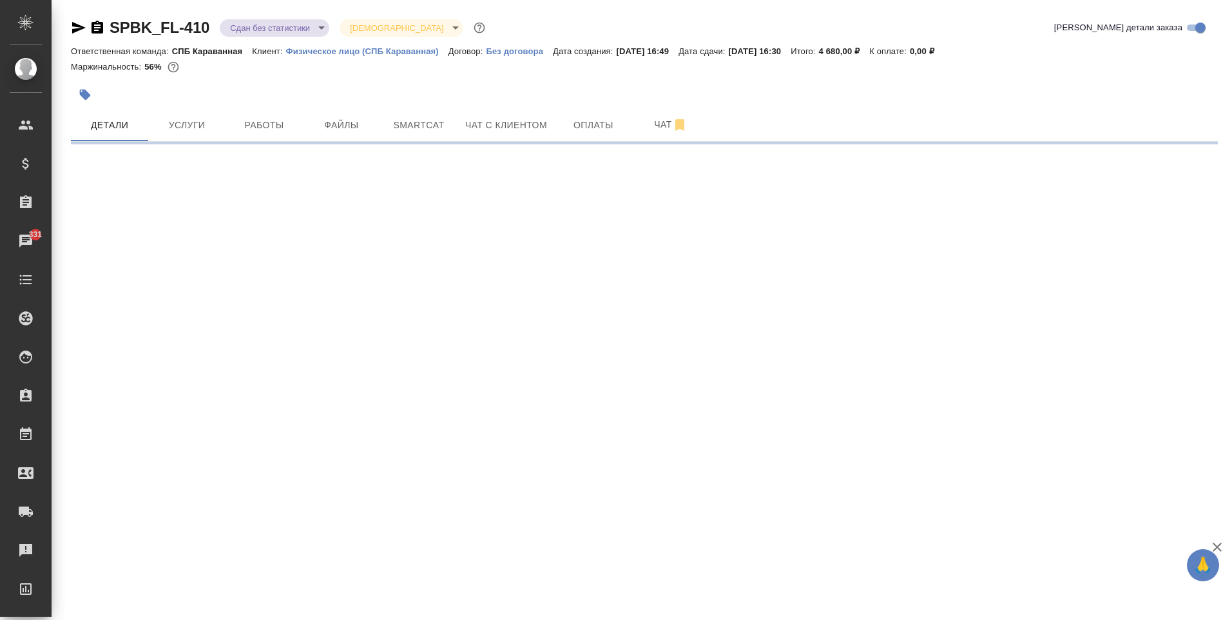
select select "RU"
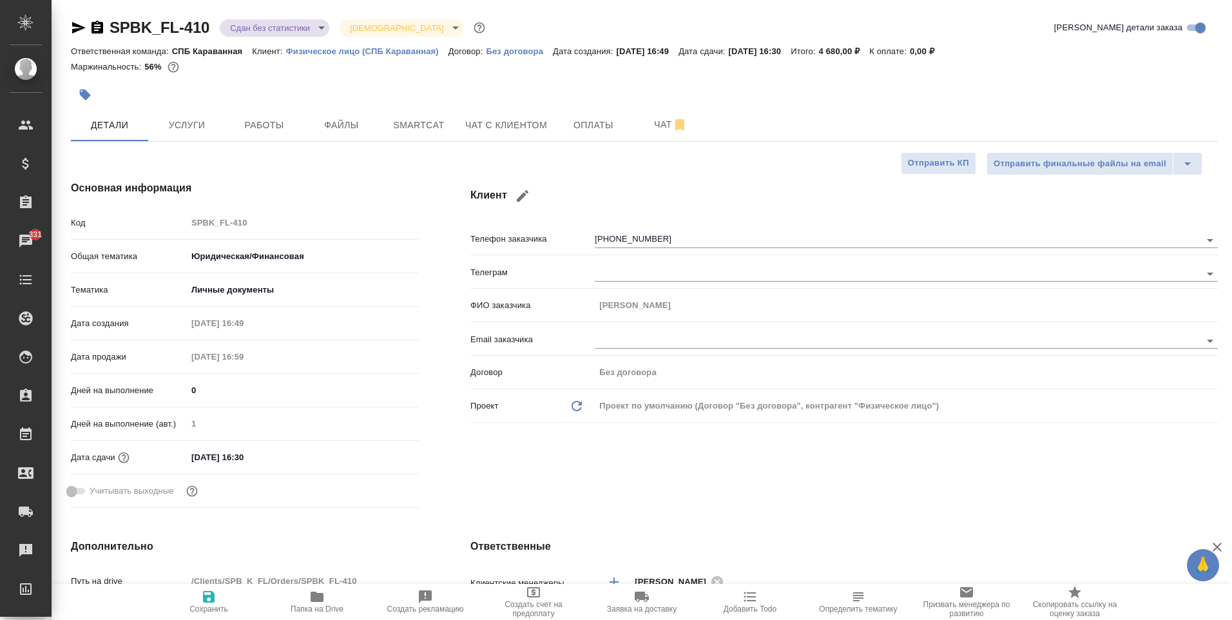
type textarea "x"
click at [202, 113] on button "Услуги" at bounding box center [186, 125] width 77 height 32
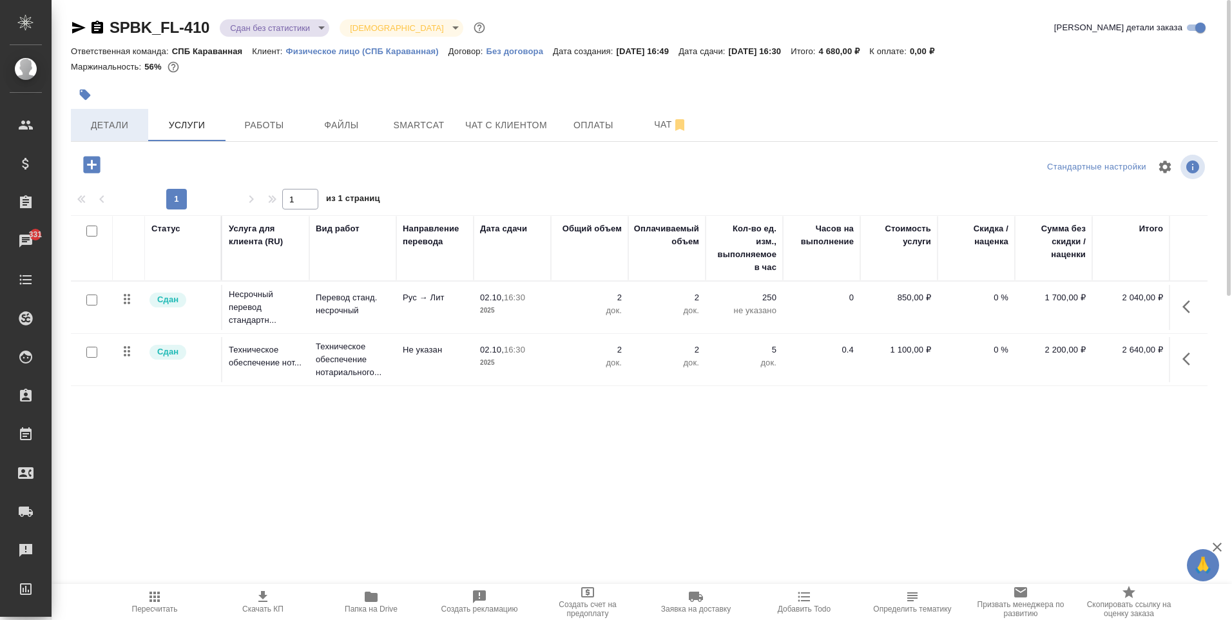
click at [130, 132] on span "Детали" at bounding box center [110, 125] width 62 height 16
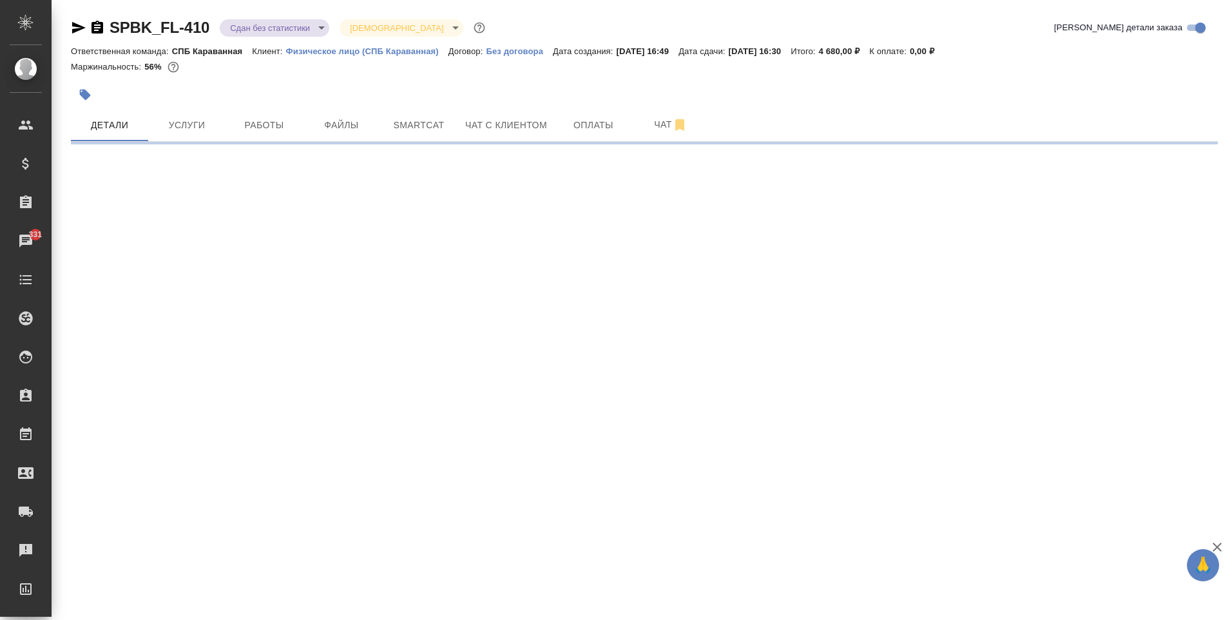
select select "RU"
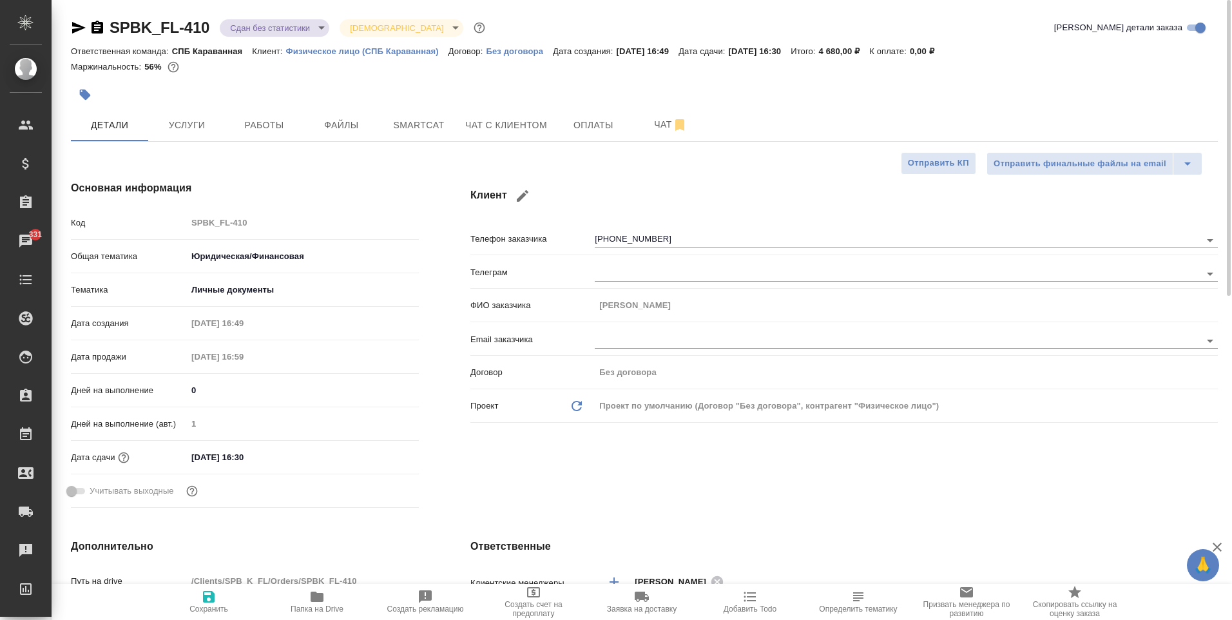
type textarea "x"
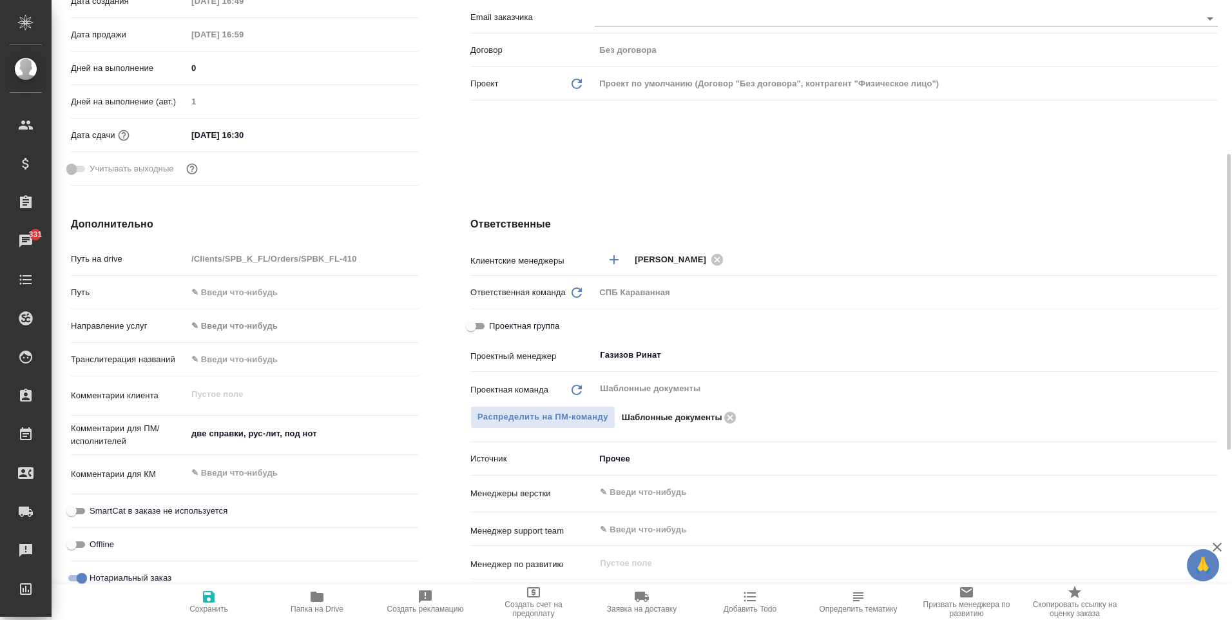
click at [519, 332] on span "Проектная группа" at bounding box center [524, 326] width 70 height 13
click at [494, 332] on input "Проектная группа" at bounding box center [471, 325] width 46 height 15
checkbox input "true"
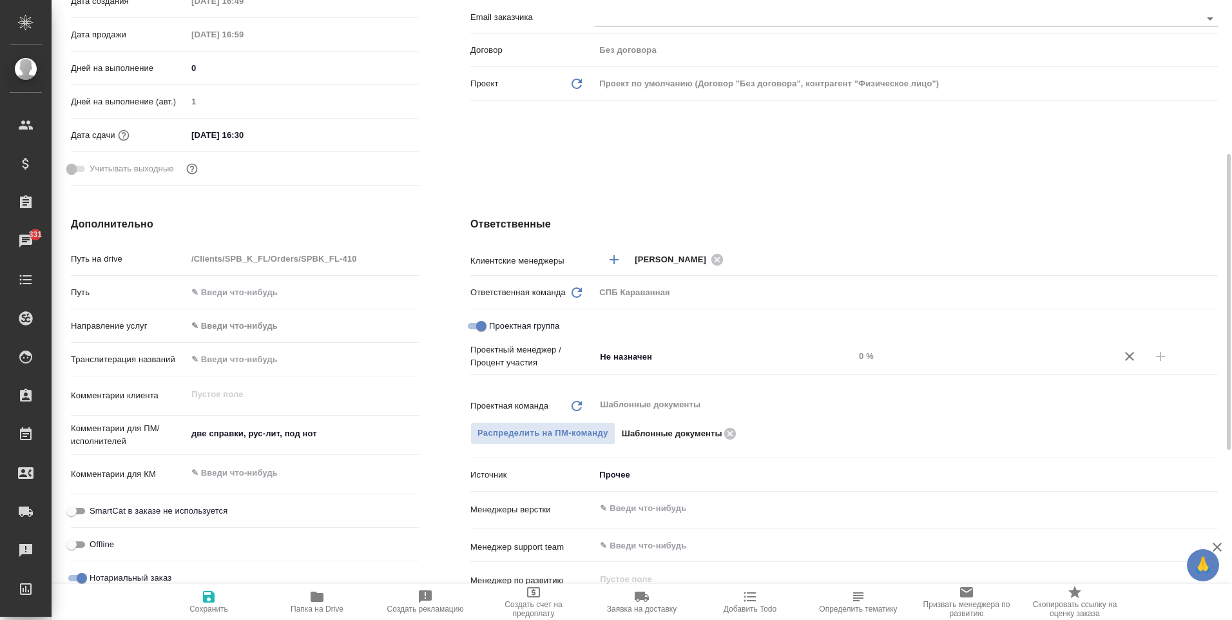
type textarea "x"
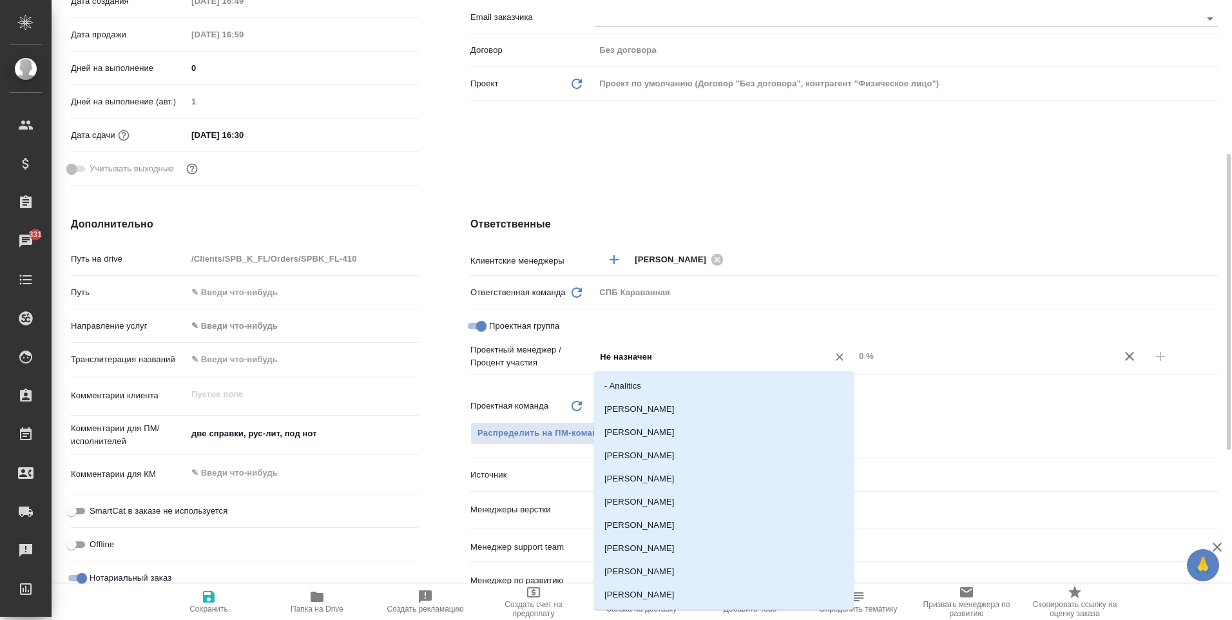
click at [644, 358] on input "Не назначен" at bounding box center [703, 356] width 209 height 15
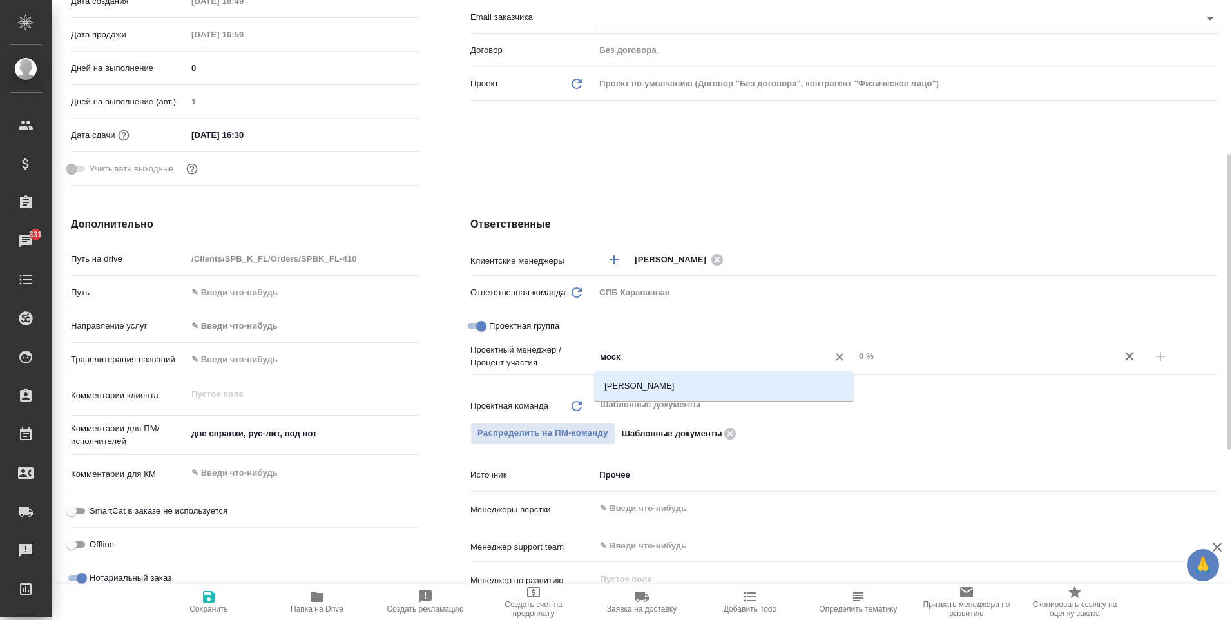
type input "моска"
click at [642, 383] on li "[PERSON_NAME]" at bounding box center [724, 385] width 260 height 23
type textarea "x"
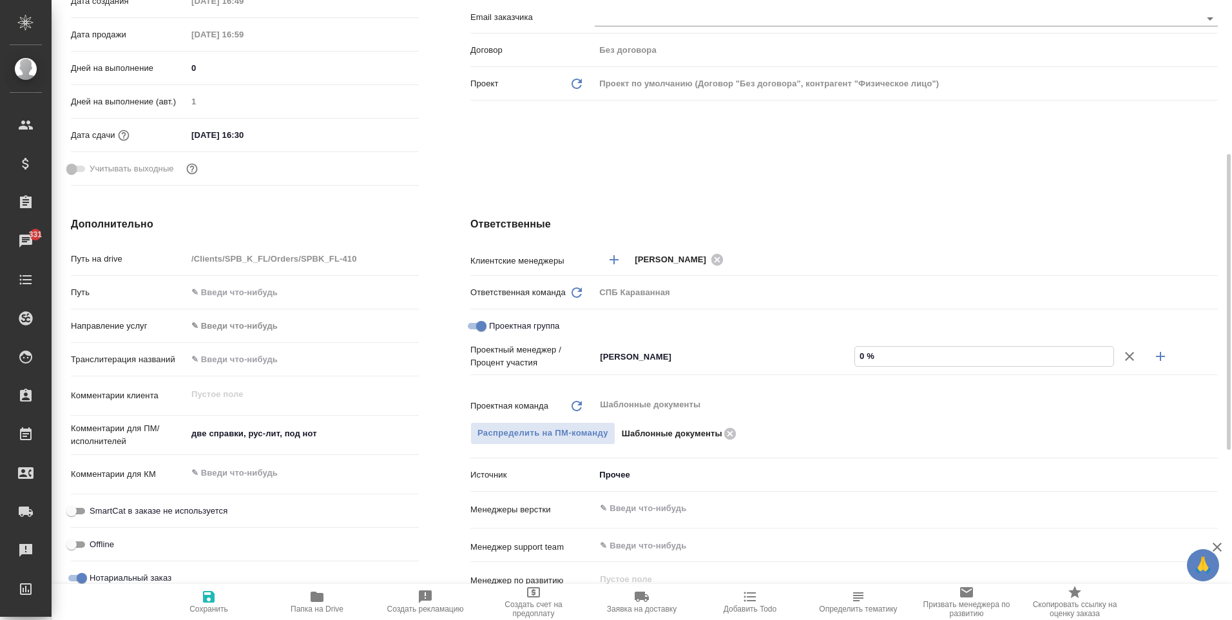
click at [865, 353] on input "0 %" at bounding box center [984, 356] width 258 height 19
type textarea "x"
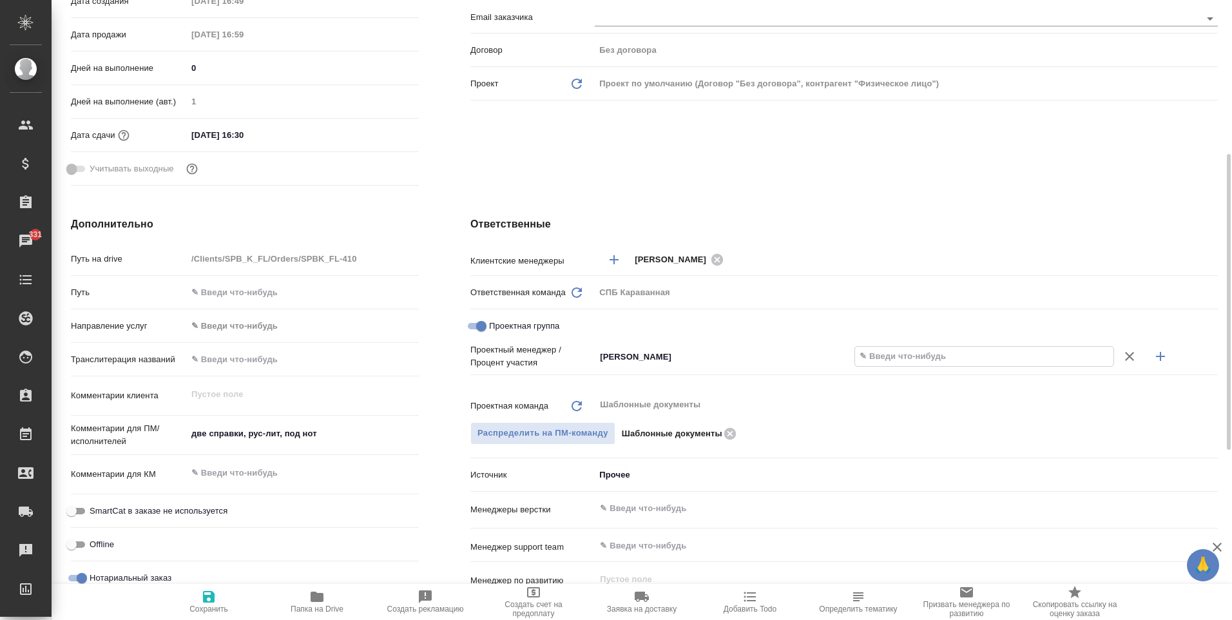
type textarea "x"
type input "5 %"
type textarea "x"
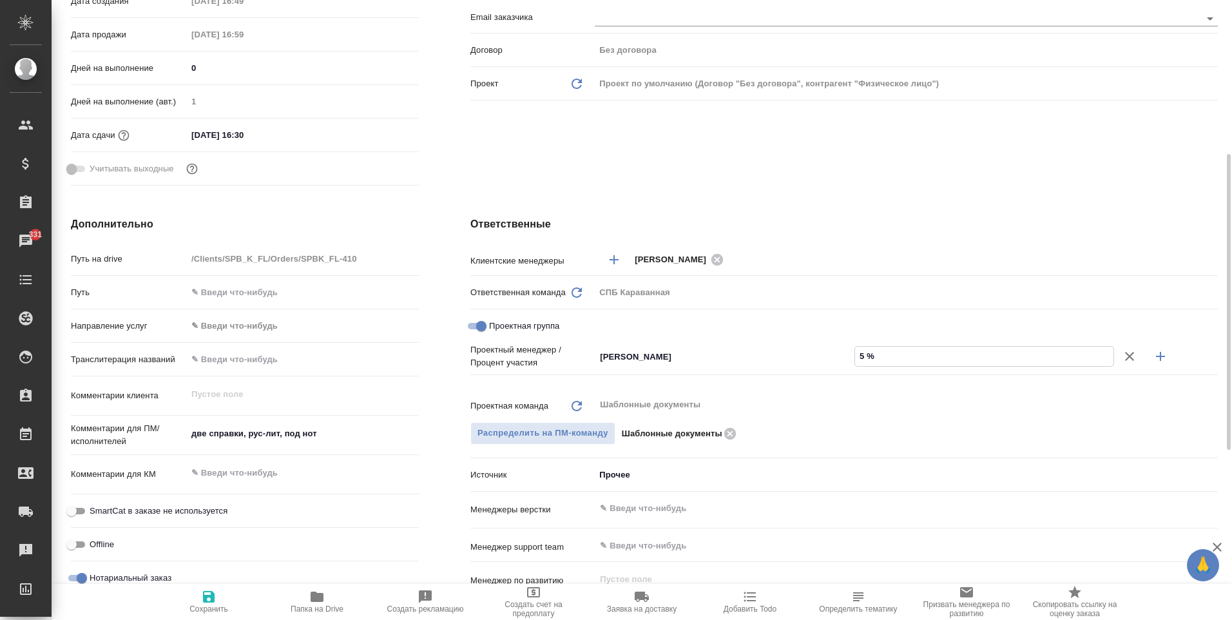
type textarea "x"
type input "56 %"
click at [1153, 353] on icon "button" at bounding box center [1160, 356] width 15 height 15
type textarea "x"
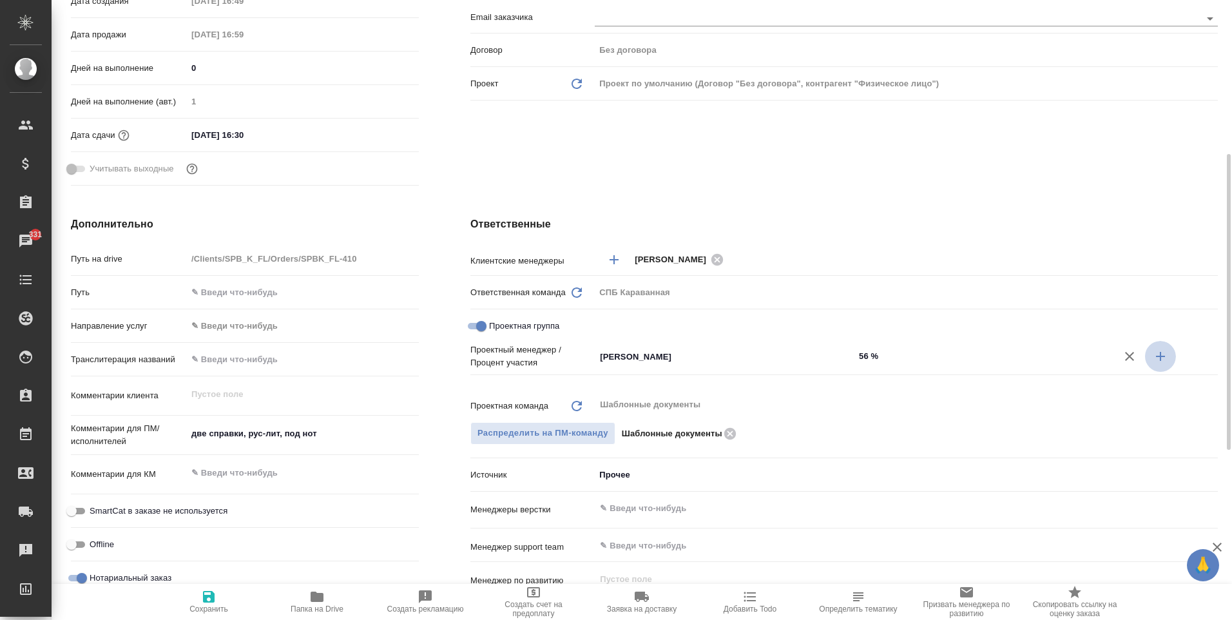
type textarea "x"
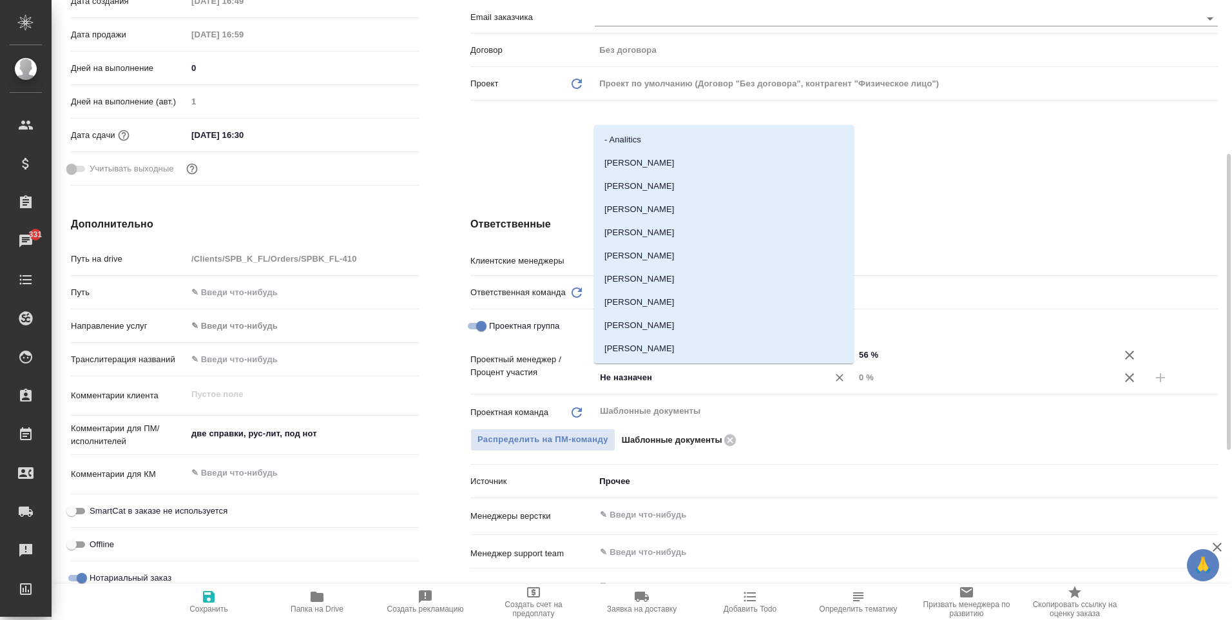
click at [655, 379] on input "Не назначен" at bounding box center [703, 377] width 209 height 15
type input "ринат"
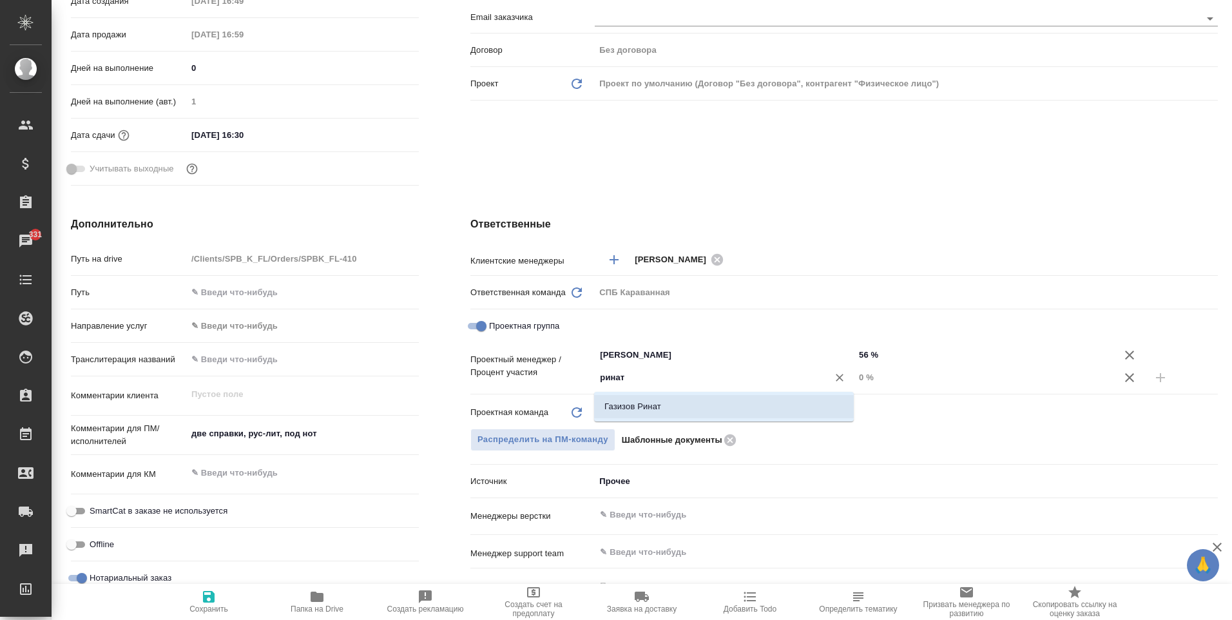
click at [682, 412] on li "Газизов Ринат" at bounding box center [724, 406] width 260 height 23
type textarea "x"
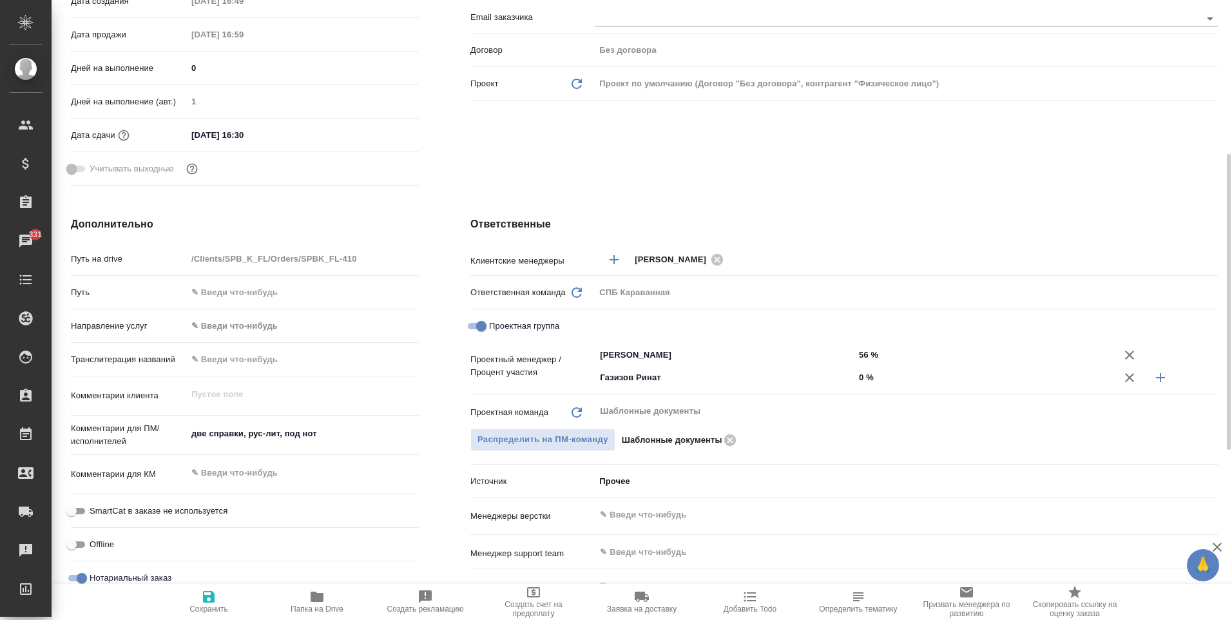
click at [865, 373] on input "0 %" at bounding box center [984, 377] width 260 height 19
type textarea "x"
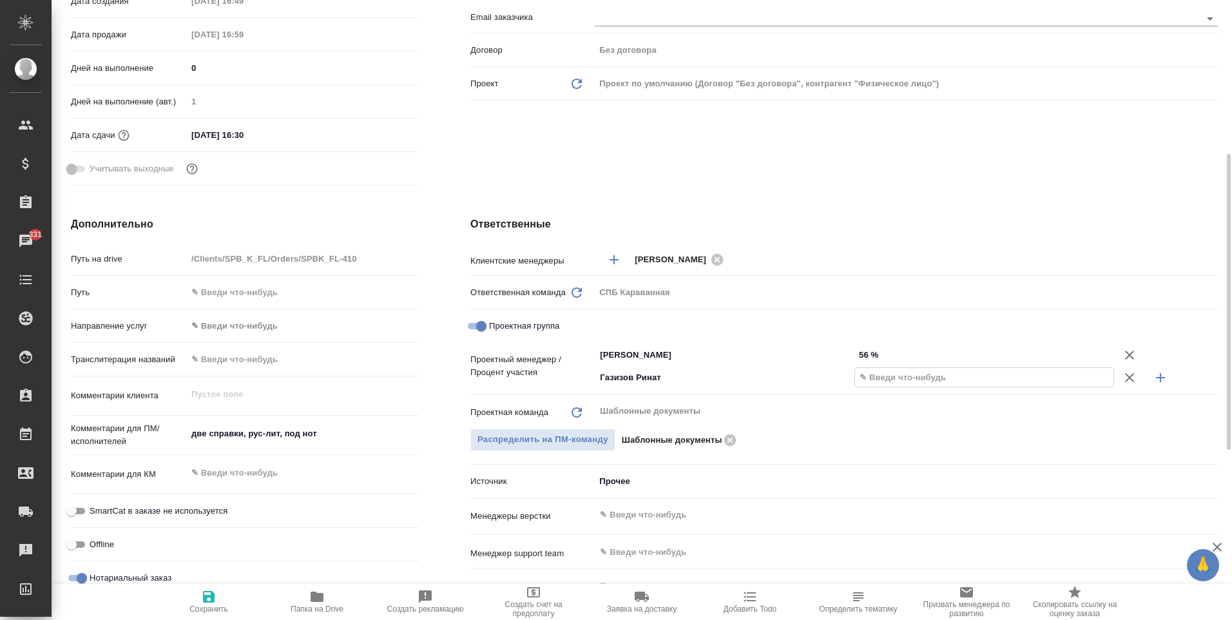
type textarea "x"
type input "4 %"
type textarea "x"
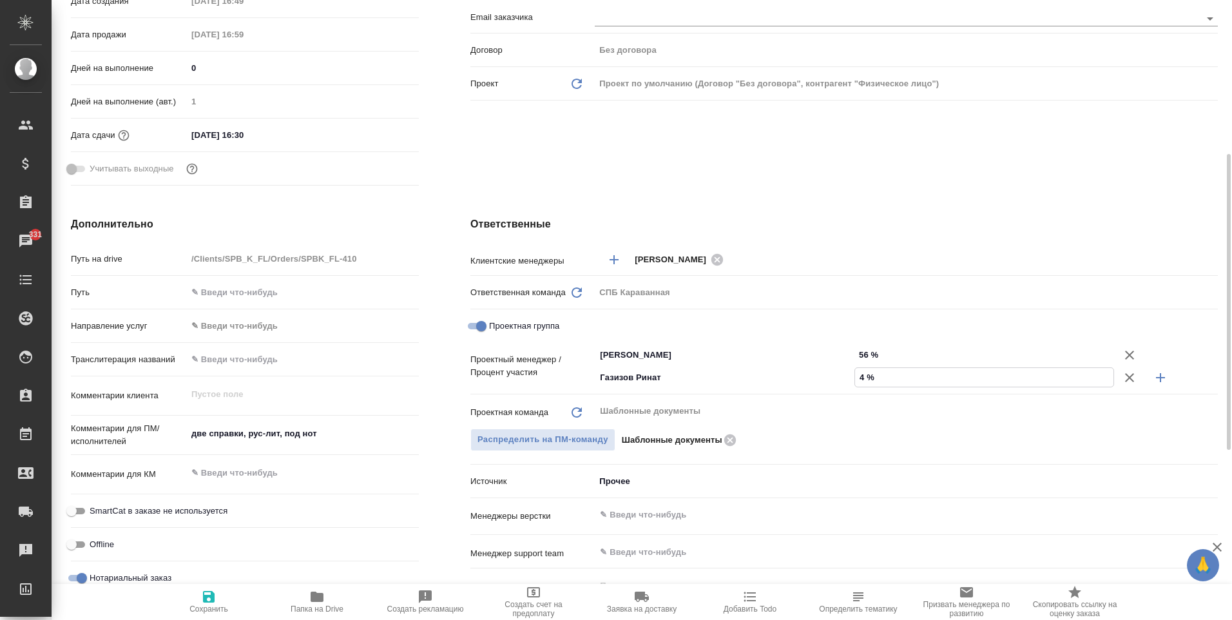
type textarea "x"
type input "44 %"
click at [204, 608] on span "Сохранить" at bounding box center [208, 608] width 39 height 9
type textarea "x"
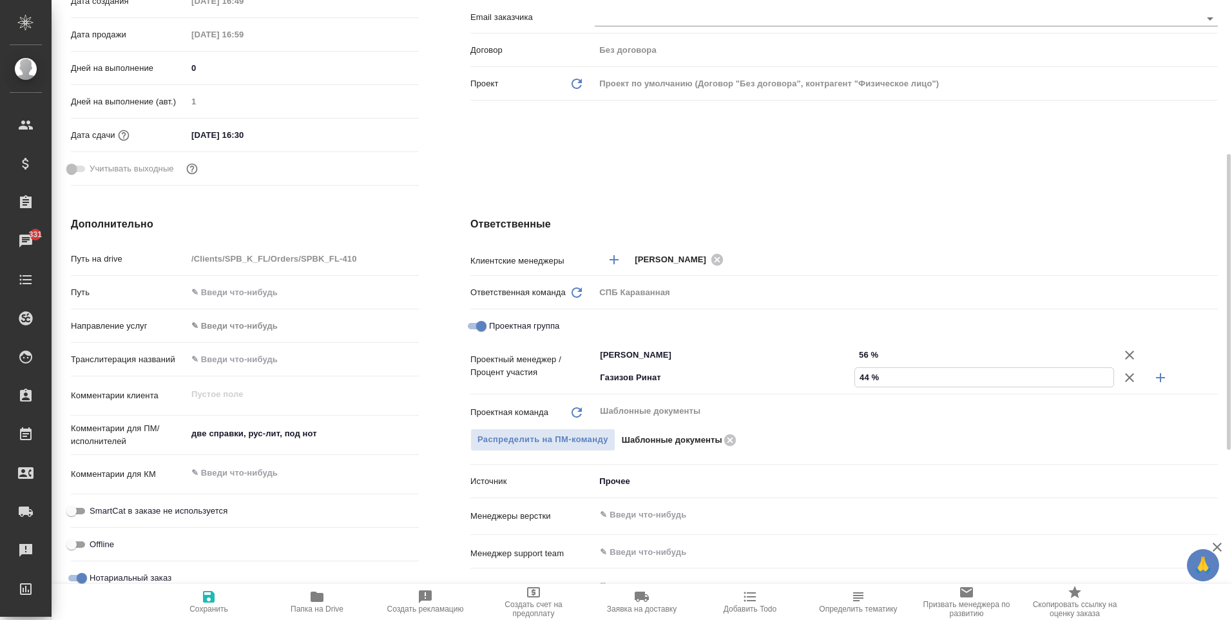
type textarea "x"
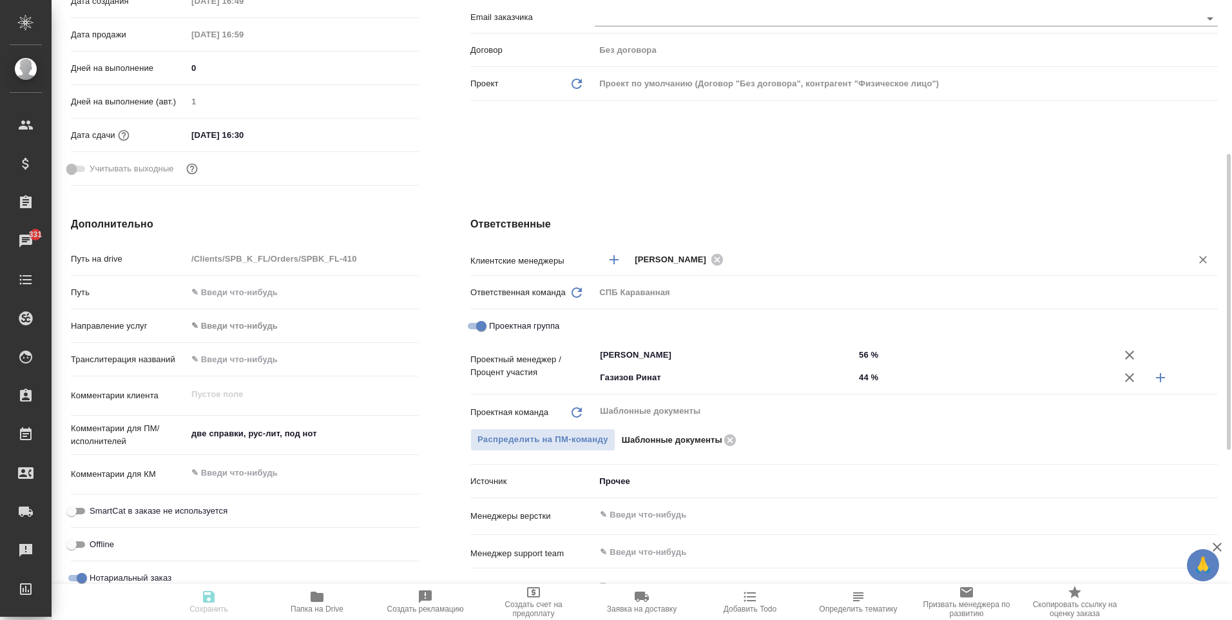
type textarea "x"
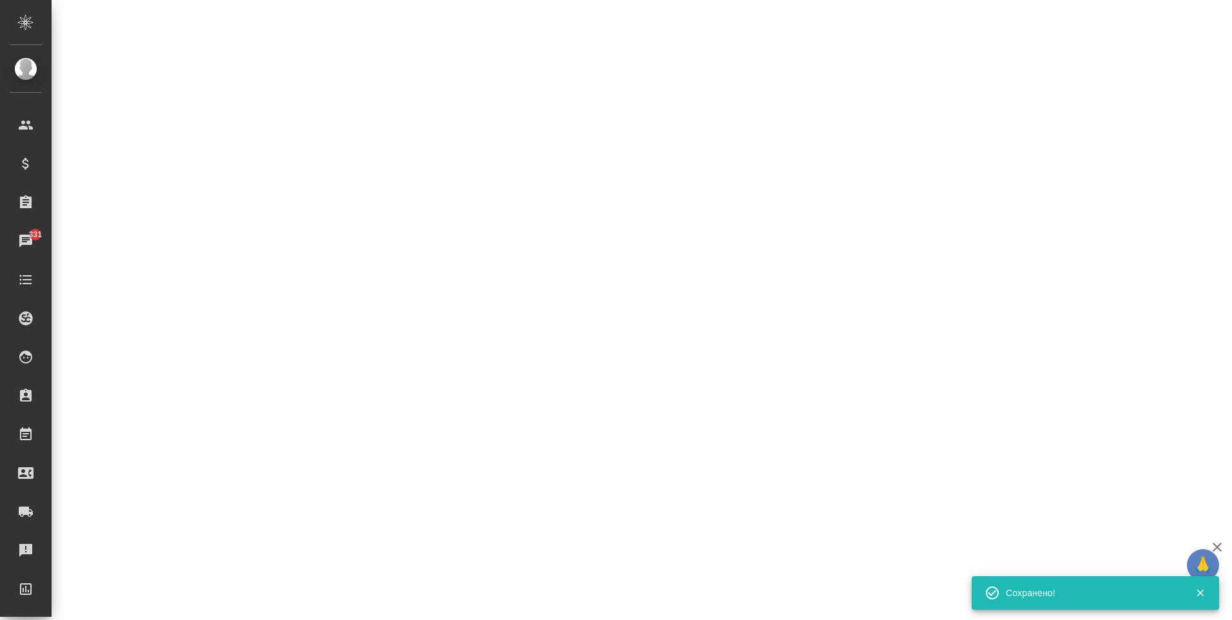
select select "RU"
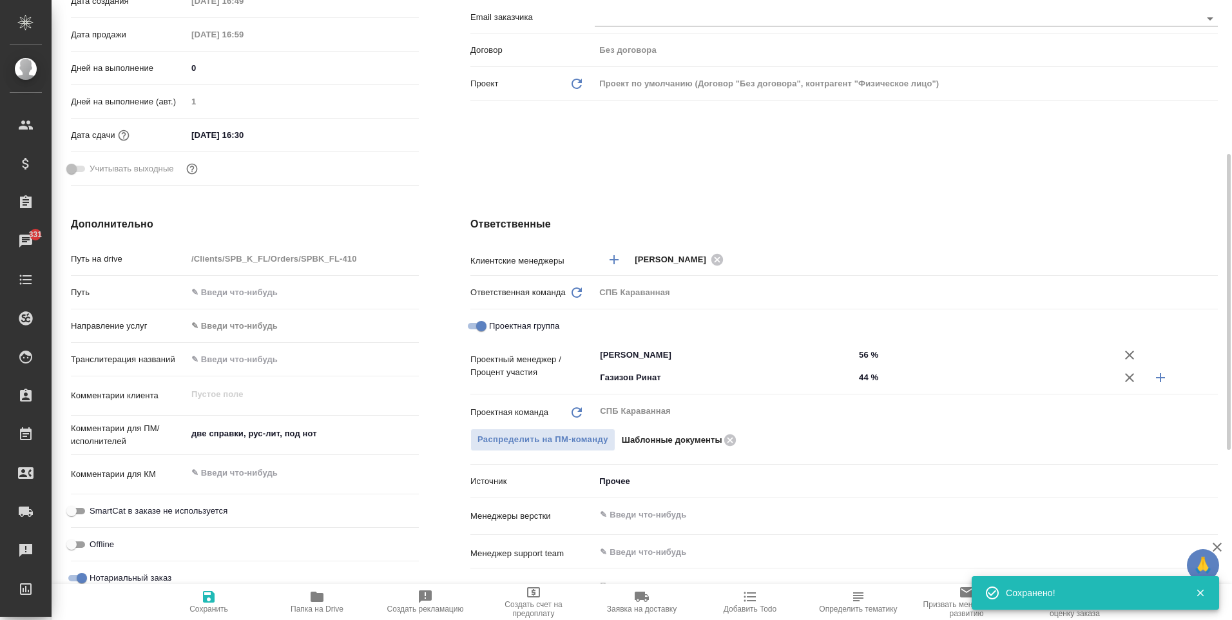
type textarea "x"
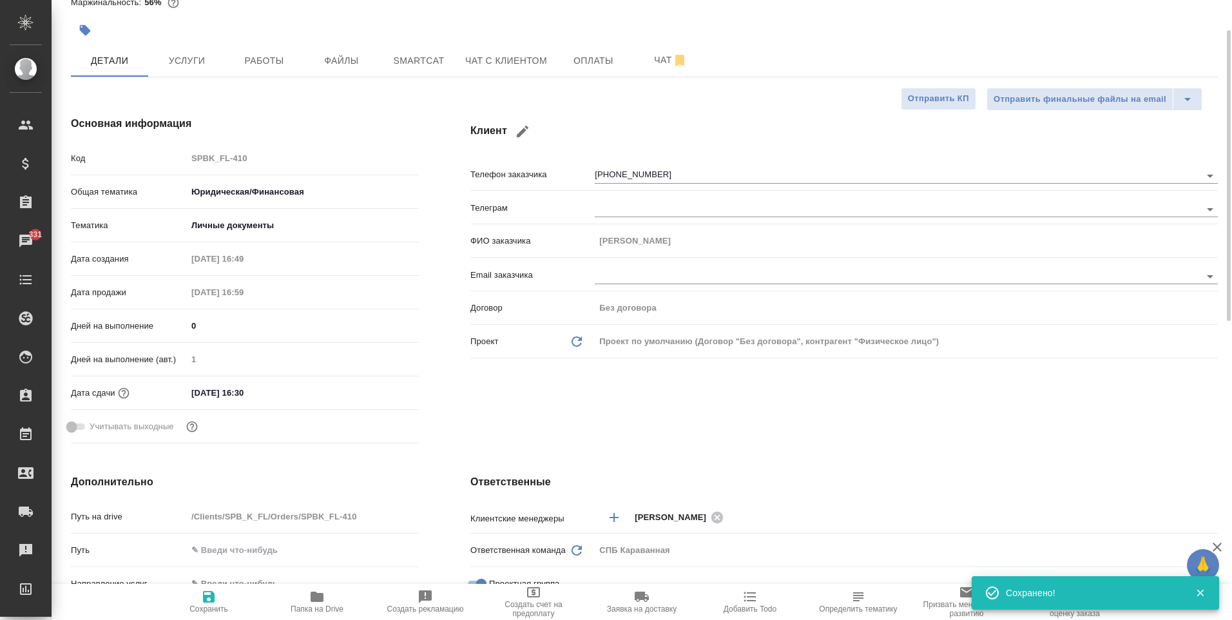
scroll to position [0, 0]
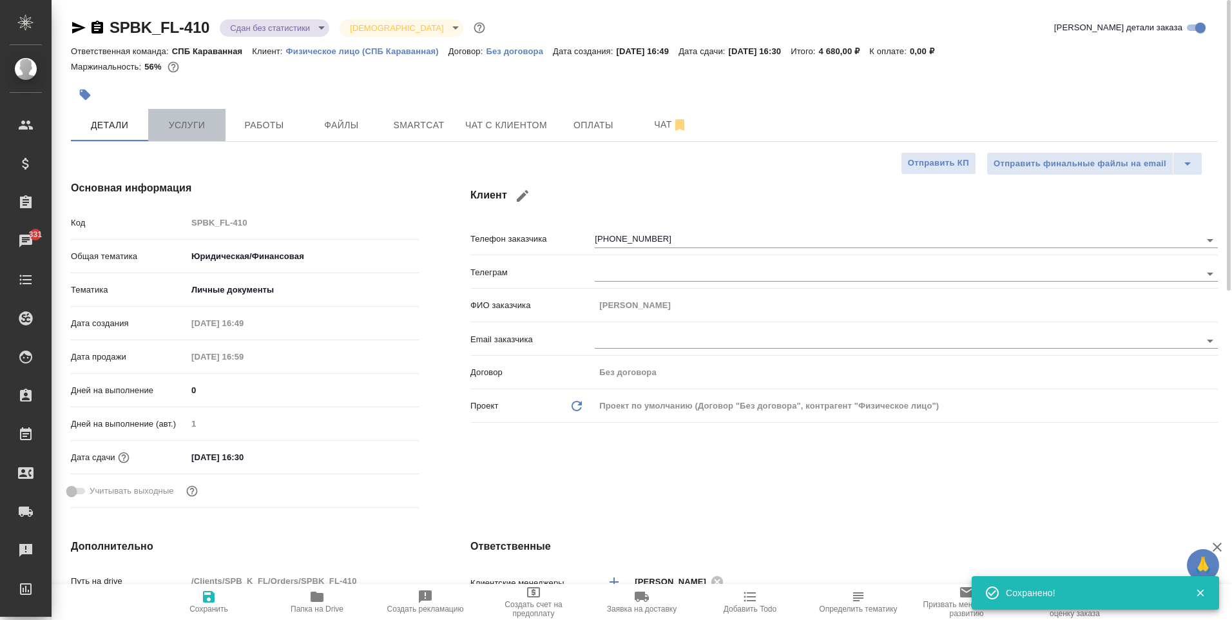
click at [169, 114] on button "Услуги" at bounding box center [186, 125] width 77 height 32
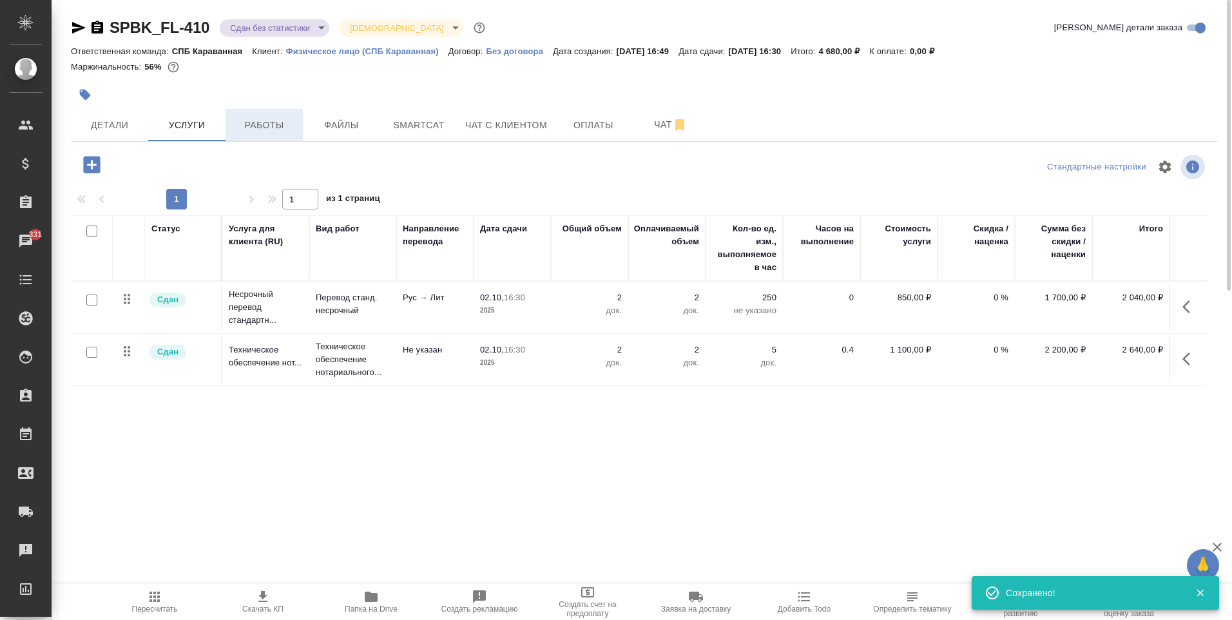
click at [242, 129] on span "Работы" at bounding box center [264, 125] width 62 height 16
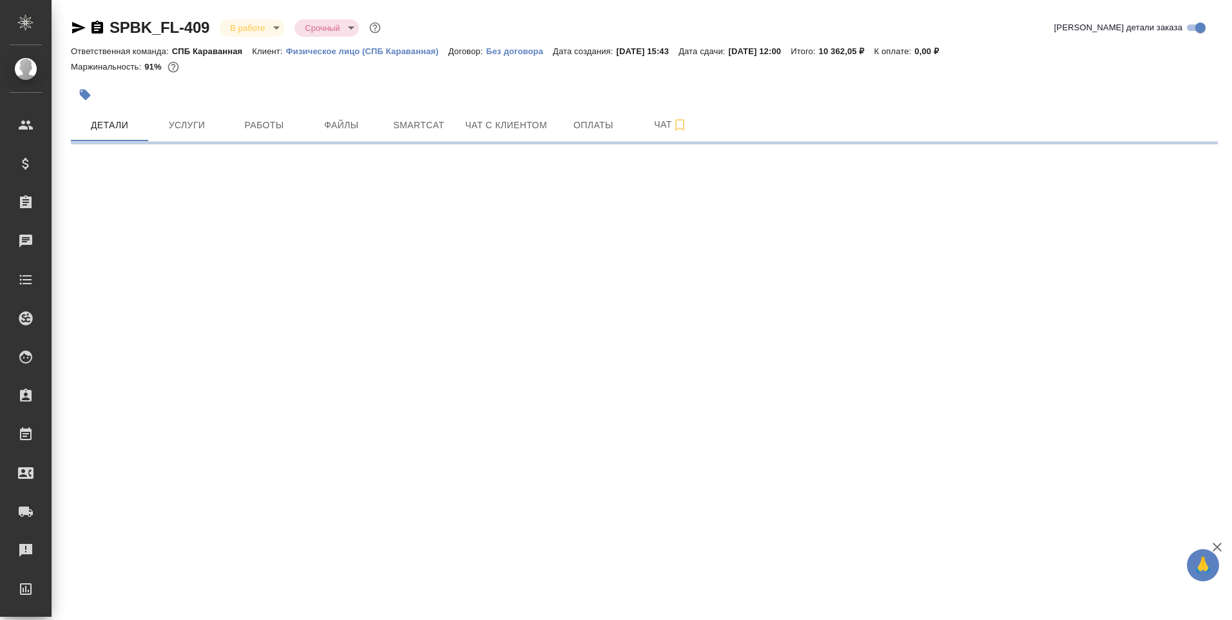
select select "RU"
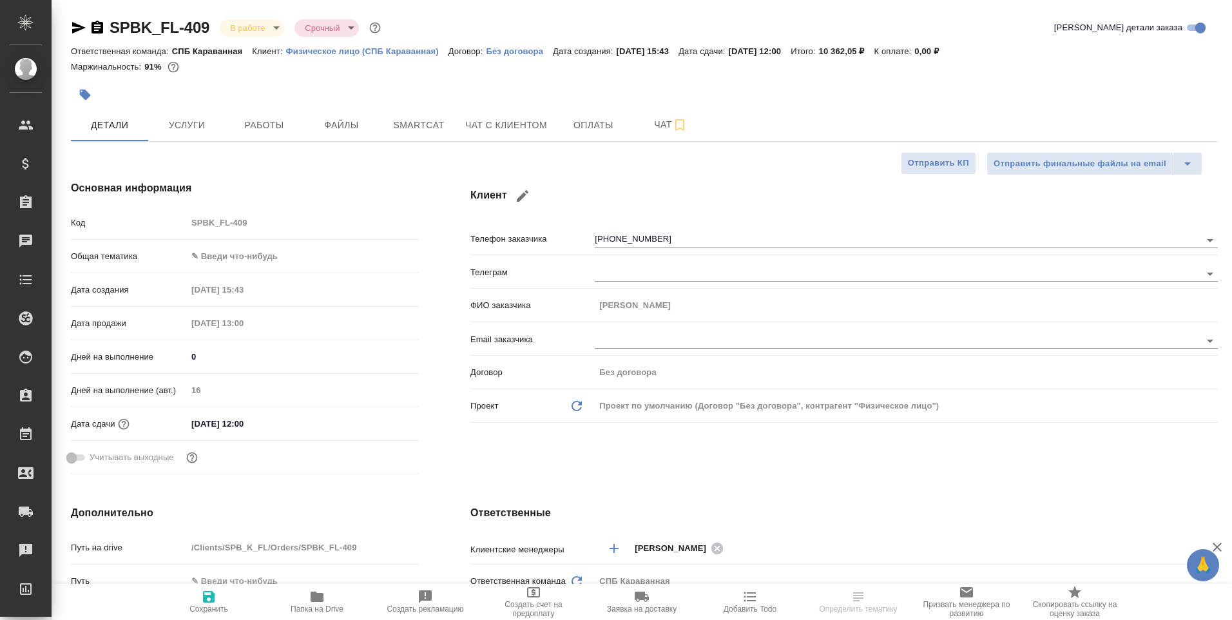
type textarea "x"
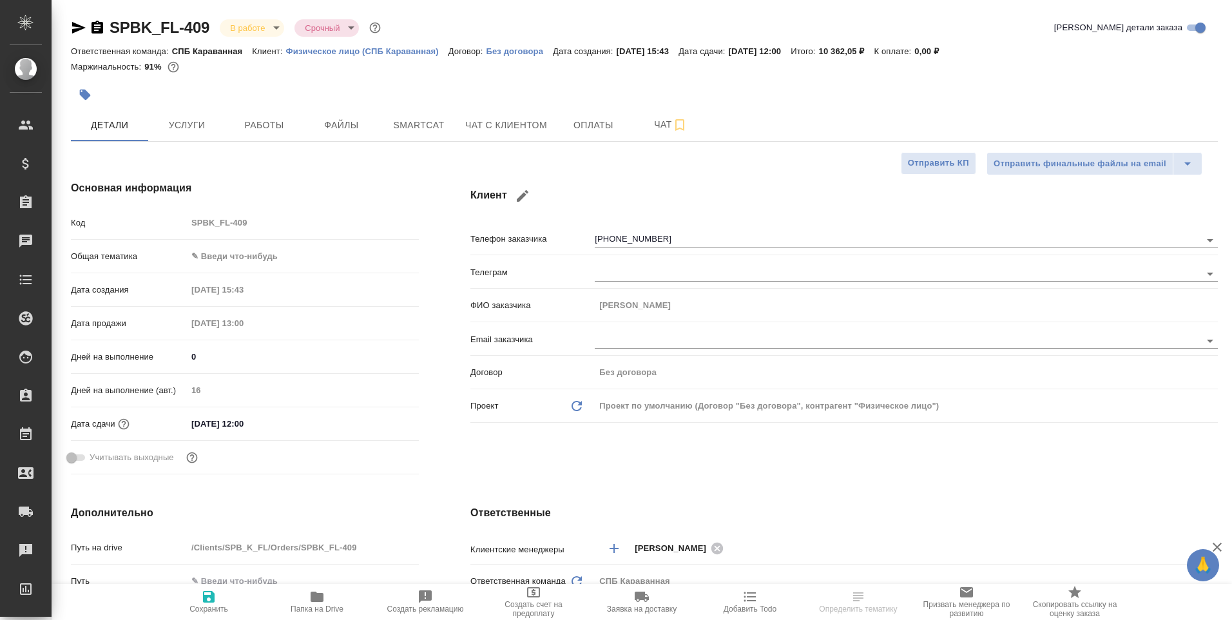
type textarea "x"
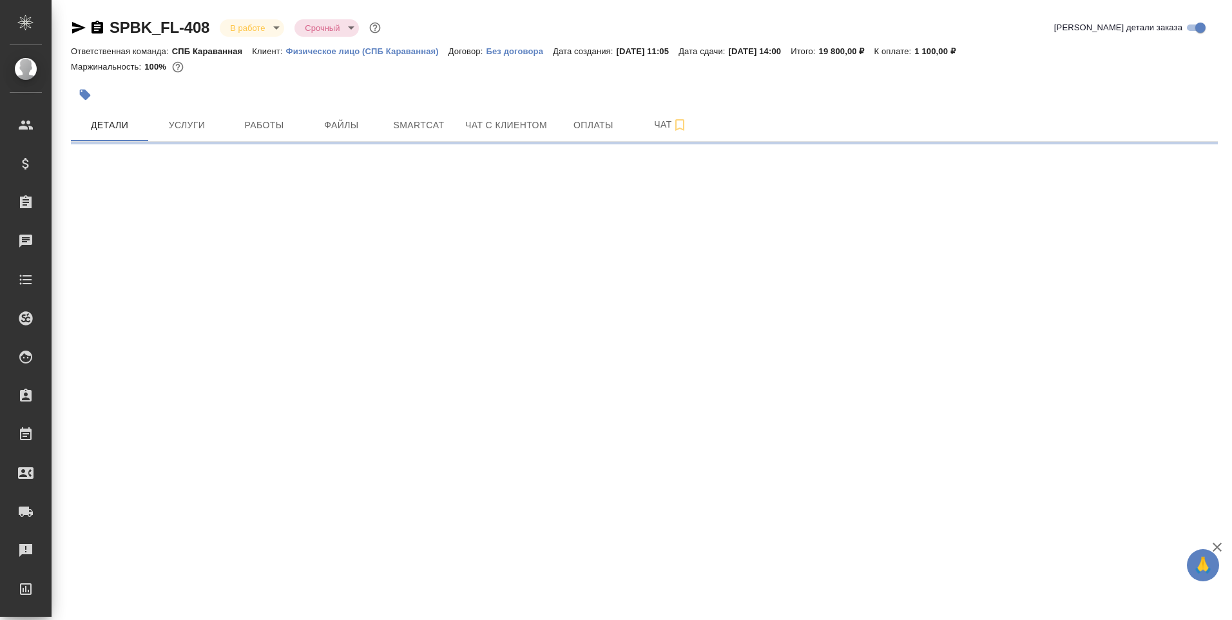
select select "RU"
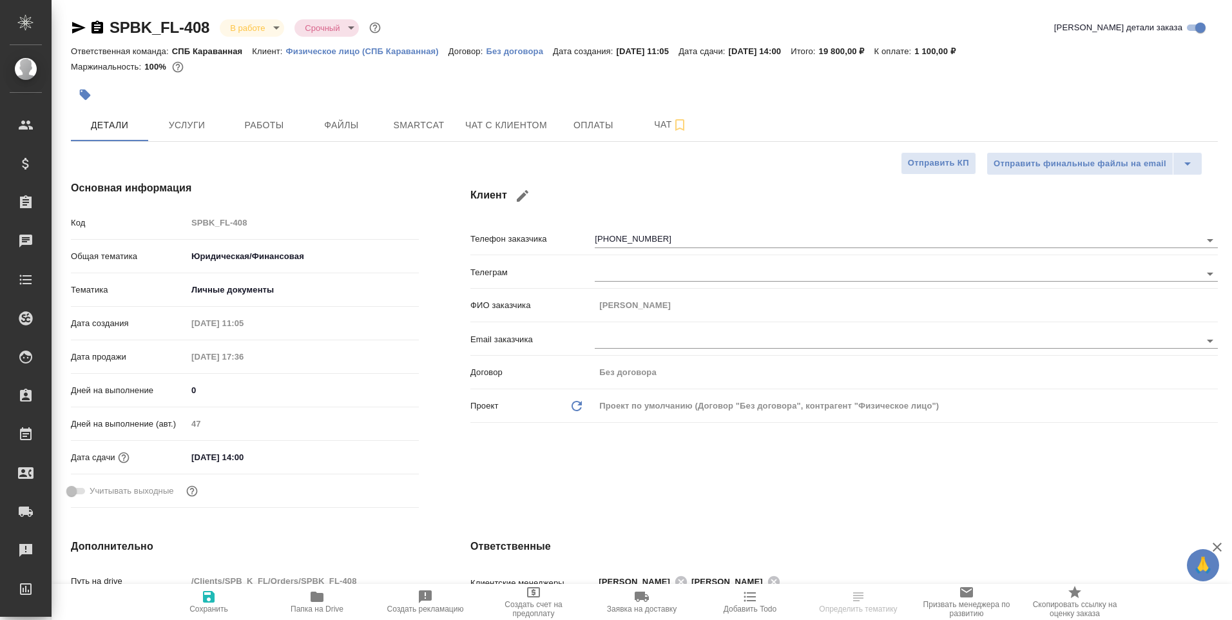
type textarea "x"
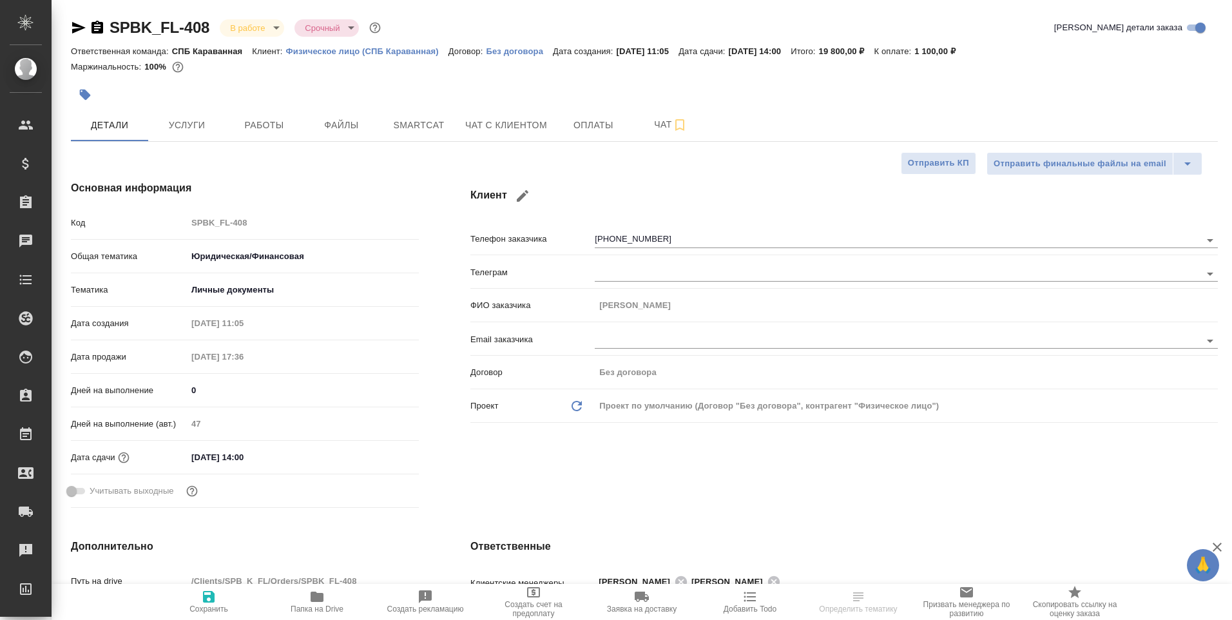
type textarea "x"
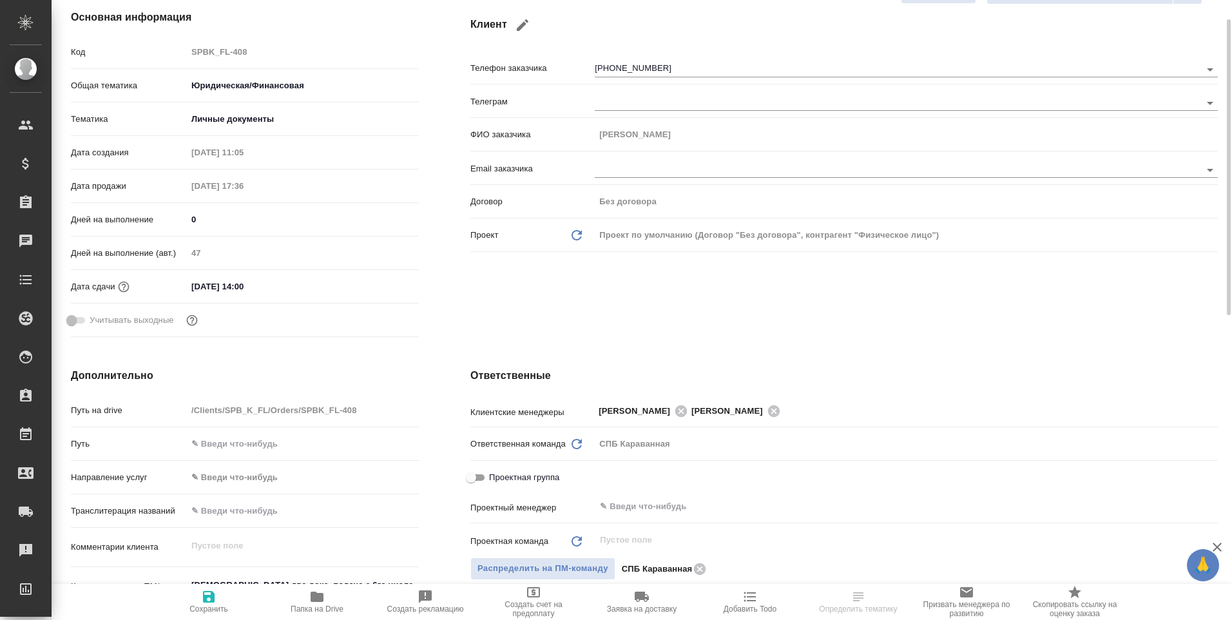
type textarea "x"
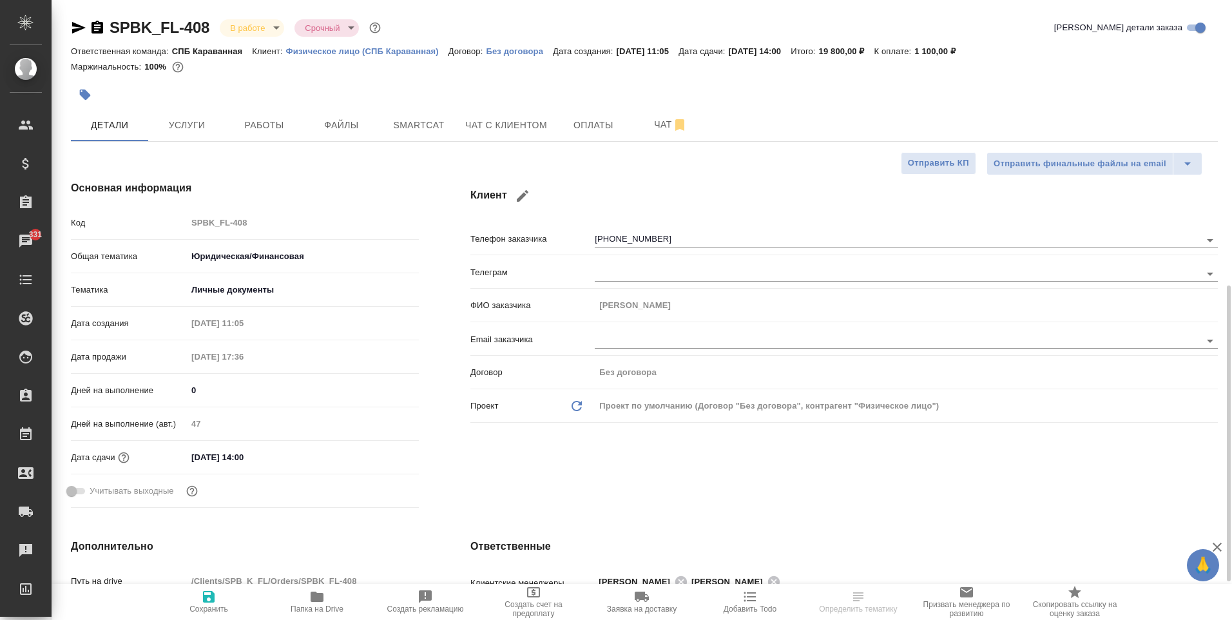
scroll to position [387, 0]
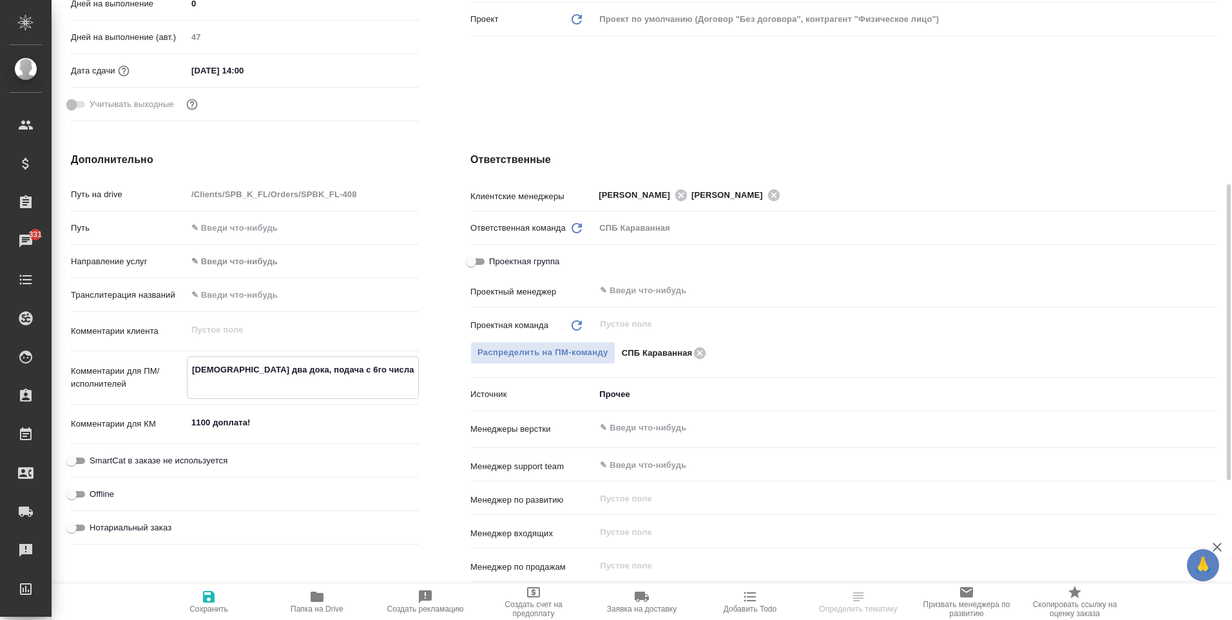
type textarea "x"
click at [248, 365] on textarea "[DEMOGRAPHIC_DATA] два дока, подача с 6го числа" at bounding box center [302, 376] width 231 height 35
type textarea "x"
type textarea "апостиль дв дока, подача с 6го числа"
type textarea "x"
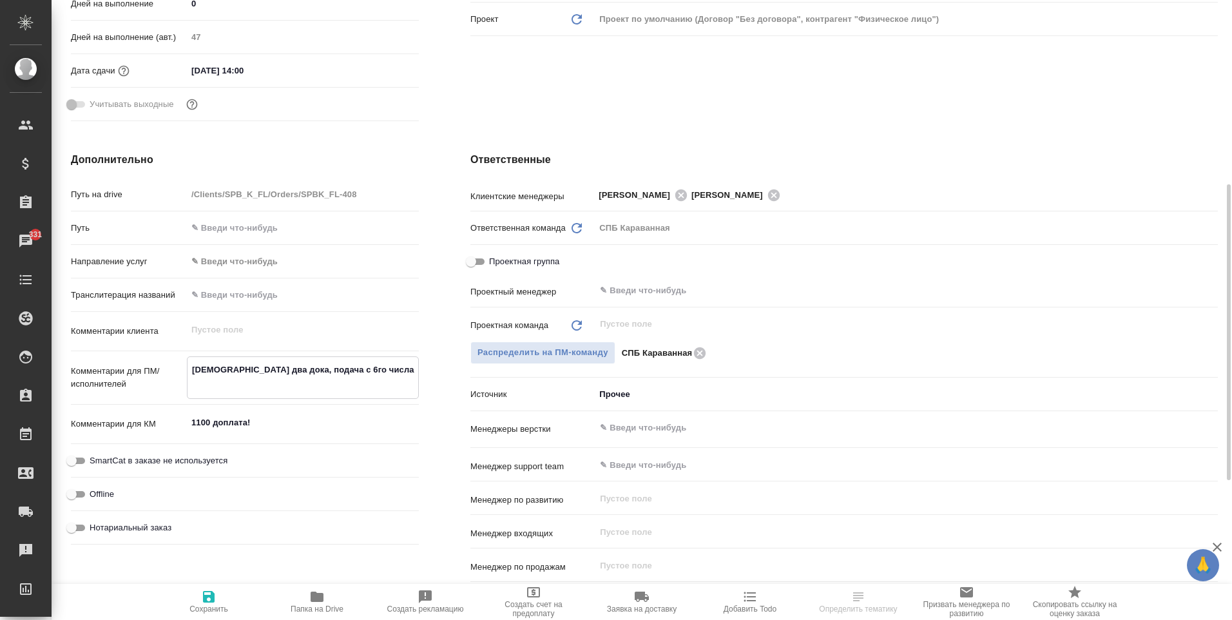
type textarea "x"
type textarea "апостиль д дока, подача с 6го числа"
type textarea "x"
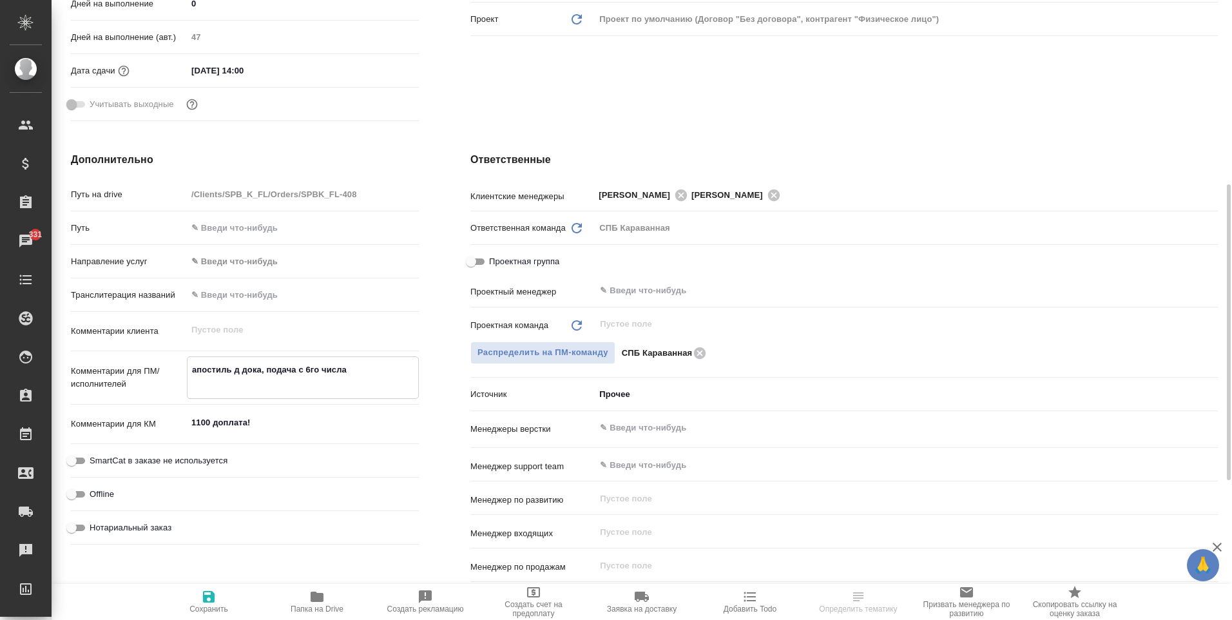
type textarea "x"
type textarea "апостиль дока, подача с 6го числа"
type textarea "x"
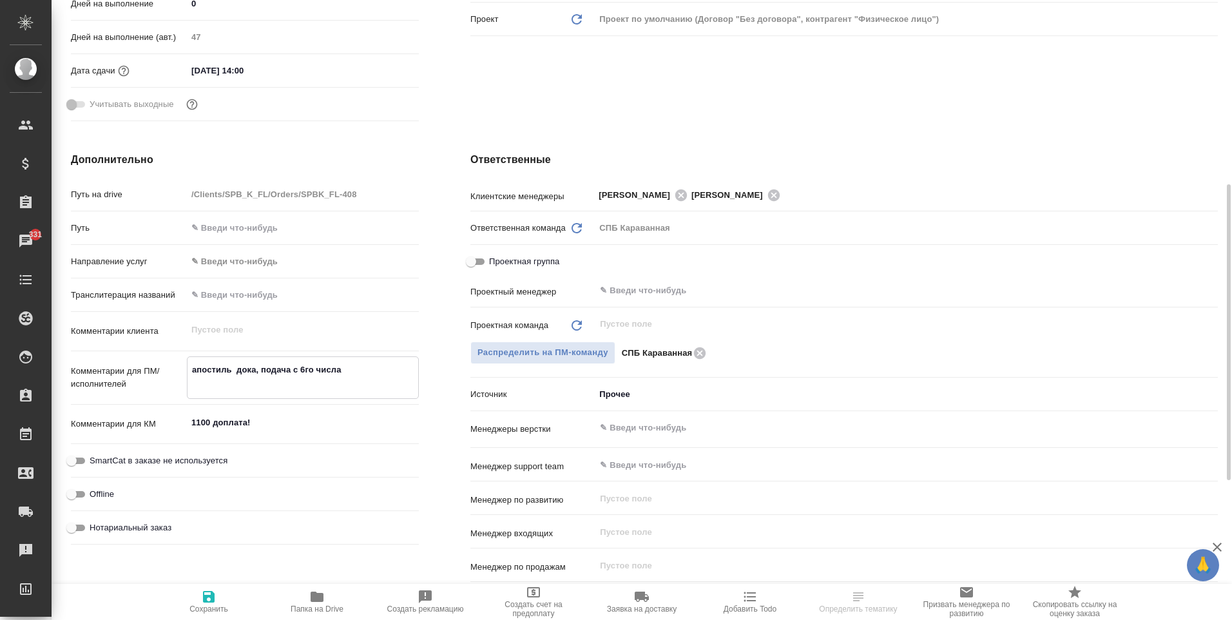
type textarea "апостиль т дока, подача с 6го числа"
type textarea "x"
type textarea "апостиль тр дока, подача с 6го числа"
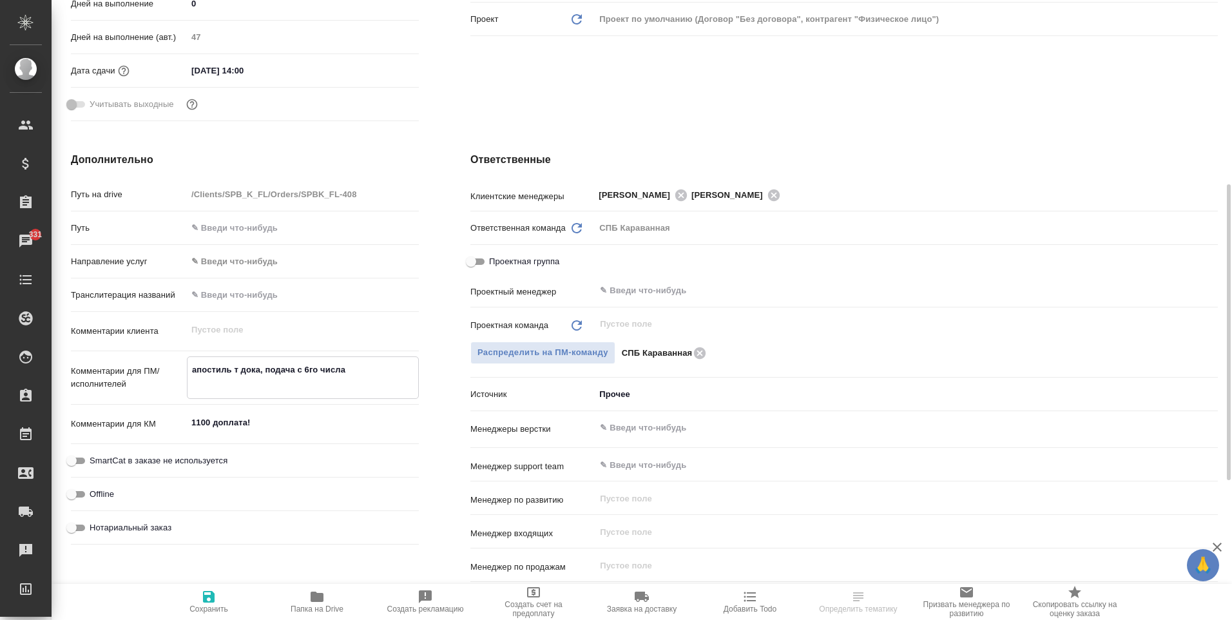
type textarea "x"
type textarea "апостиль три дока, подача с 6го числа"
type textarea "x"
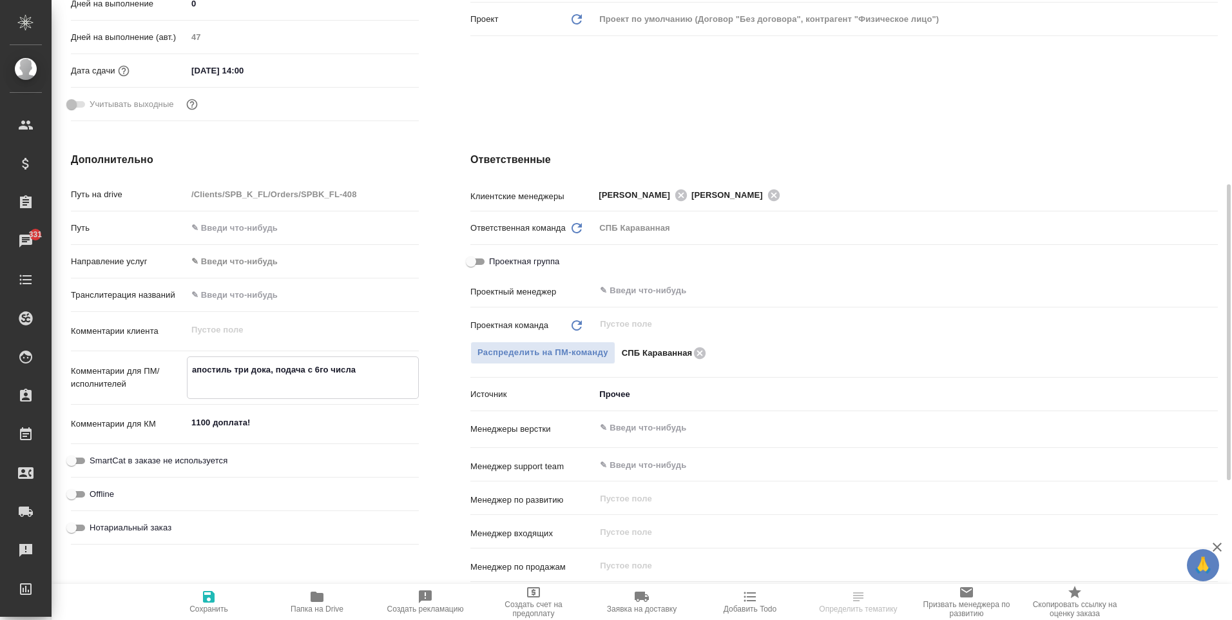
type textarea "x"
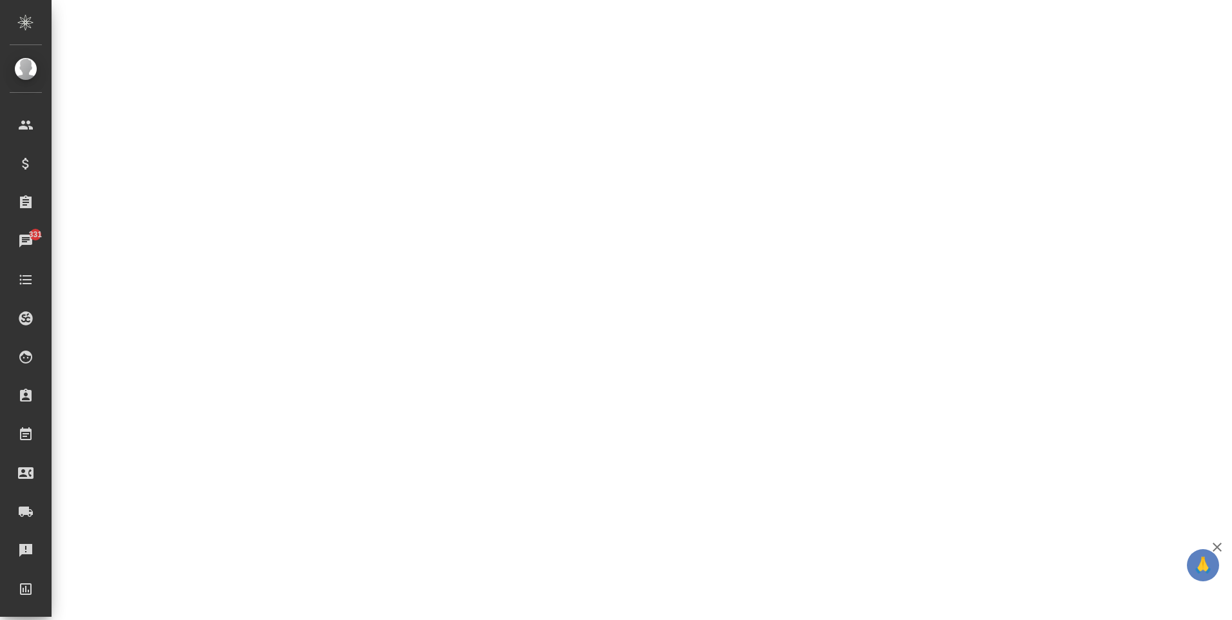
click at [207, 595] on div ".cls-1 fill:#fff; AWATERA [PERSON_NAME] Спецификации Заказы 331 Чаты Todo Проек…" at bounding box center [616, 310] width 1232 height 620
select select "RU"
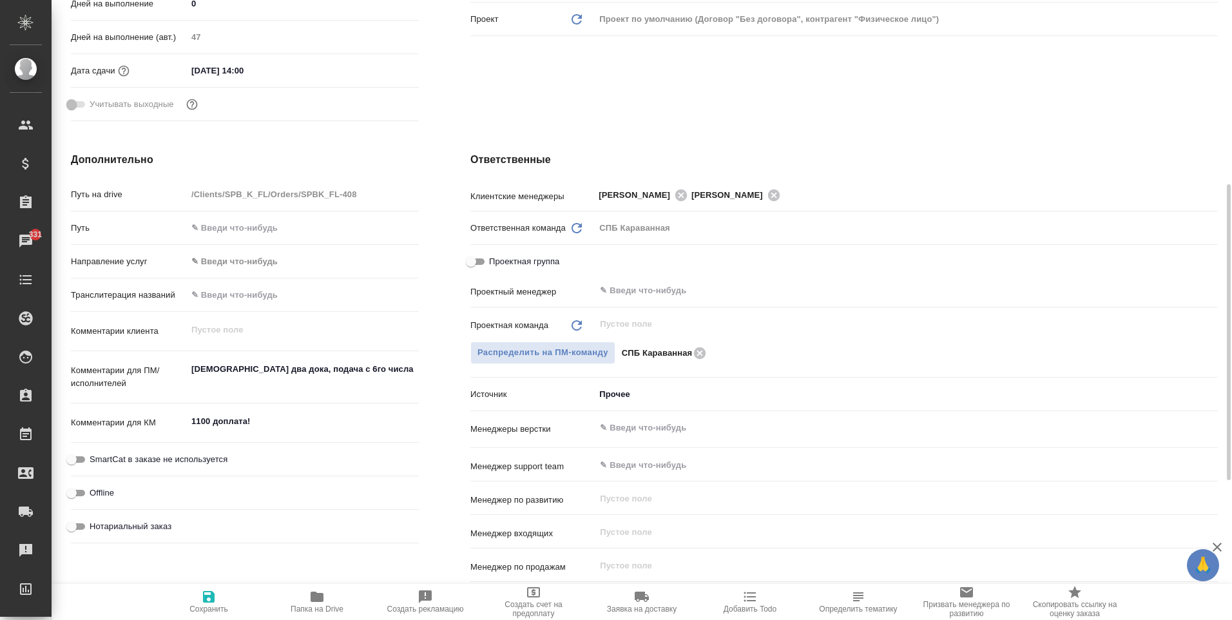
type textarea "x"
click at [248, 372] on textarea "[DEMOGRAPHIC_DATA] два дока, подача с 6го числа" at bounding box center [303, 375] width 232 height 35
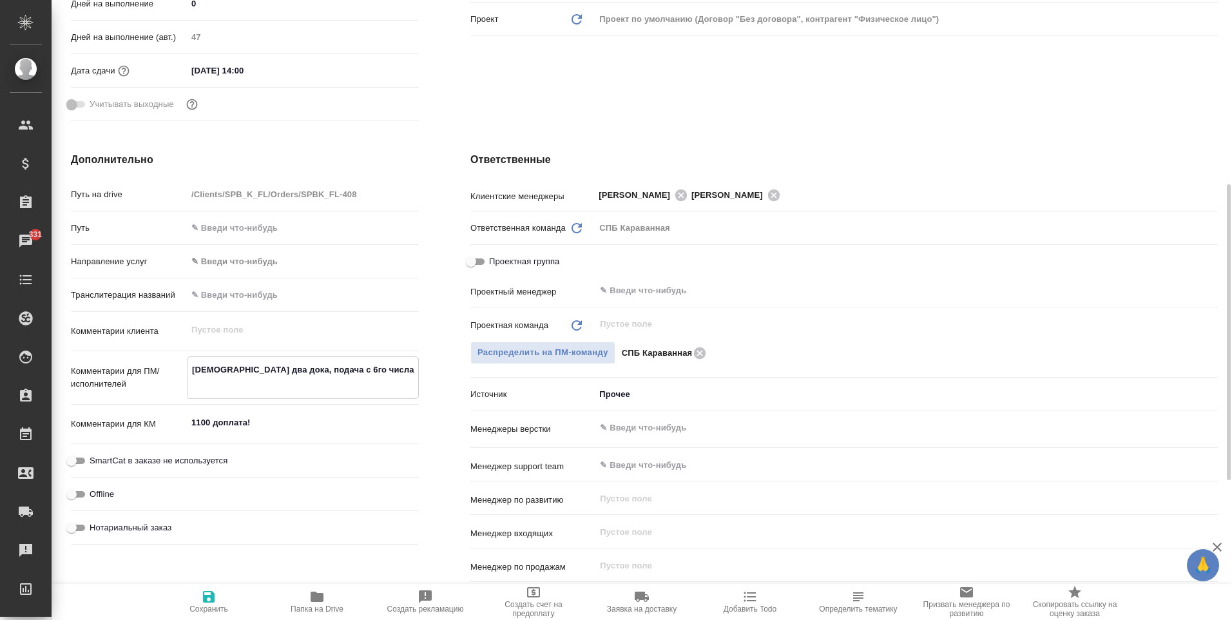
type textarea "x"
type textarea "апостиль дв дока, подача с 6го числа"
type textarea "x"
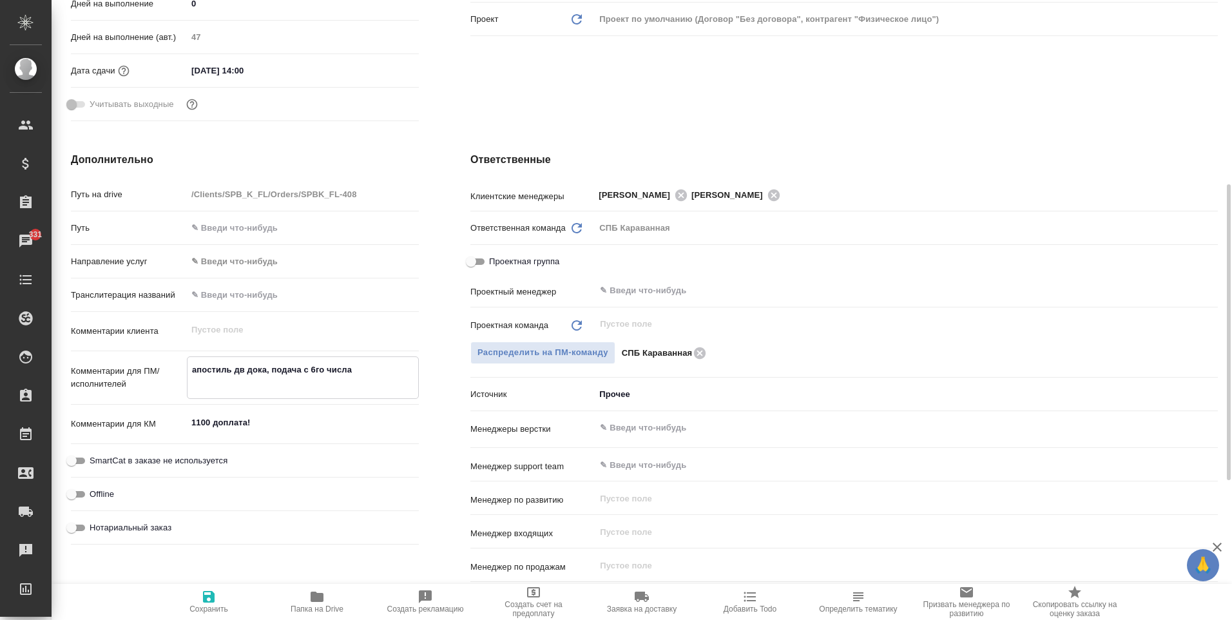
type textarea "апостиль д дока, подача с 6го числа"
type textarea "x"
type textarea "апостиль дока, подача с 6го числа"
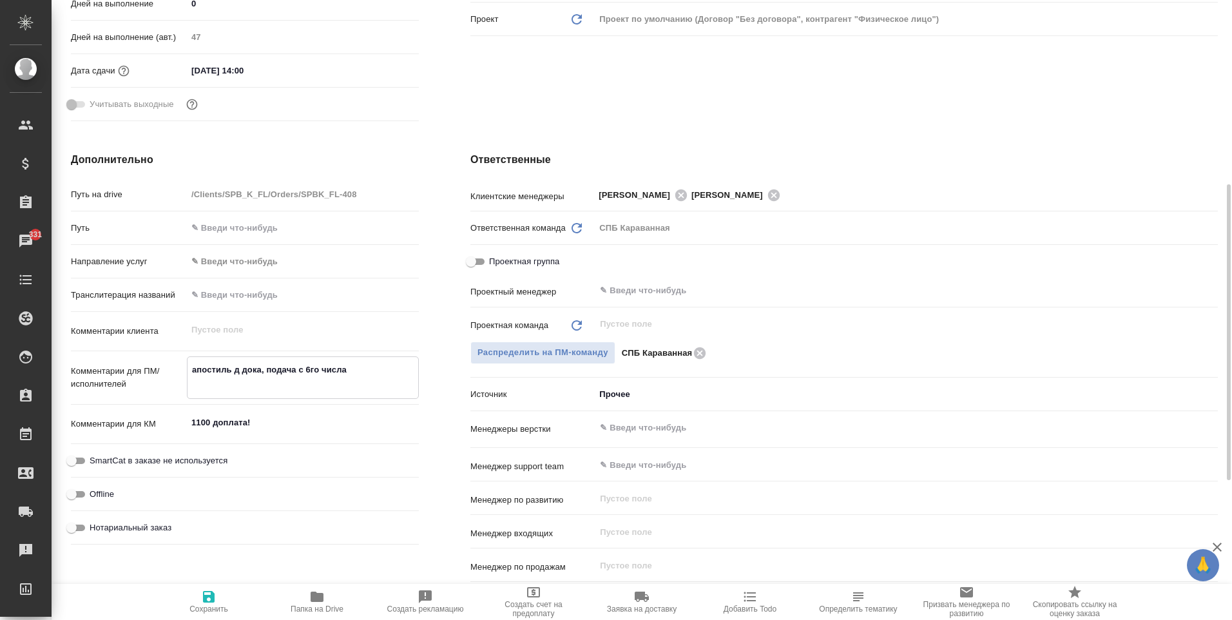
type textarea "x"
type textarea "апостиль т дока, подача с 6го числа"
type textarea "x"
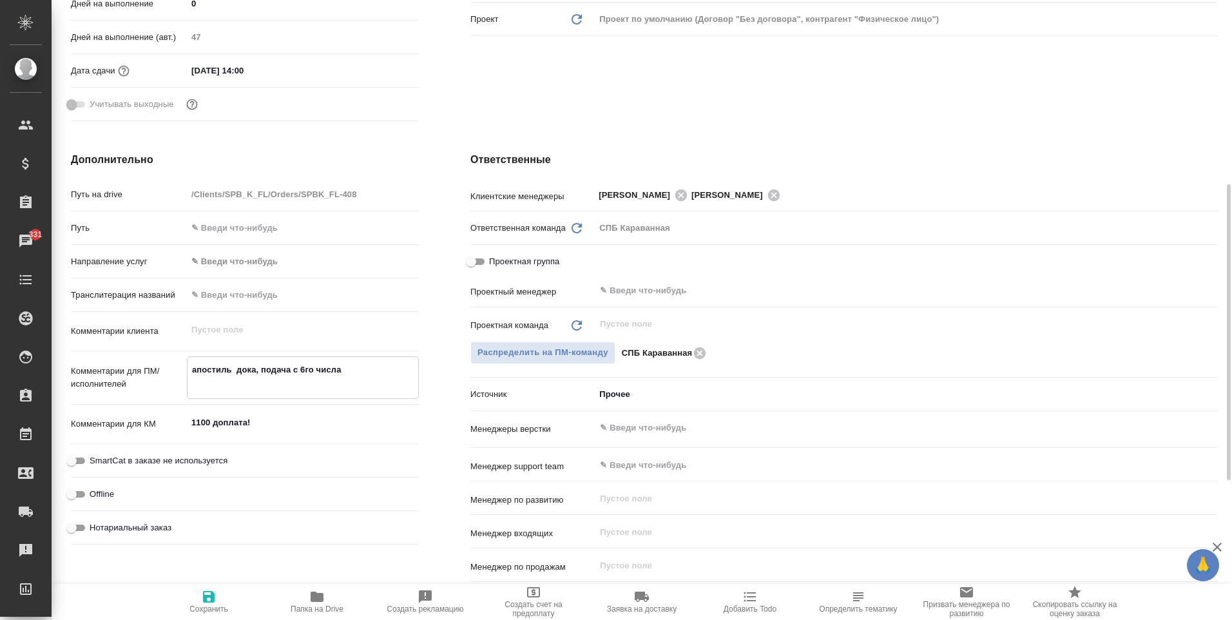
type textarea "x"
type textarea "апостиль тр дока, подача с 6го числа"
type textarea "x"
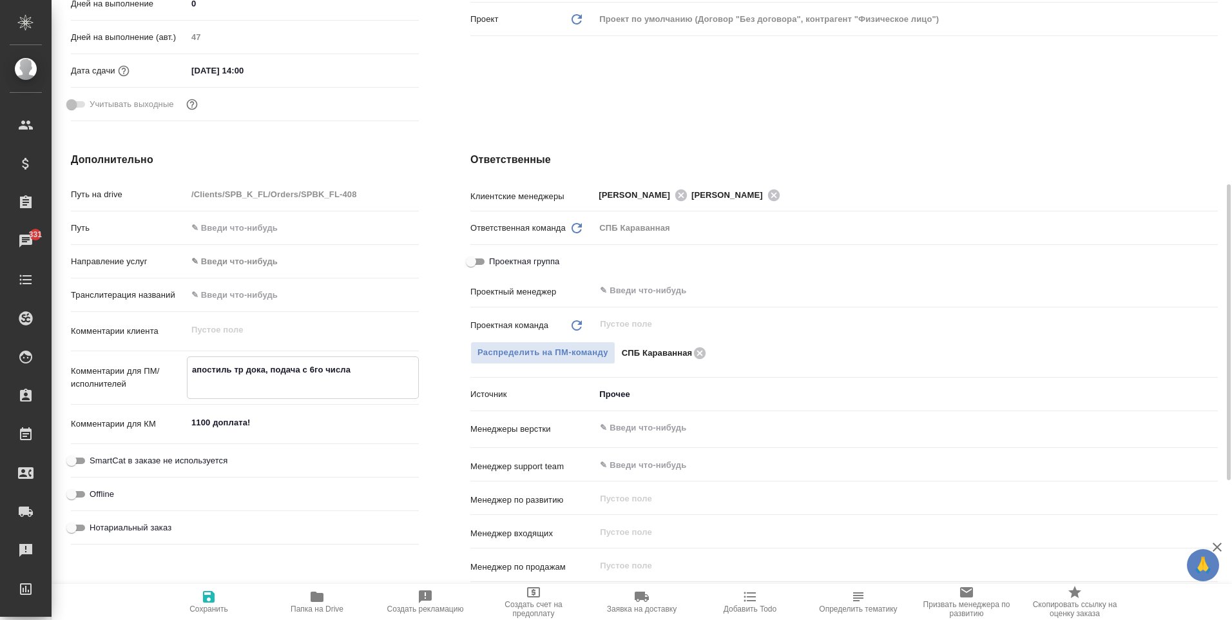
type textarea "x"
type textarea "апостиль три дока, подача с 6го числа"
type textarea "x"
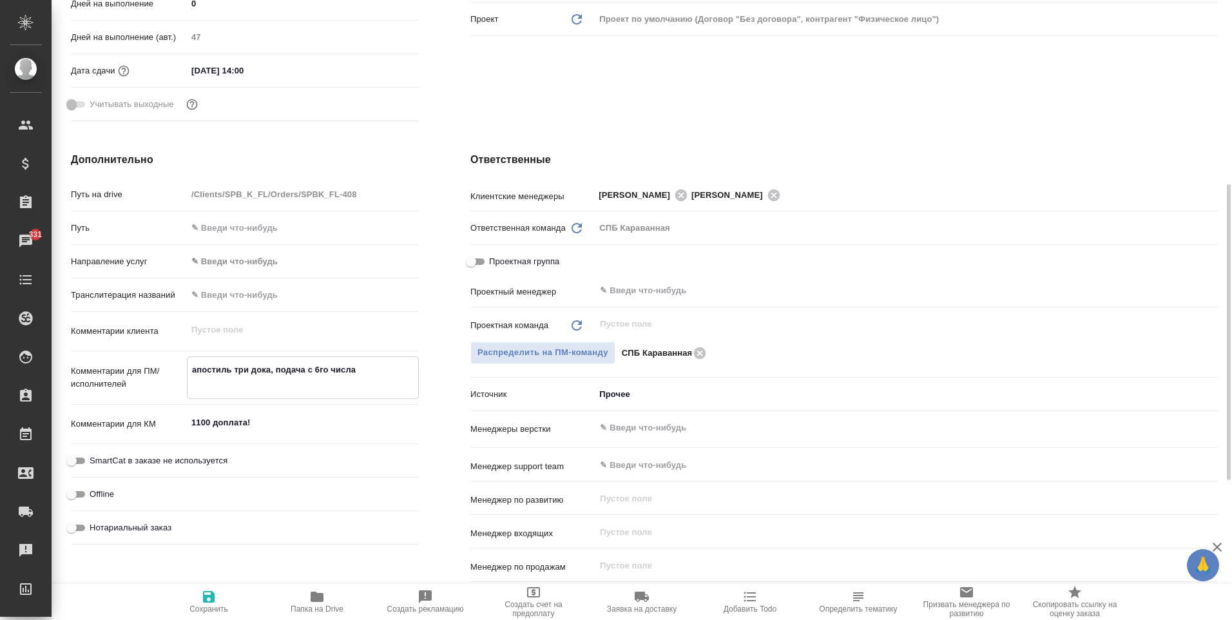
type textarea "апостиль три дока, подача с 6го числа"
type textarea "x"
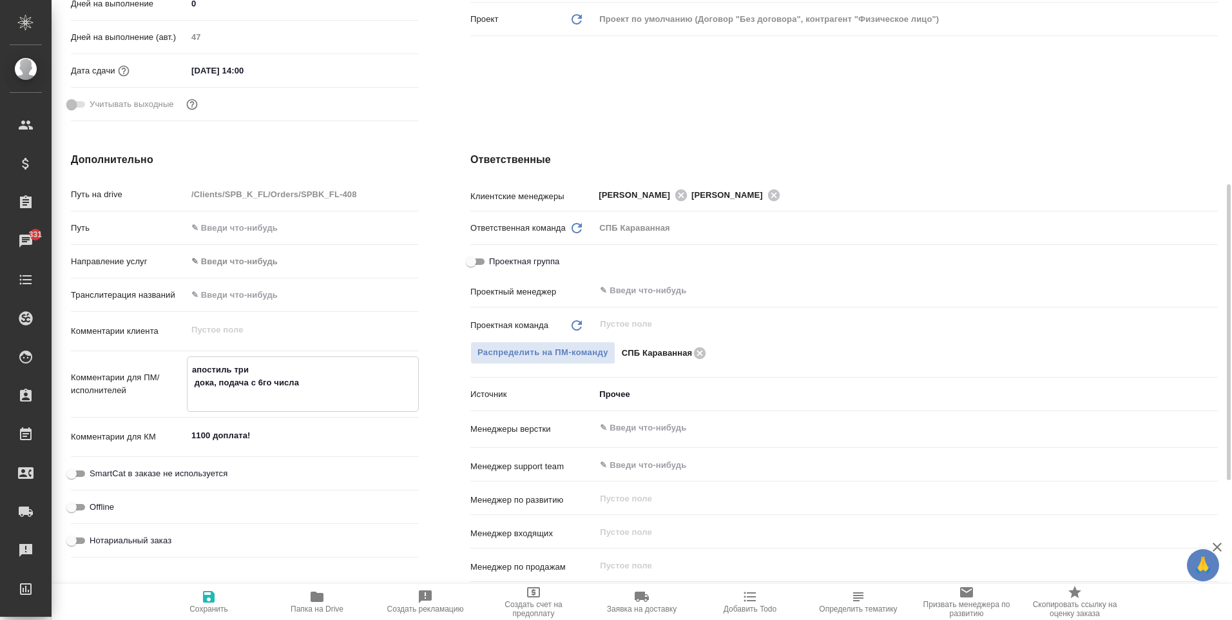
type textarea "x"
type textarea "апостиль три дока, подача с 6го числа"
type textarea "x"
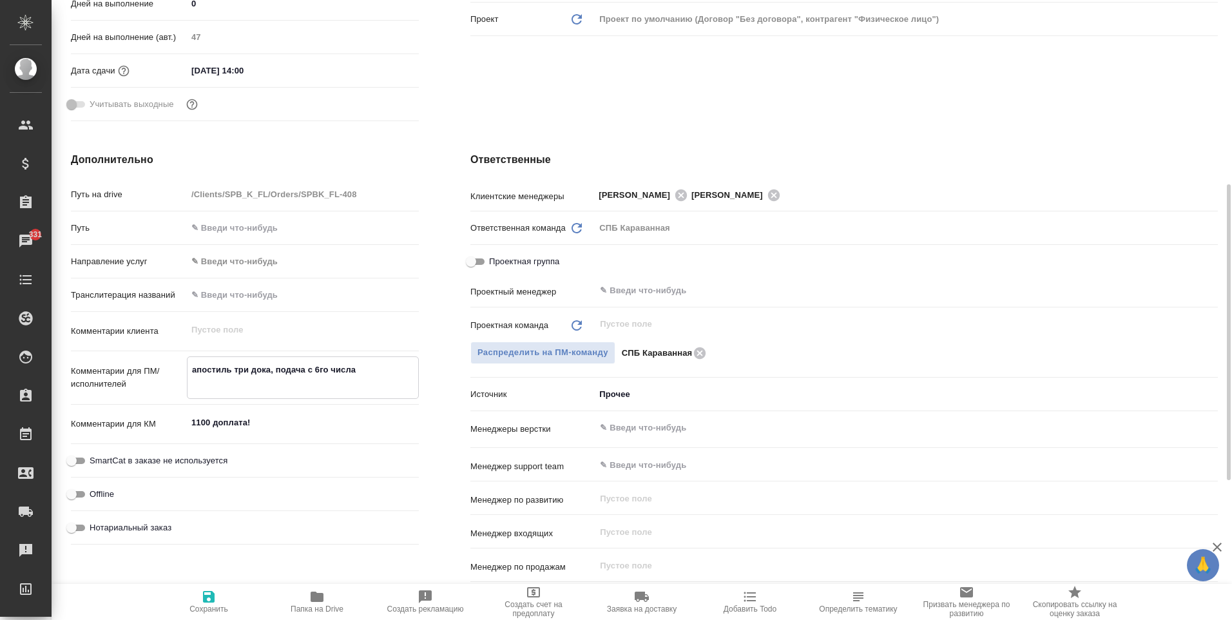
type textarea "апостиль три дока, подача с 6го числа"
type textarea "x"
click at [196, 604] on span "Сохранить" at bounding box center [208, 608] width 39 height 9
type textarea "x"
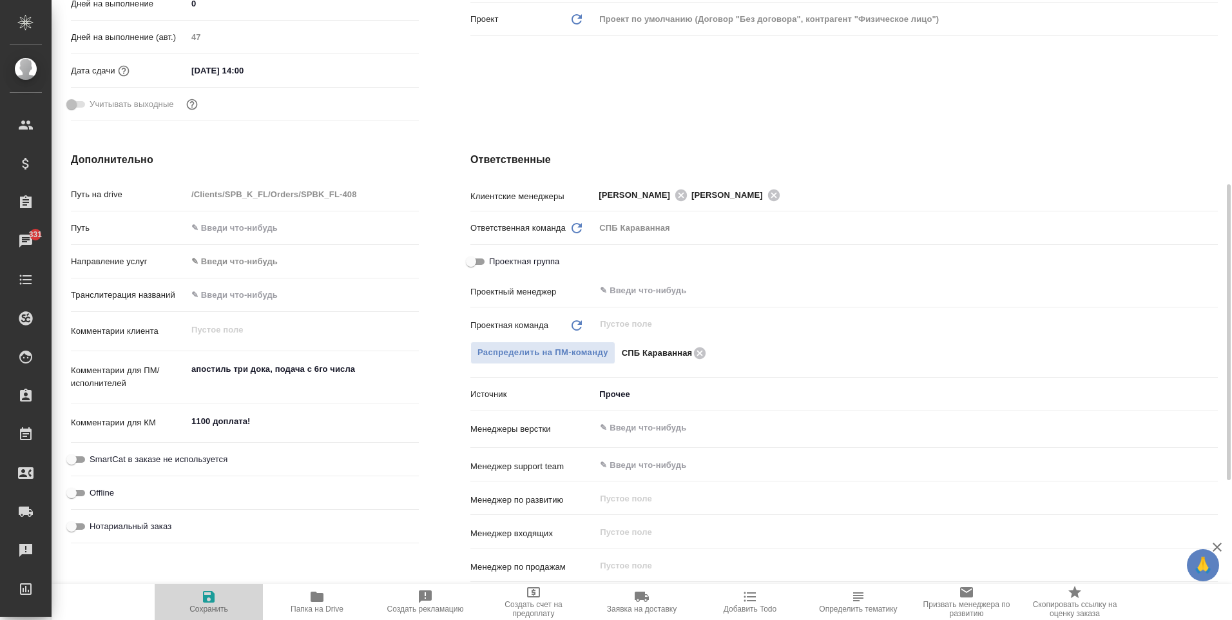
type textarea "x"
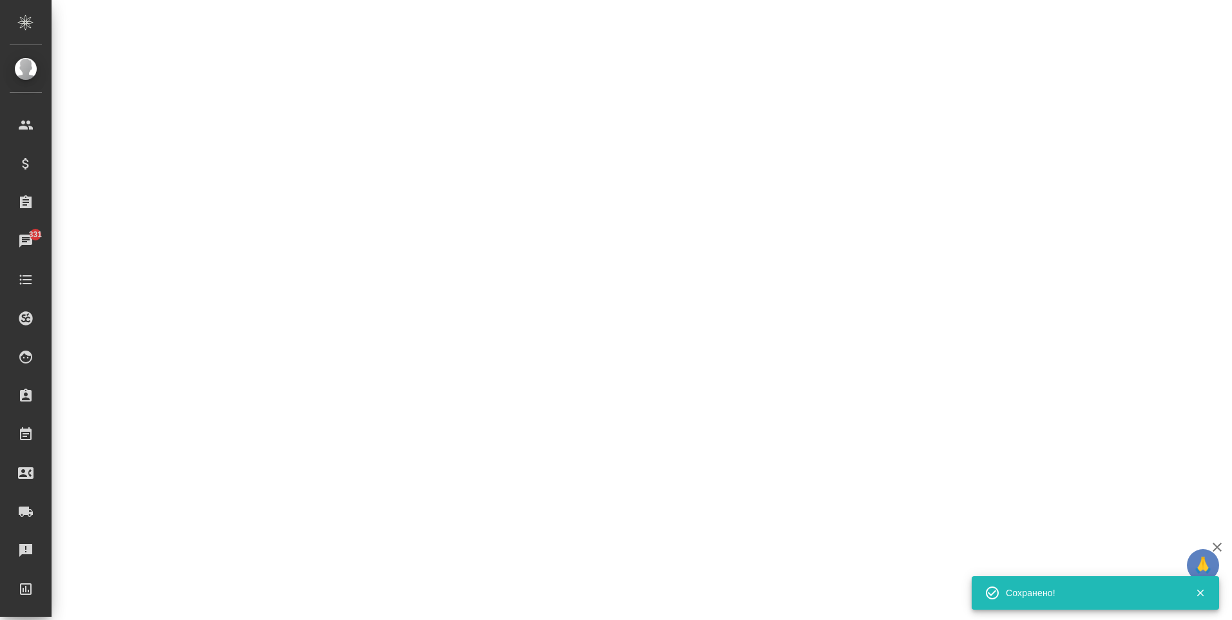
select select "RU"
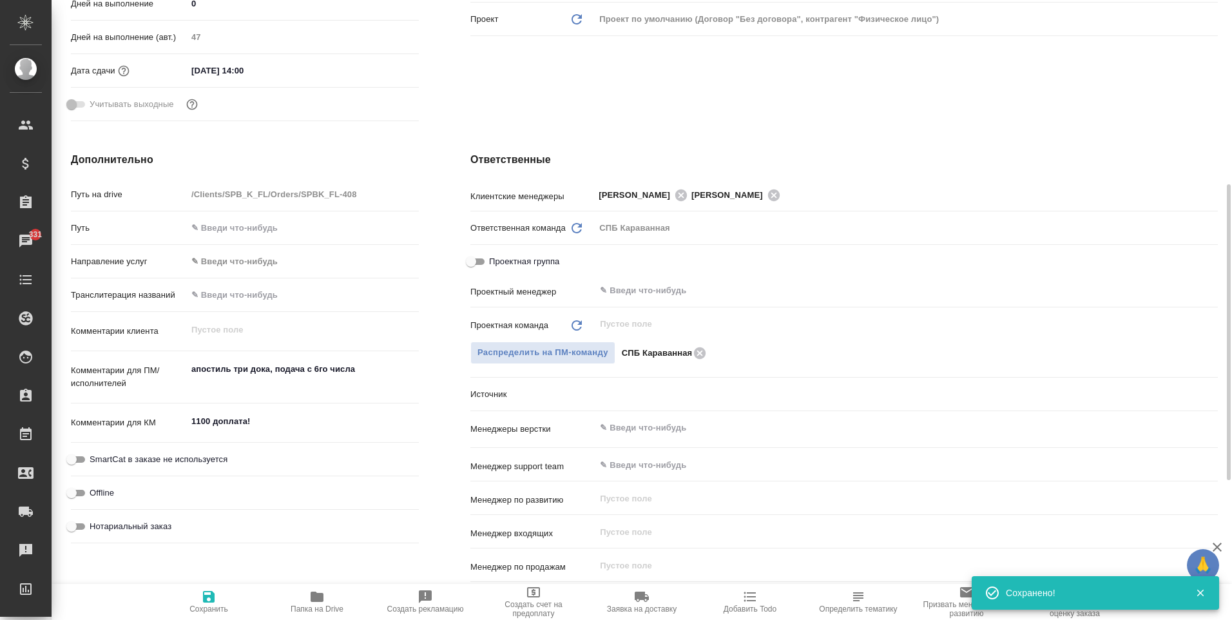
type textarea "x"
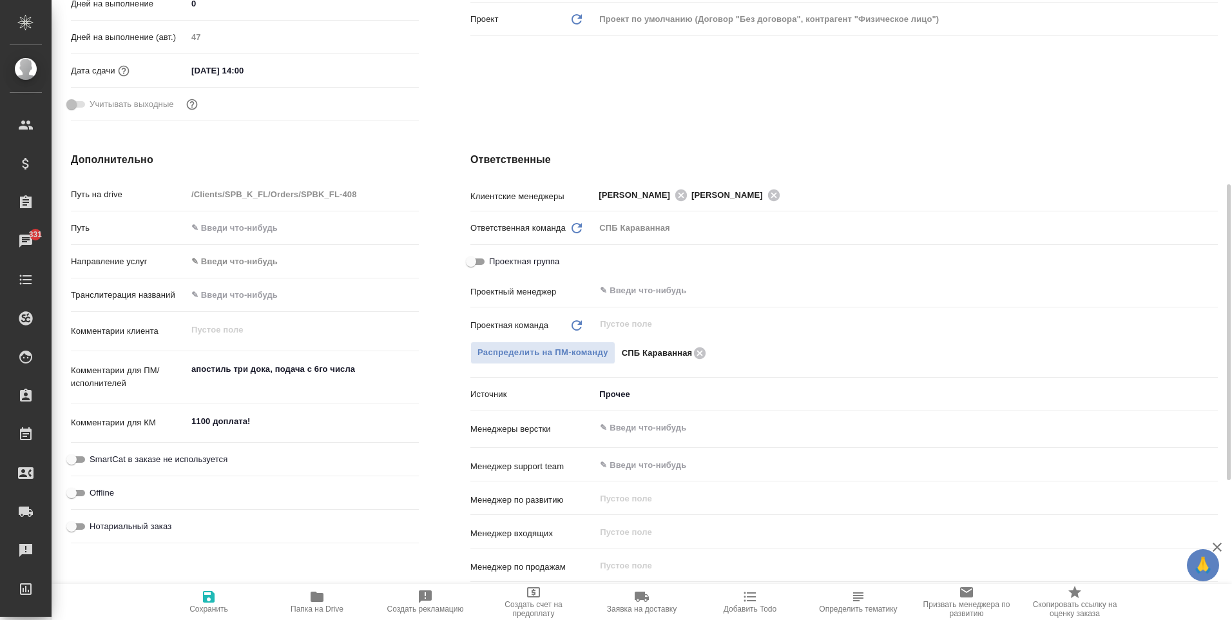
type textarea "x"
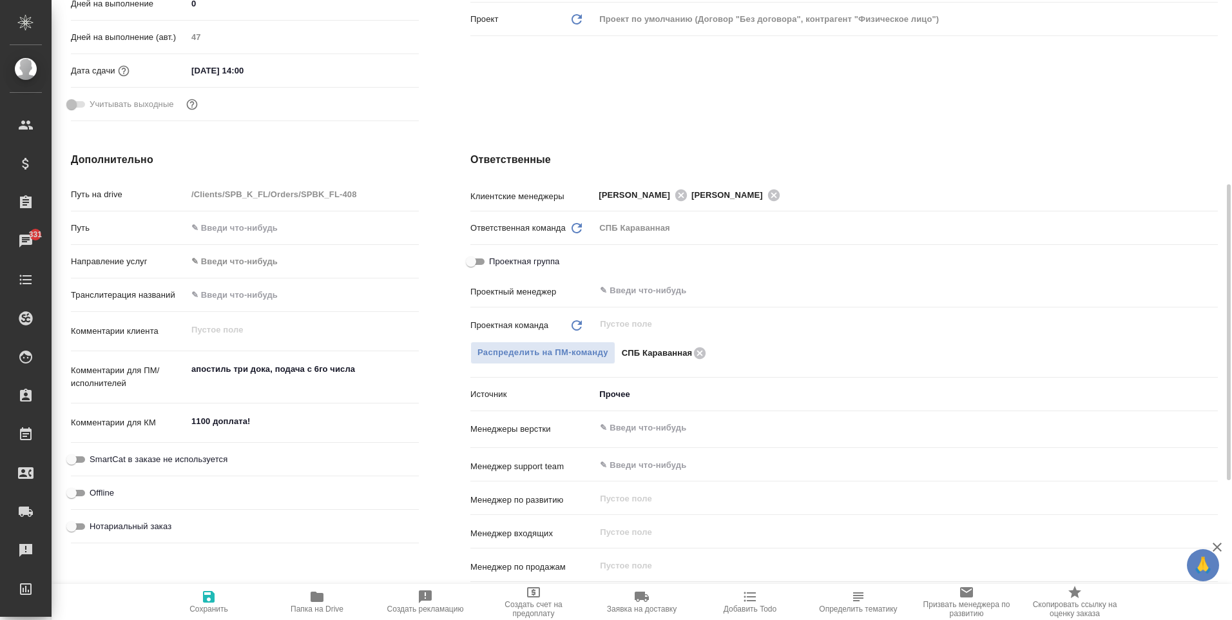
type textarea "x"
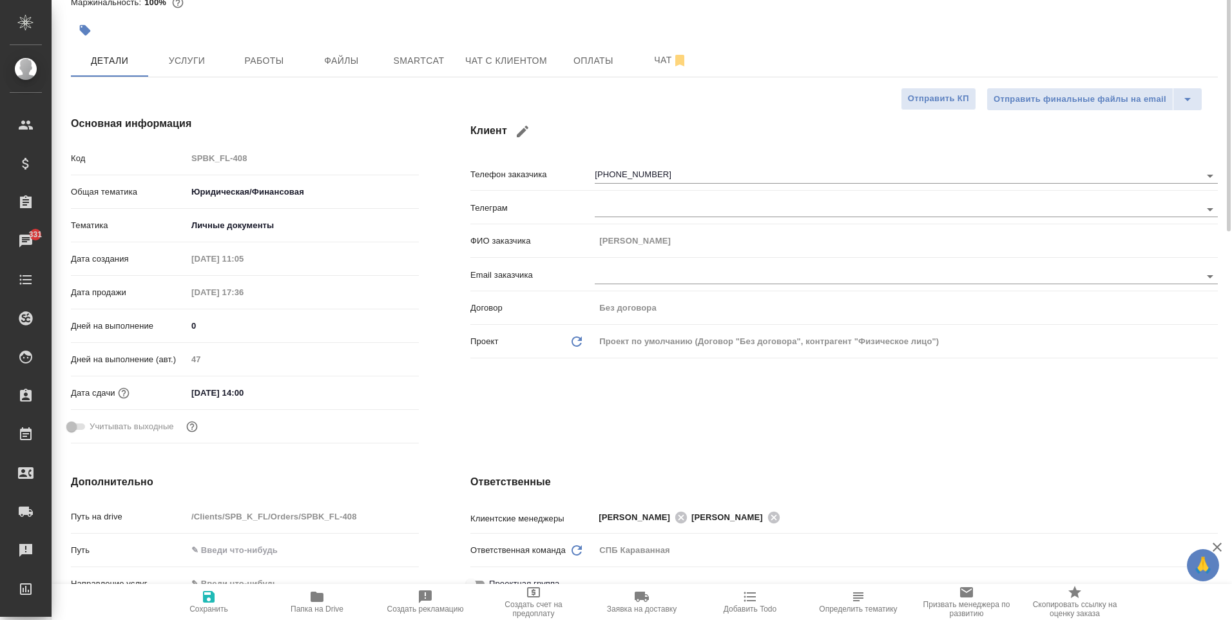
scroll to position [0, 0]
